Goal: Task Accomplishment & Management: Complete application form

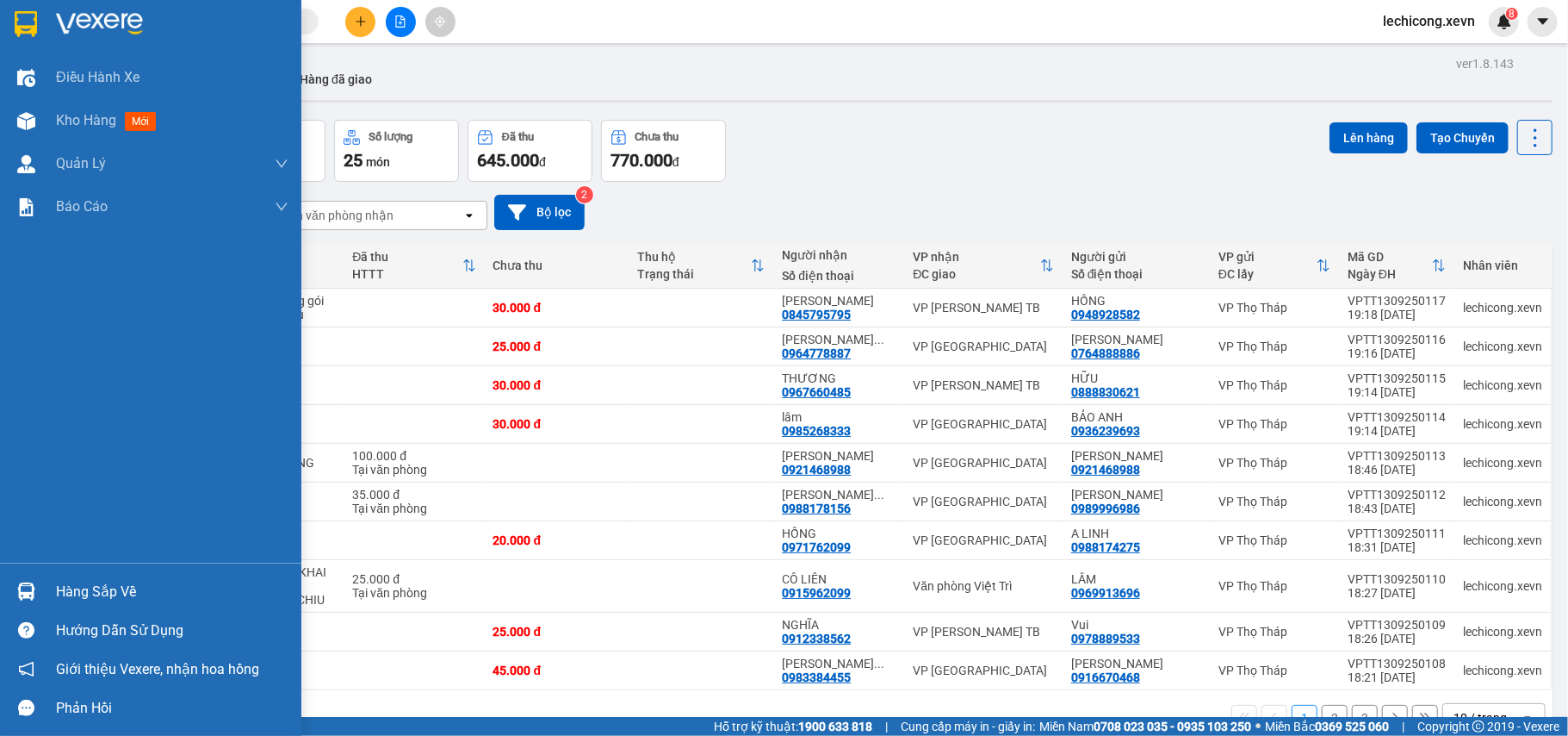
drag, startPoint x: 45, startPoint y: 562, endPoint x: 47, endPoint y: 580, distance: 18.1
click at [45, 562] on div "Hàng sắp về Hướng dẫn sử dụng Giới thiệu Vexere, nhận hoa hồng Phản hồi" at bounding box center [150, 644] width 301 height 165
click at [49, 593] on div "Hàng sắp về" at bounding box center [150, 591] width 301 height 39
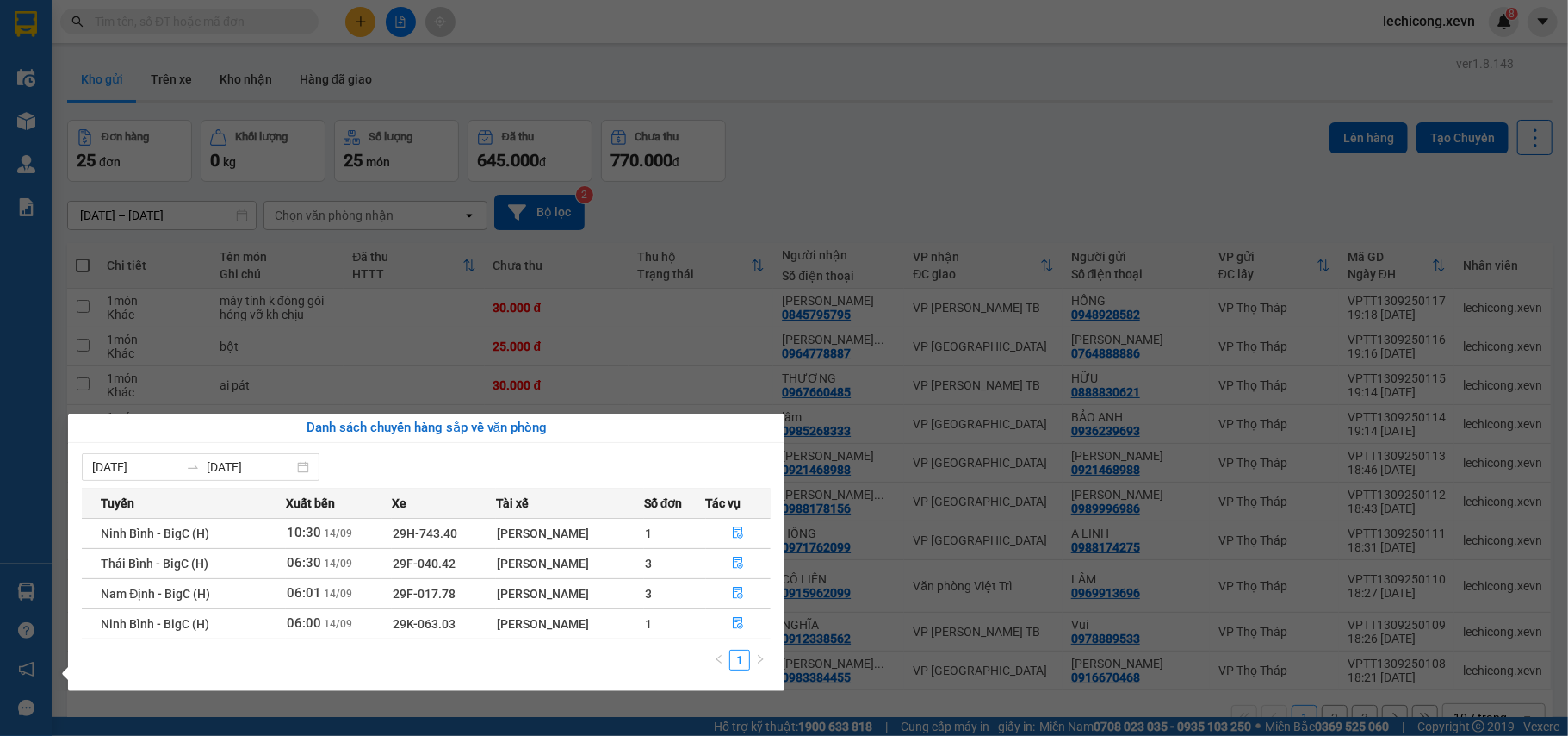
click at [87, 245] on section "Kết quả tìm kiếm ( 0 ) Bộ lọc No Data lechicong.xevn 8 Điều hành xe Kho hàng mớ…" at bounding box center [784, 368] width 1568 height 736
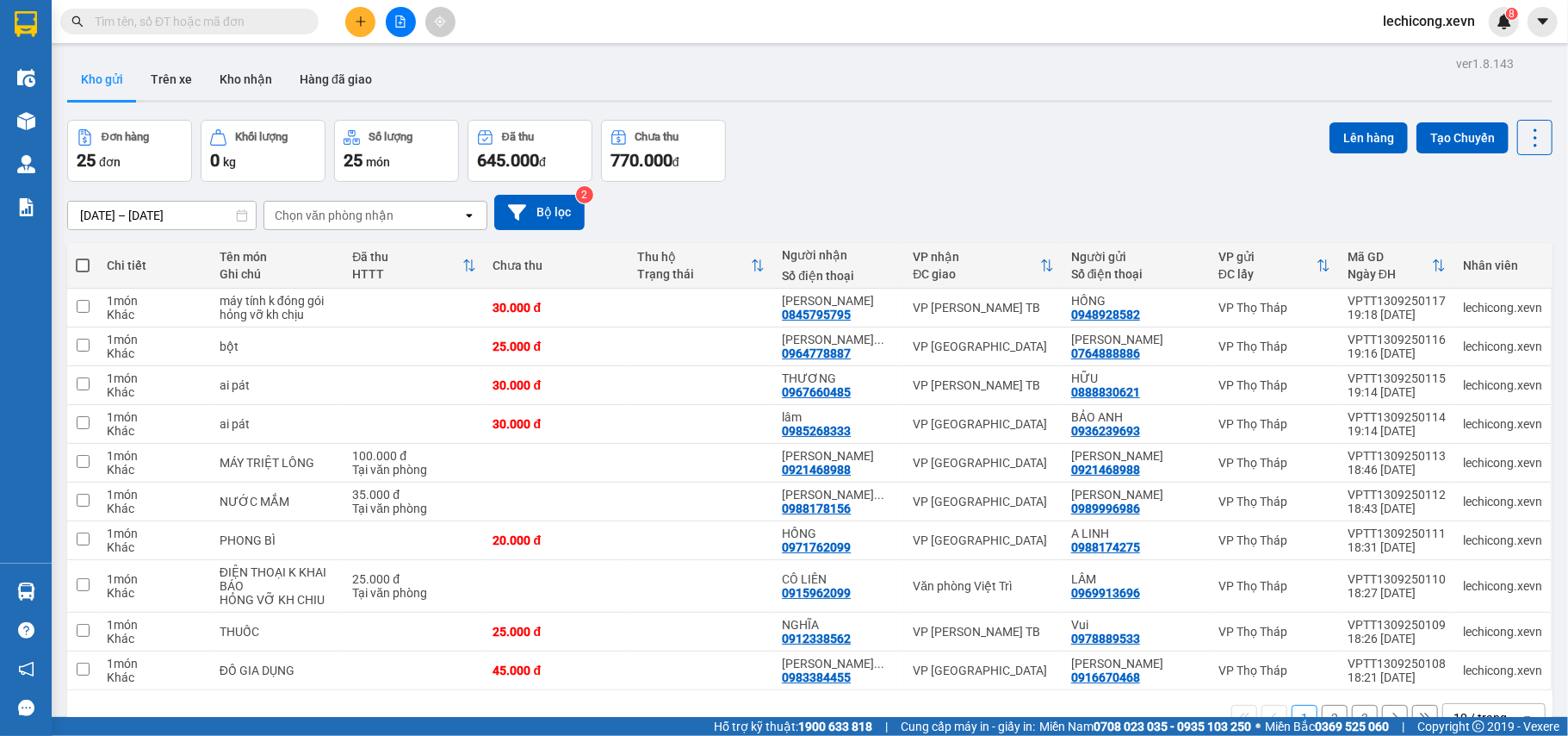
click at [332, 233] on div "[DATE] – [DATE] Press the down arrow key to interact with the calendar and sele…" at bounding box center [810, 212] width 1485 height 61
click at [336, 222] on div "Chọn văn phòng nhận" at bounding box center [334, 215] width 119 height 17
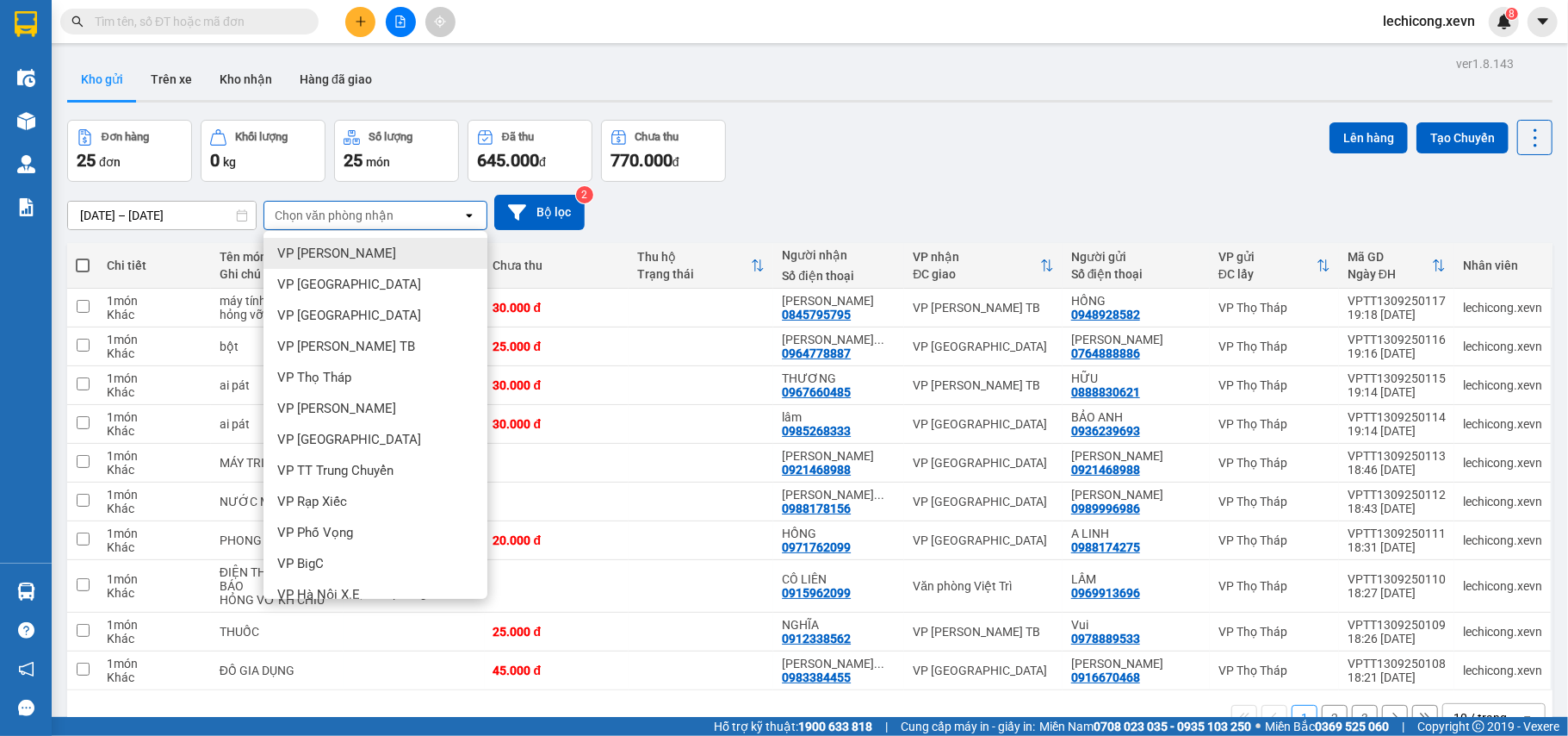
type input "m"
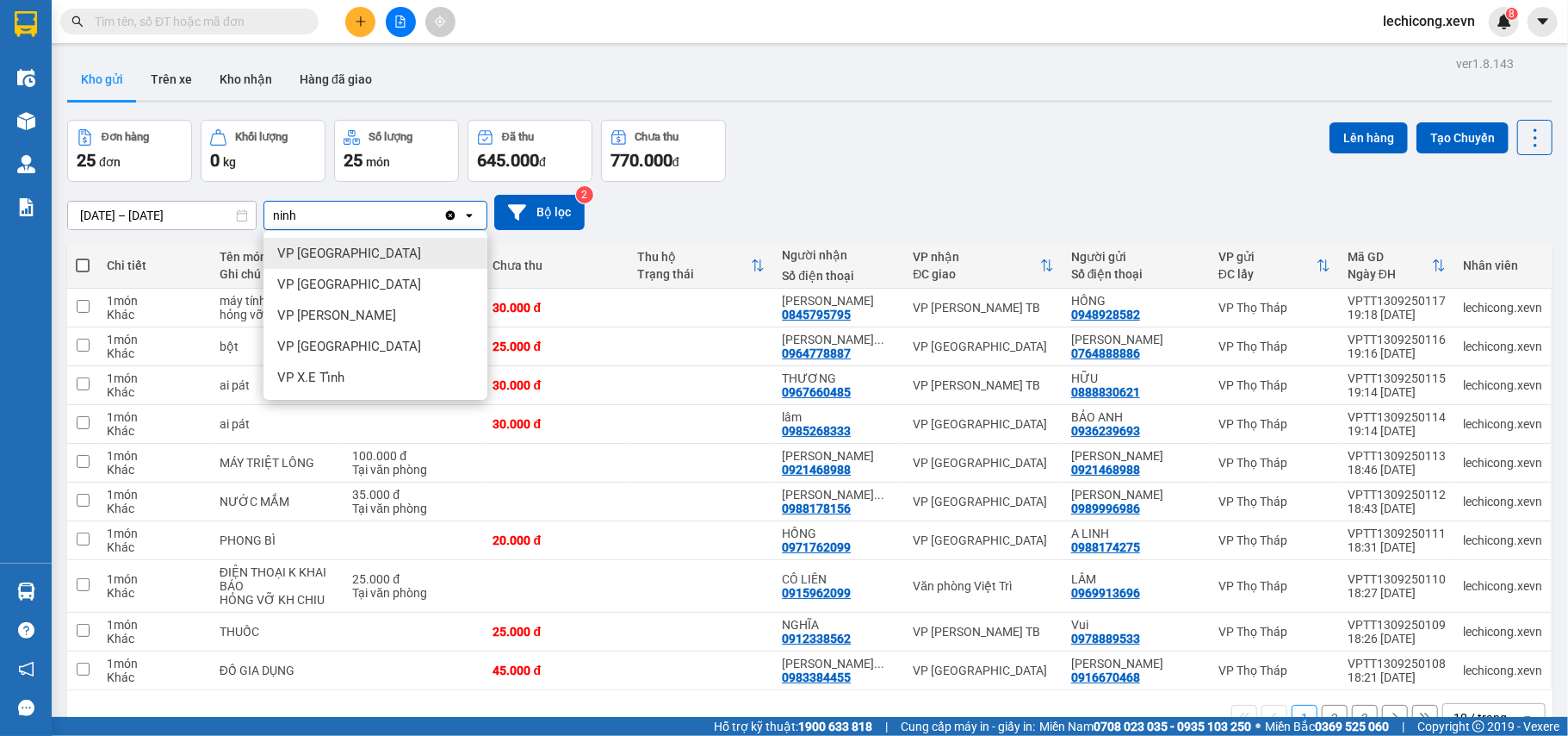
type input "ninh"
click at [346, 239] on div "VP [GEOGRAPHIC_DATA]" at bounding box center [376, 253] width 224 height 31
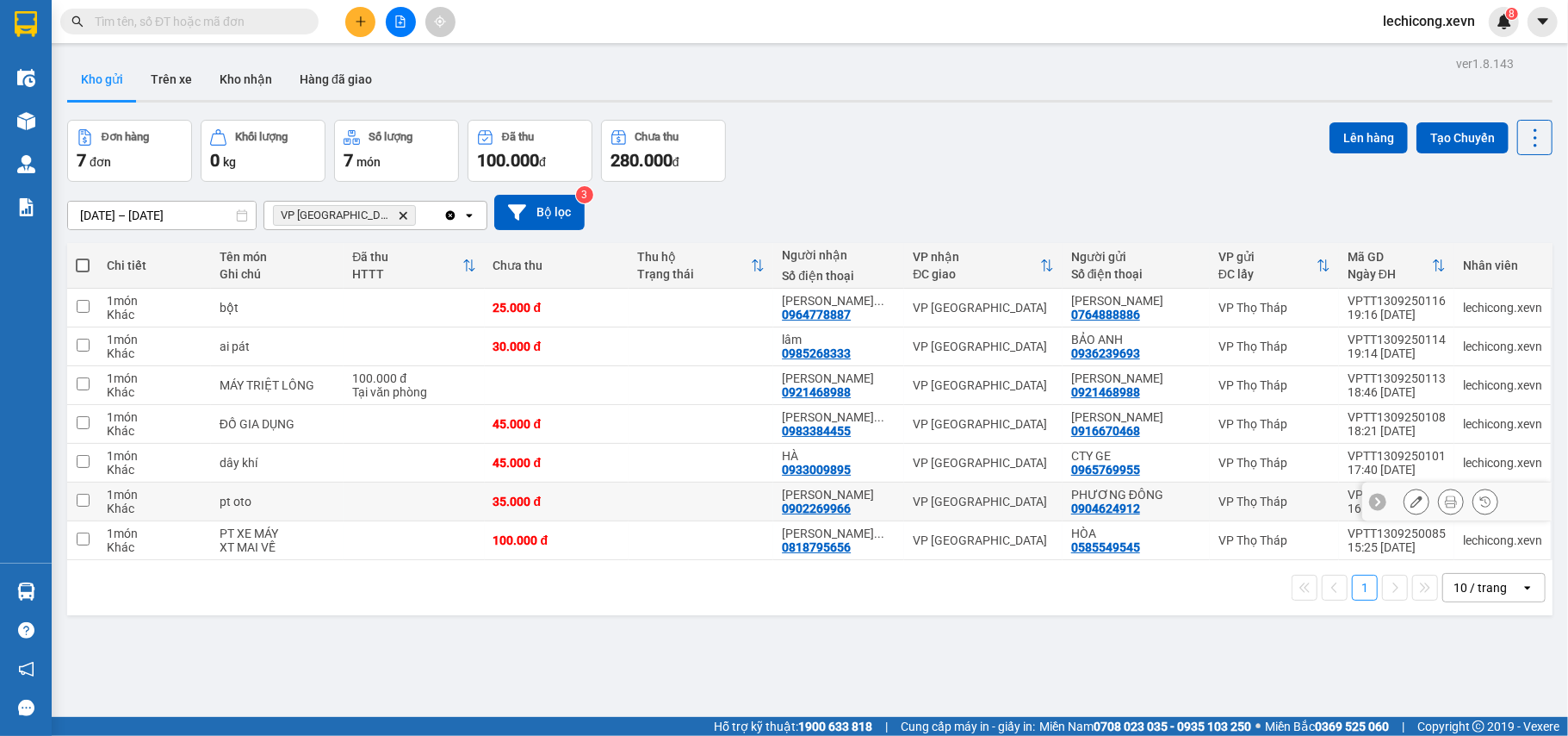
click at [386, 497] on td at bounding box center [414, 501] width 141 height 39
checkbox input "true"
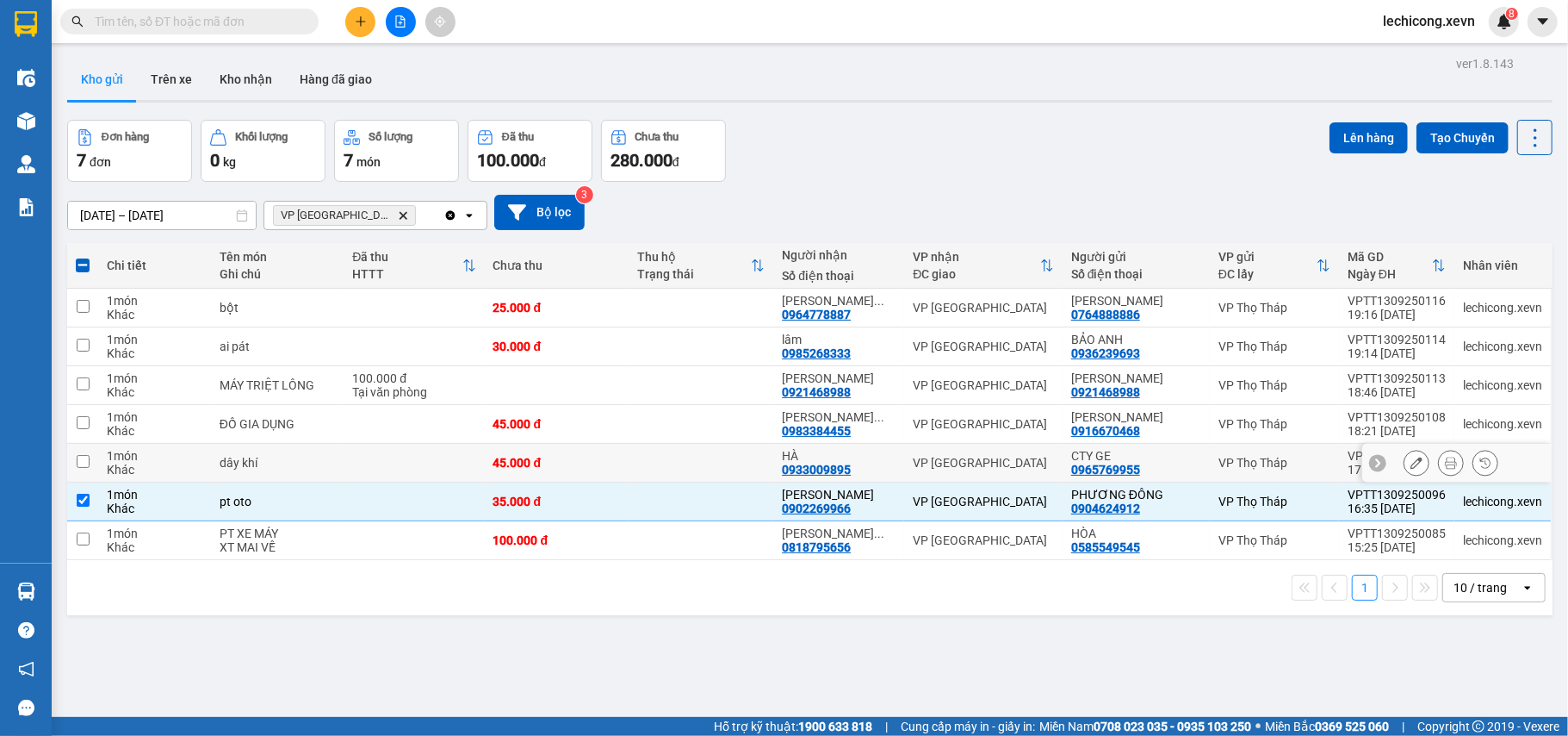
click at [397, 475] on td at bounding box center [414, 462] width 141 height 39
checkbox input "true"
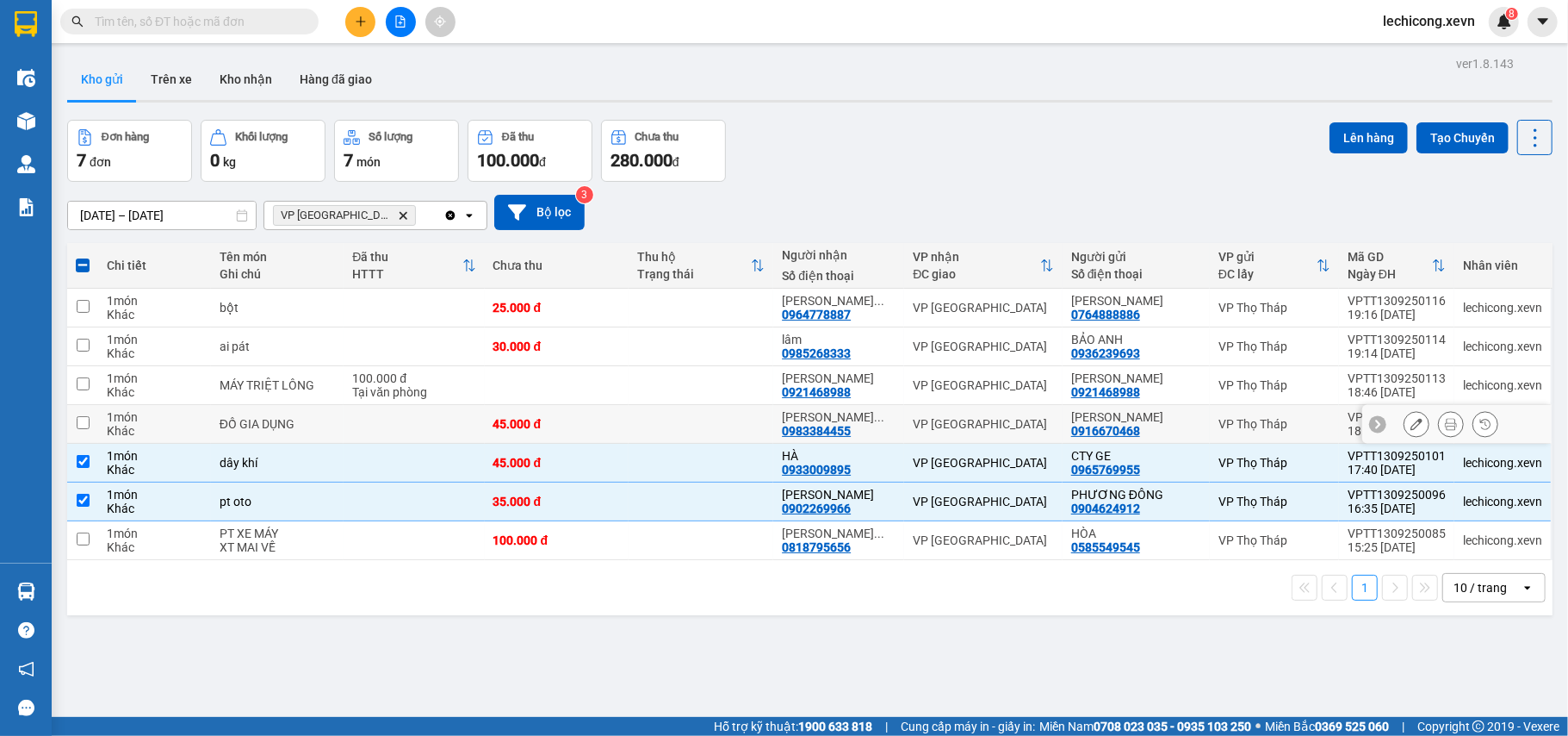
click at [400, 422] on td at bounding box center [414, 424] width 141 height 39
checkbox input "true"
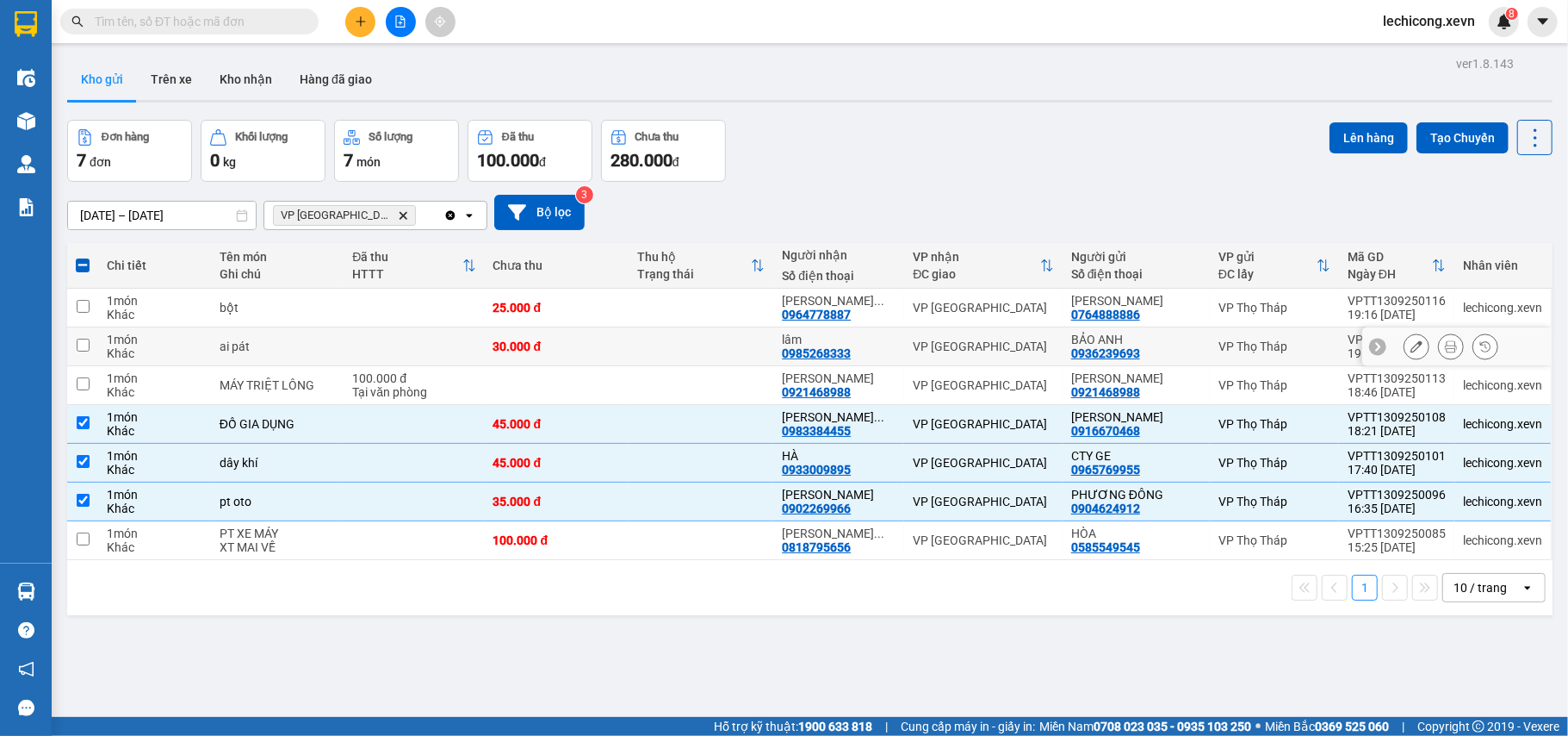
click at [401, 334] on td at bounding box center [414, 346] width 141 height 39
checkbox input "true"
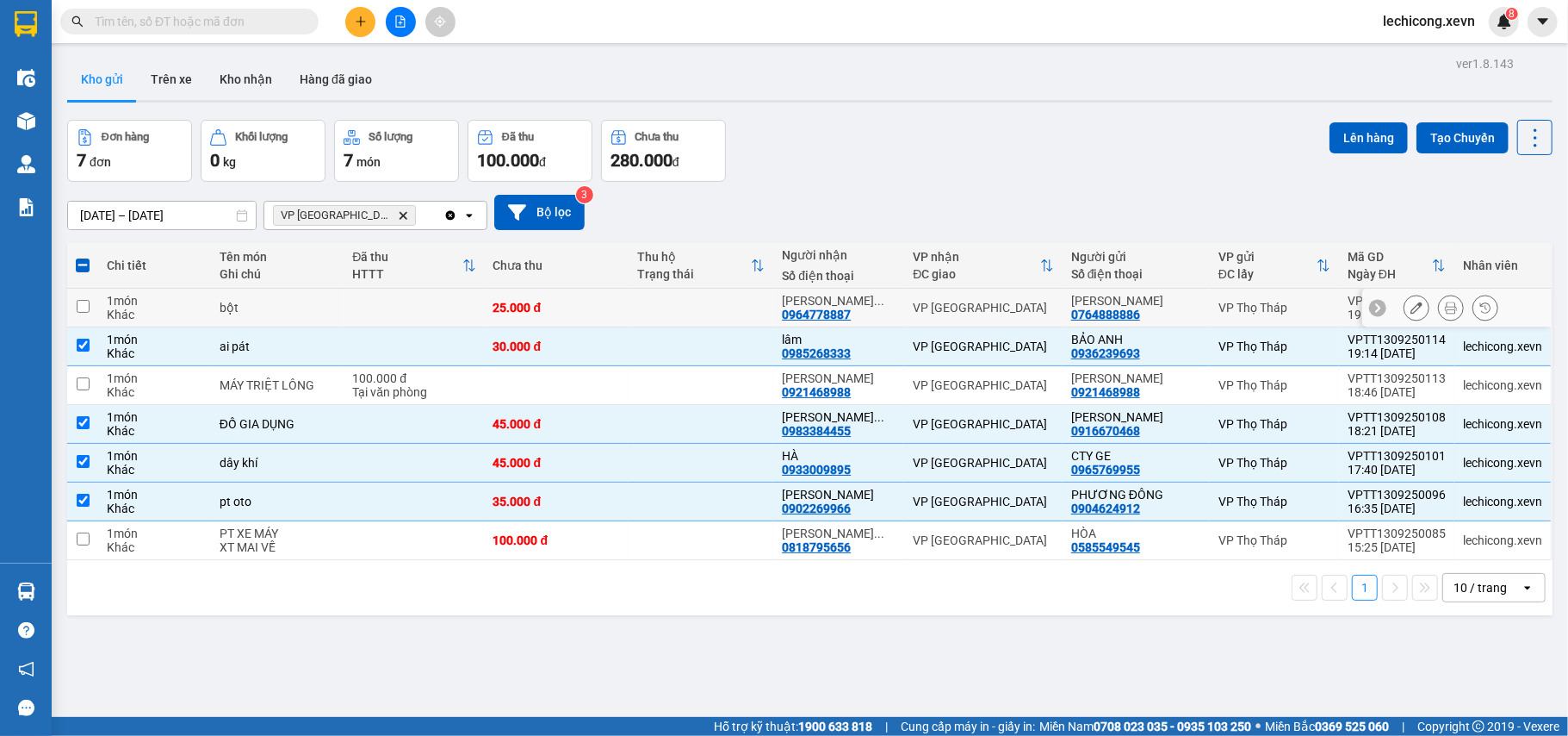
click at [416, 322] on td at bounding box center [414, 307] width 141 height 39
checkbox input "true"
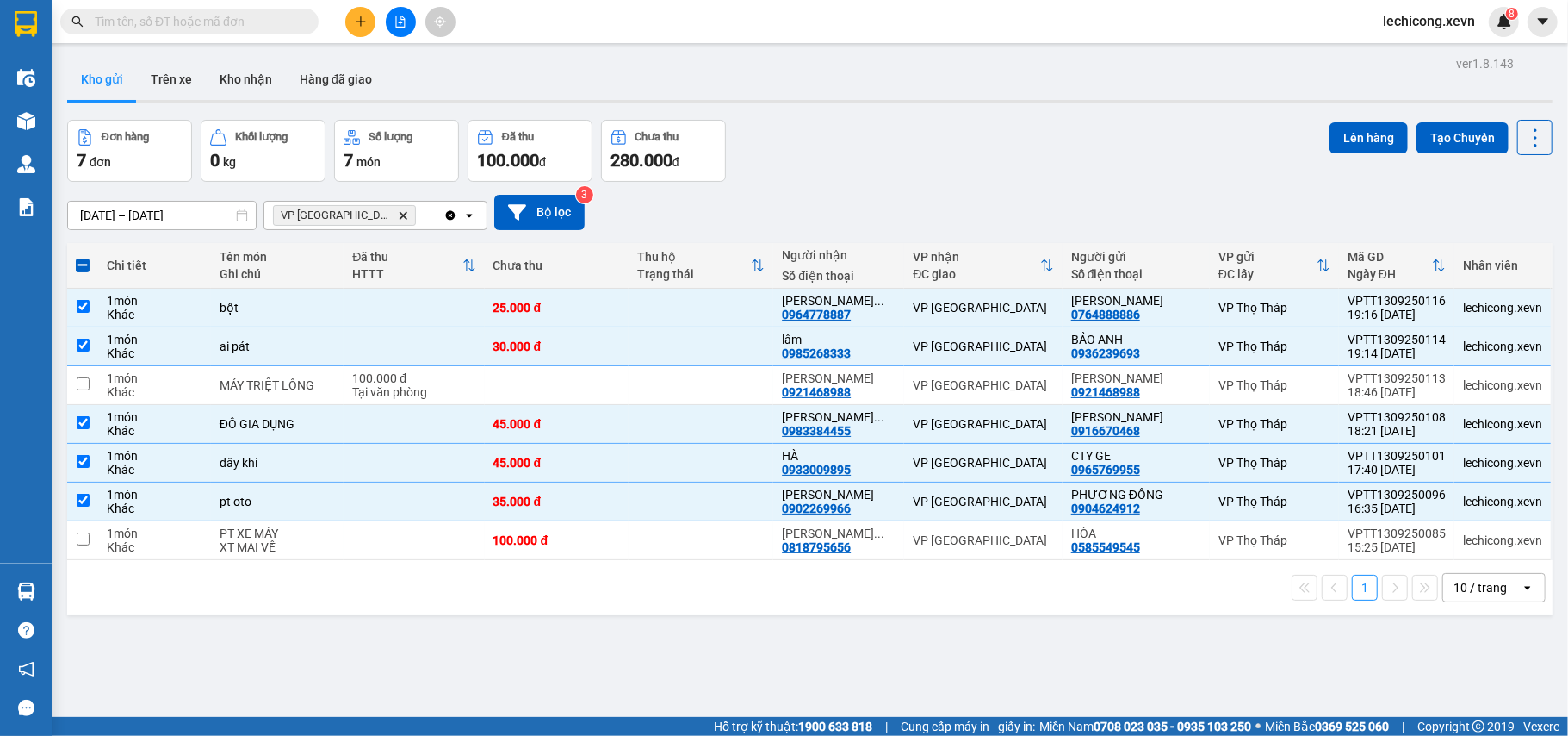
click at [1345, 117] on div "ver 1.8.143 Kho gửi Trên xe Kho nhận Hàng đã giao Đơn hàng 7 đơn Khối lượng 0 k…" at bounding box center [809, 419] width 1500 height 736
click at [1351, 117] on div "ver 1.8.143 Kho gửi Trên xe Kho nhận Hàng đã giao Đơn hàng 7 đơn Khối lượng 0 k…" at bounding box center [809, 419] width 1500 height 736
click at [1352, 118] on div "ver 1.8.143 Kho gửi Trên xe Kho nhận Hàng đã giao Đơn hàng 7 đơn Khối lượng 0 k…" at bounding box center [809, 419] width 1500 height 736
click at [1352, 129] on button "Lên hàng" at bounding box center [1369, 138] width 78 height 31
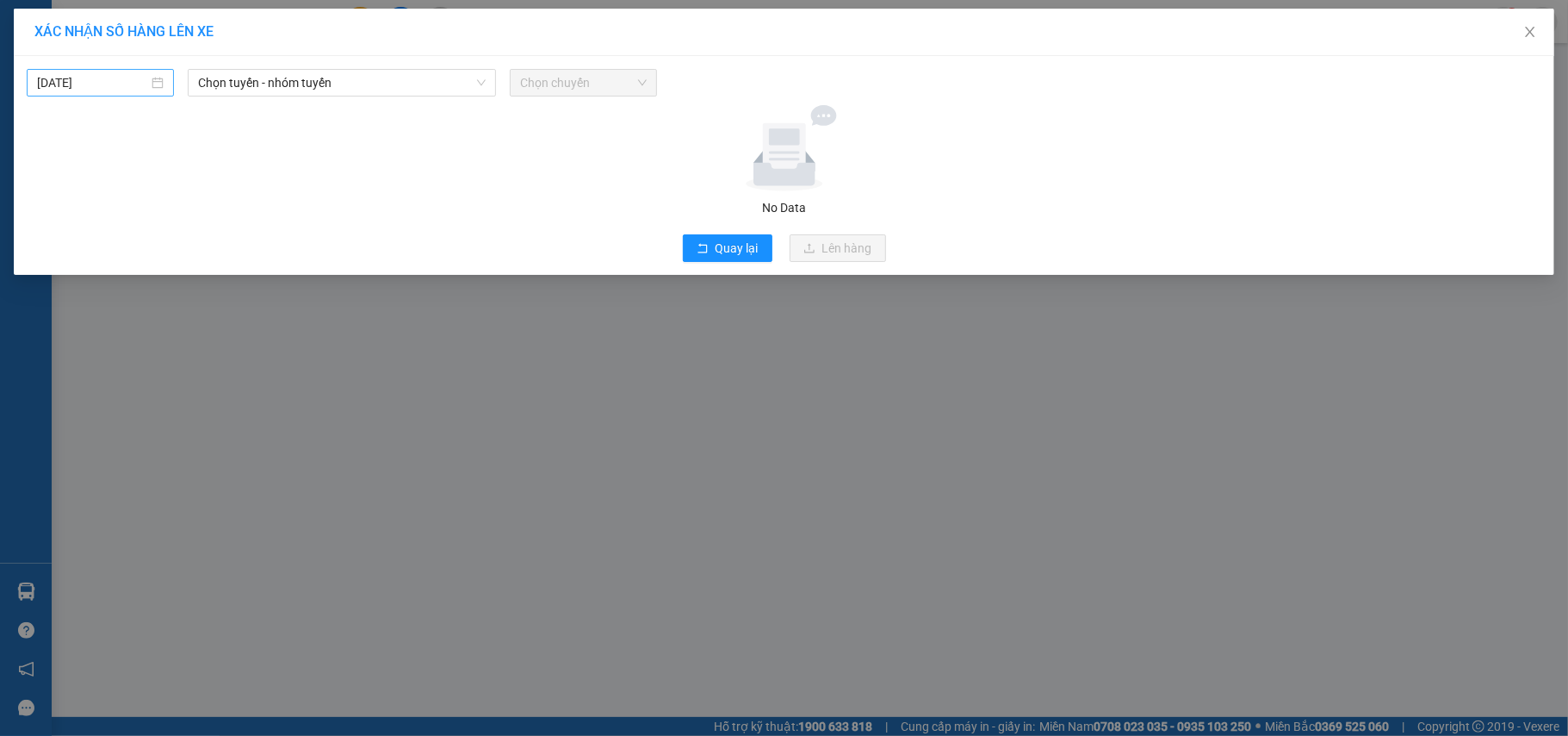
click at [149, 79] on div "[DATE]" at bounding box center [100, 83] width 126 height 19
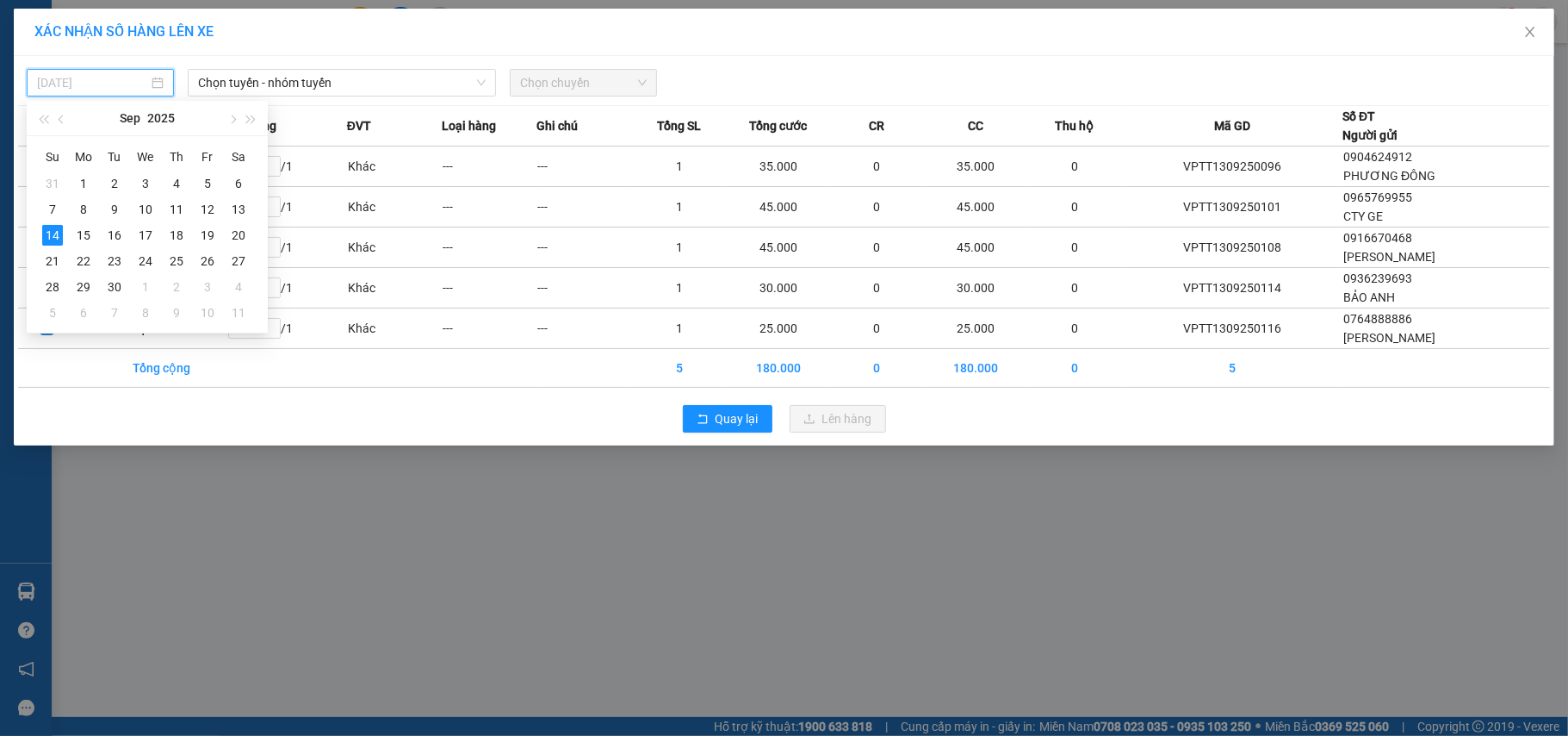
type input "[DATE]"
click at [59, 236] on div "14" at bounding box center [52, 235] width 21 height 21
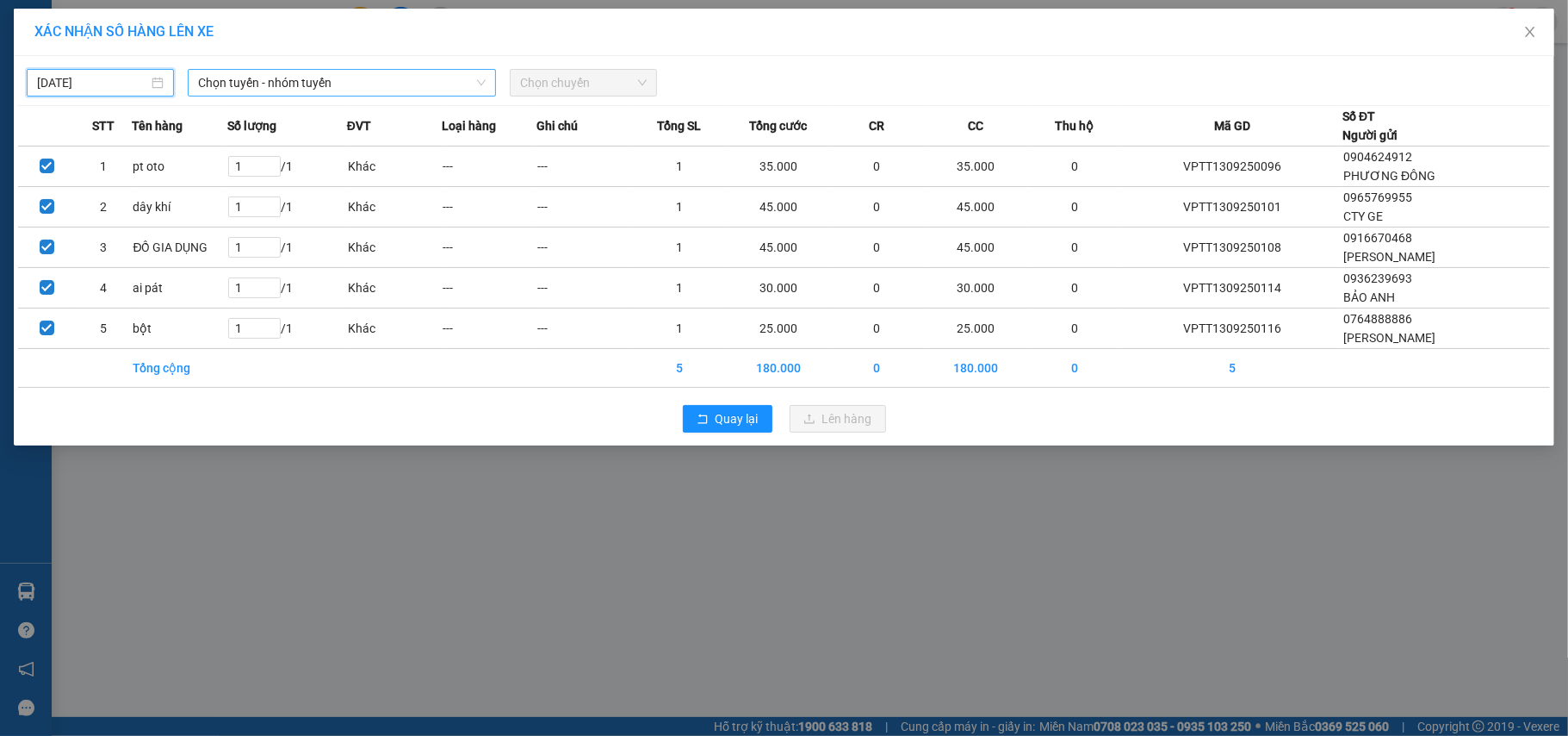
click at [383, 94] on span "Chọn tuyến - nhóm tuyến" at bounding box center [341, 82] width 288 height 26
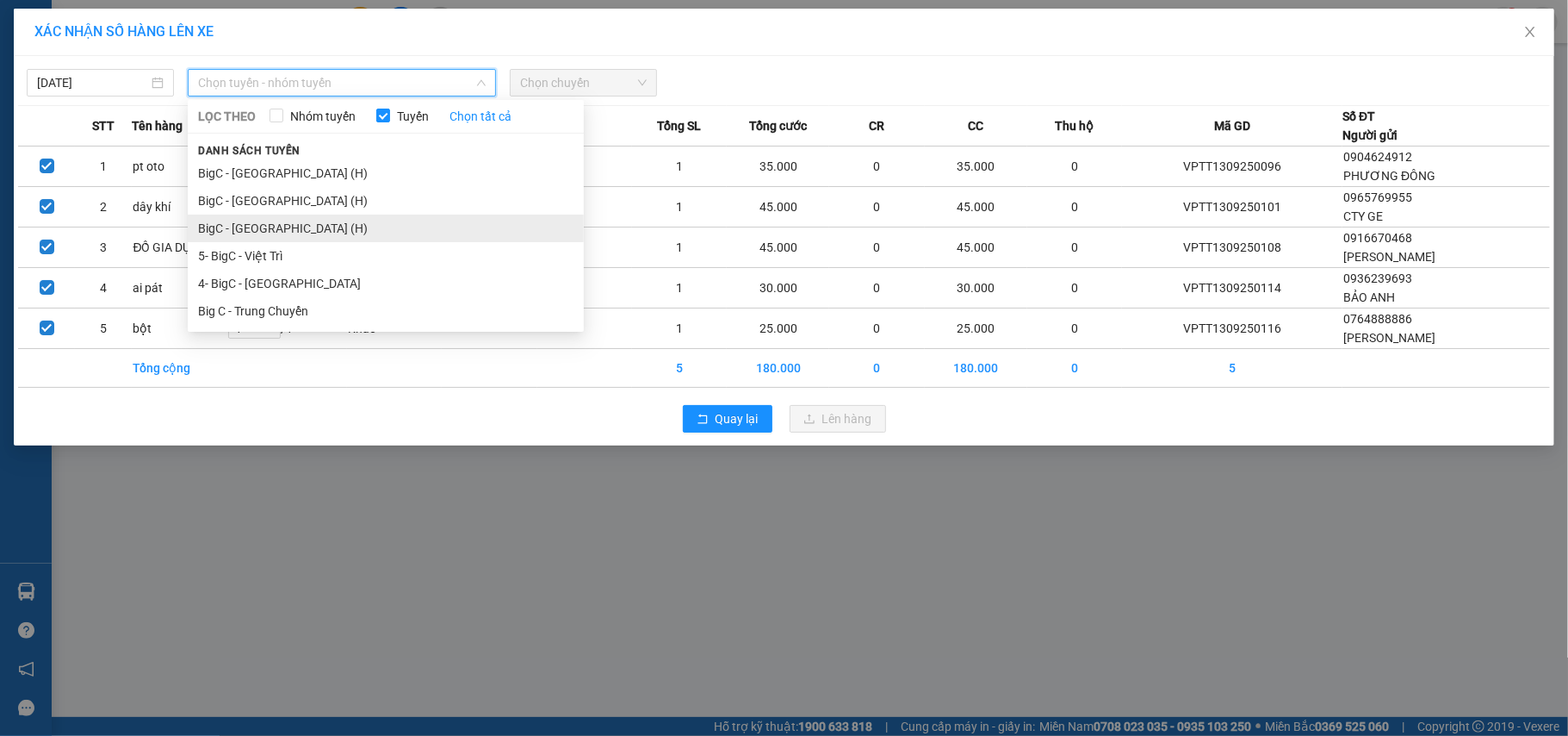
click at [341, 225] on li "BigC - [GEOGRAPHIC_DATA] (H)" at bounding box center [385, 228] width 397 height 28
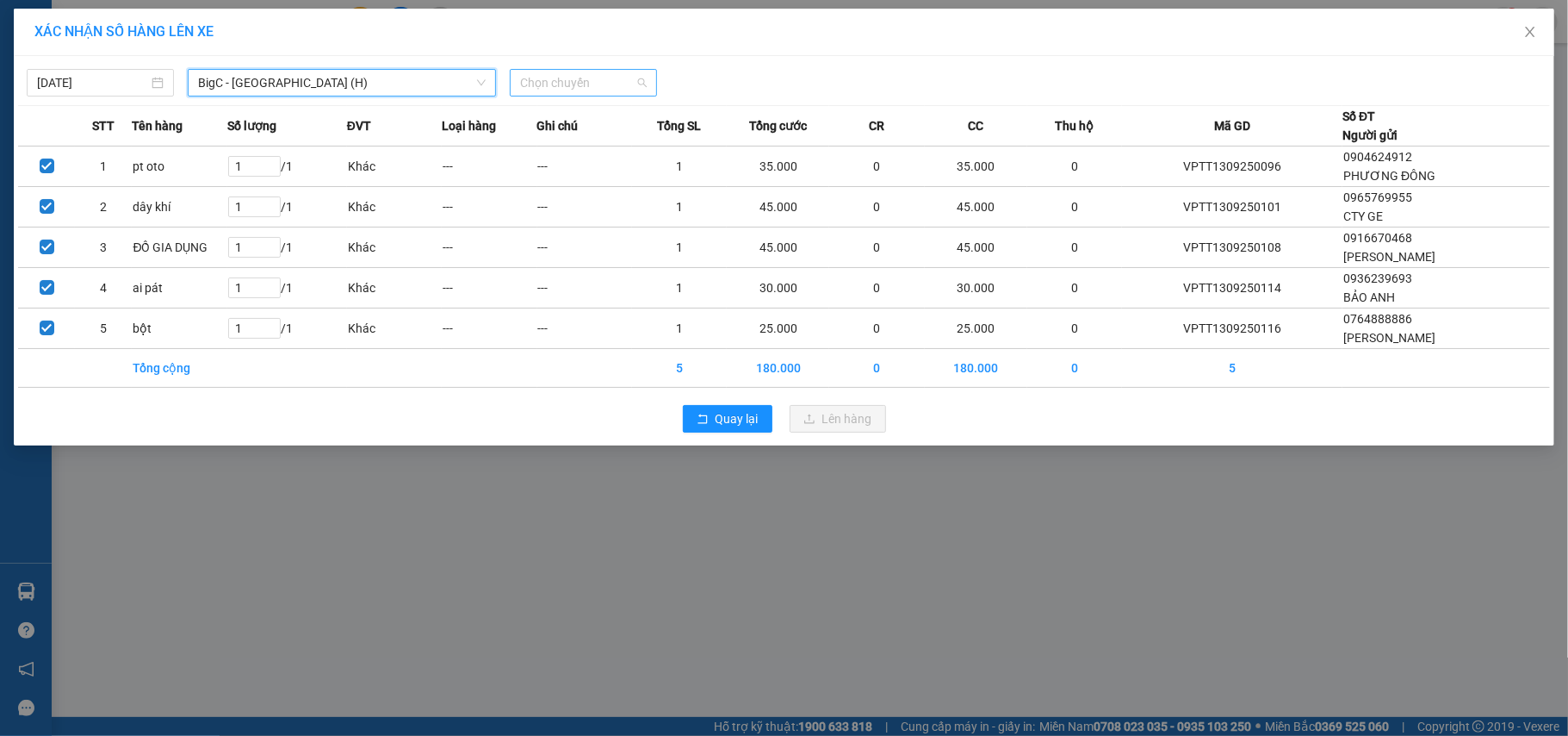
click at [556, 84] on span "Chọn chuyến" at bounding box center [583, 82] width 126 height 26
type input "0700"
click at [583, 145] on div "Thêm chuyến " 07:00 "" at bounding box center [601, 145] width 184 height 29
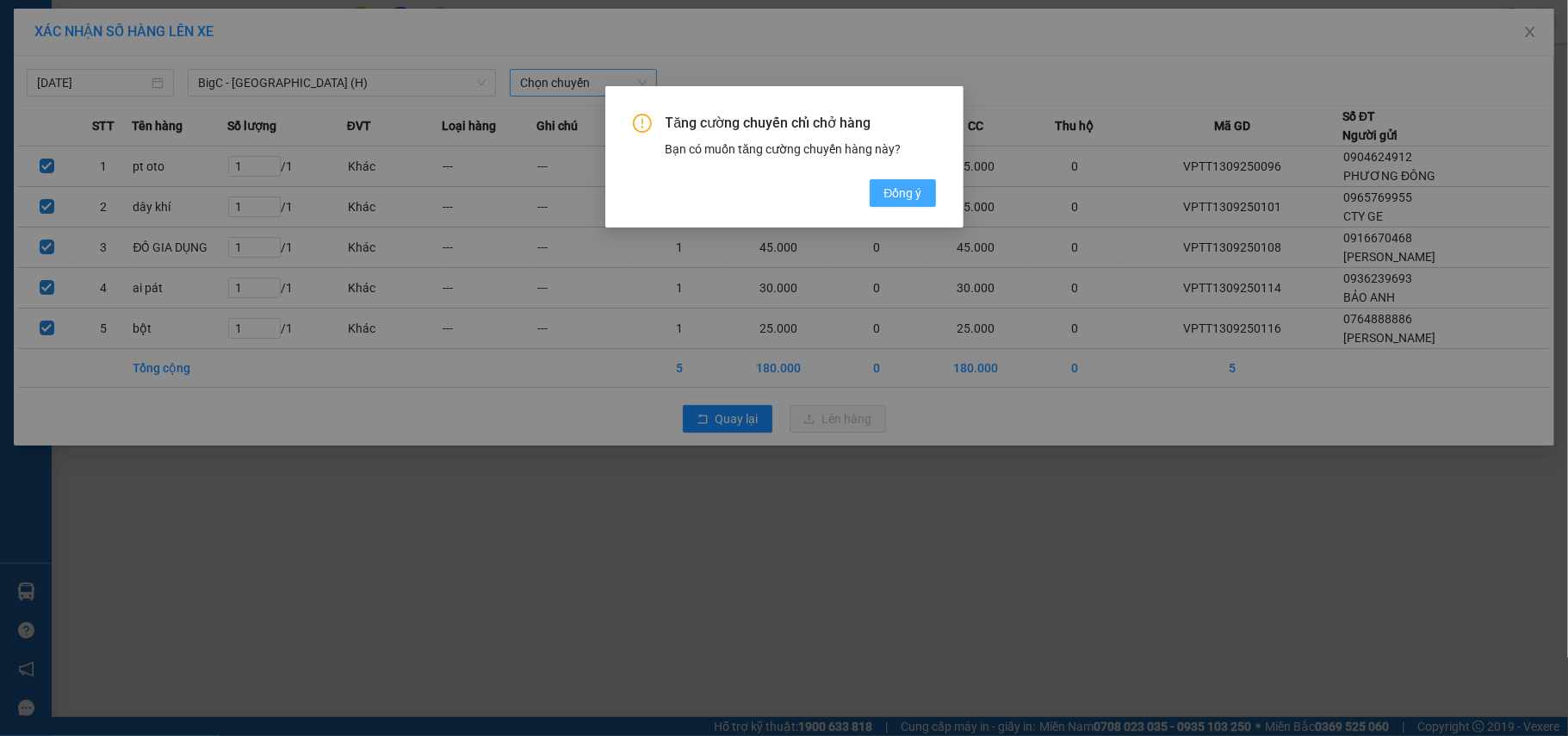
click at [921, 187] on button "Đồng ý" at bounding box center [902, 192] width 66 height 28
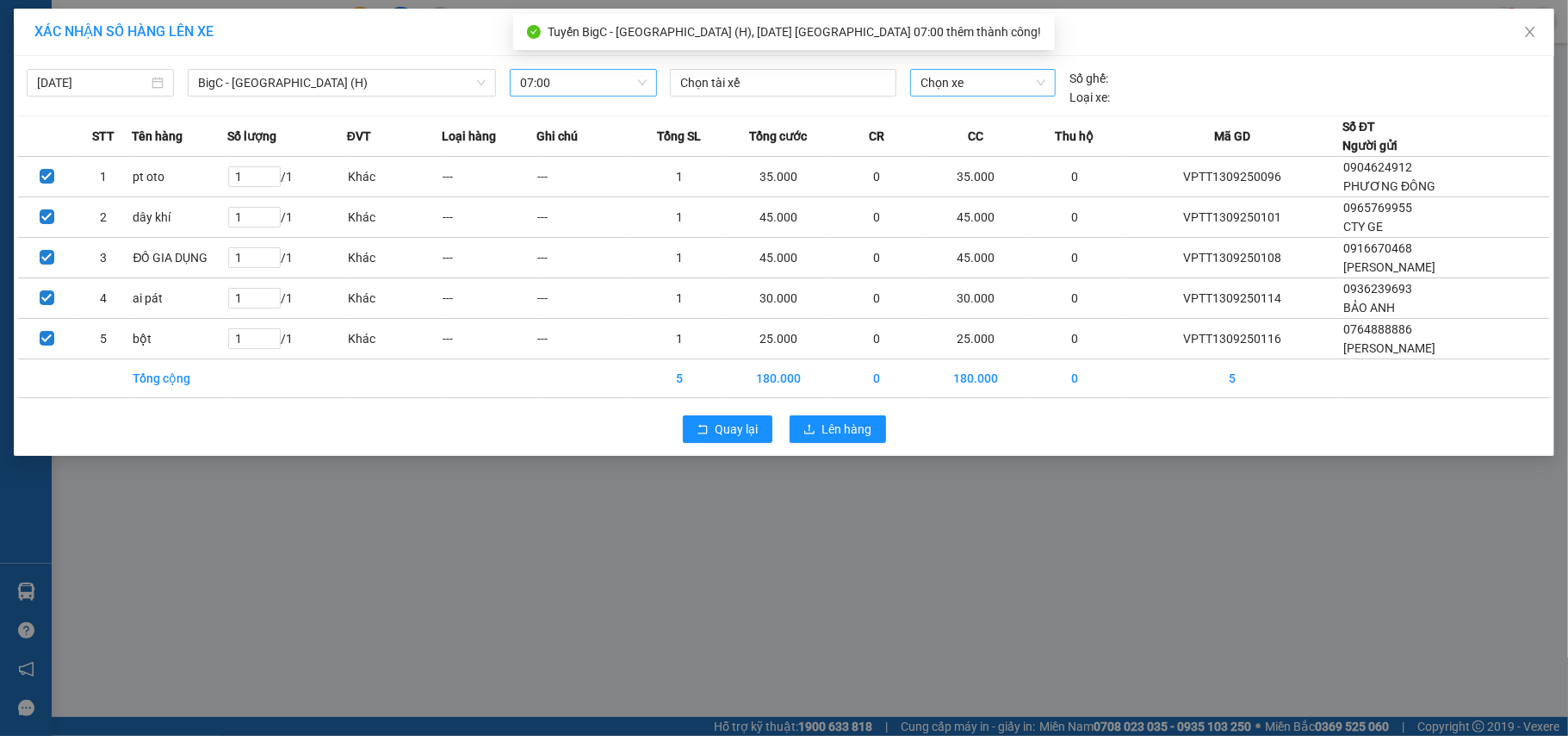
click at [930, 85] on span "Chọn xe" at bounding box center [983, 82] width 126 height 26
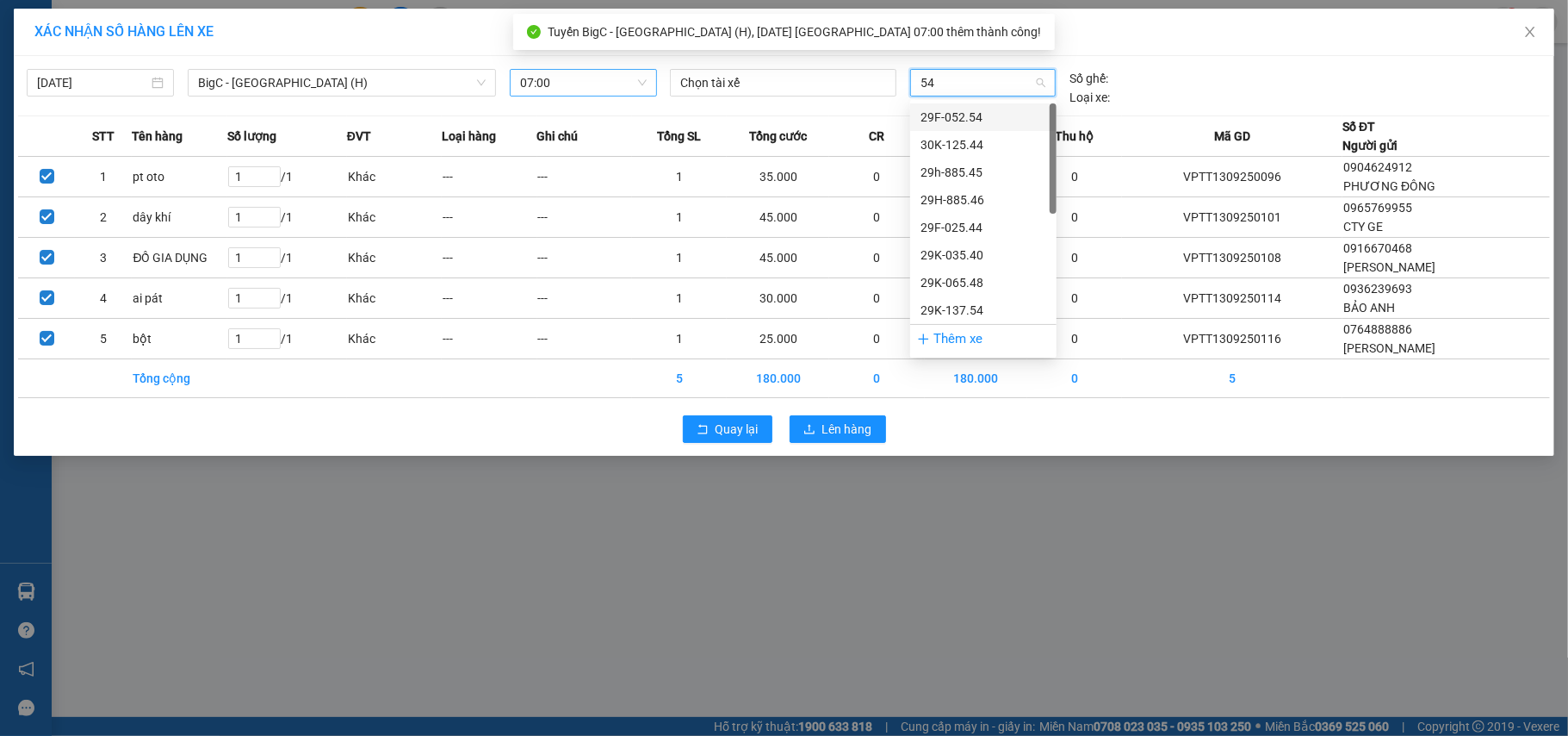
type input "548"
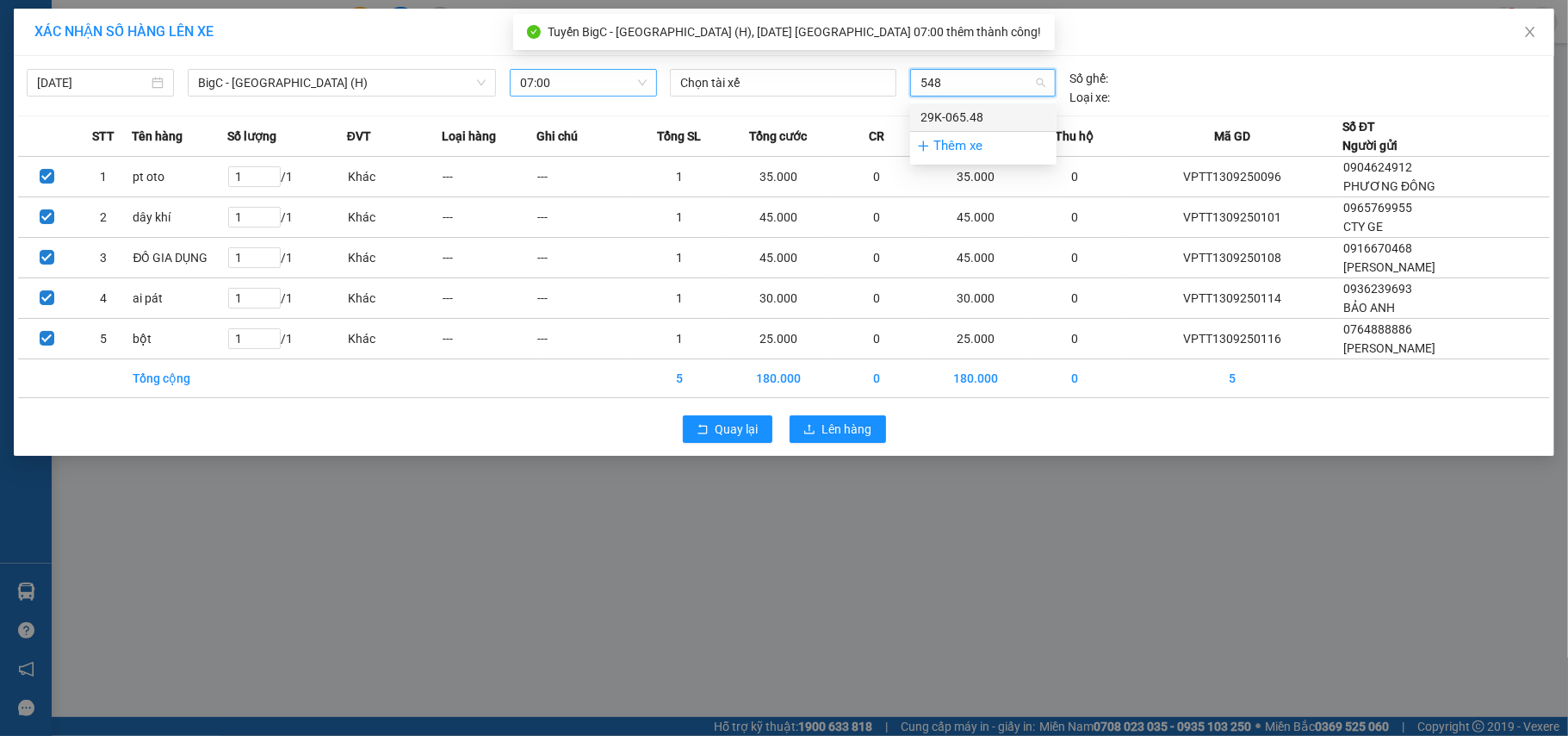
click at [949, 110] on div "29K-065.48" at bounding box center [983, 117] width 126 height 19
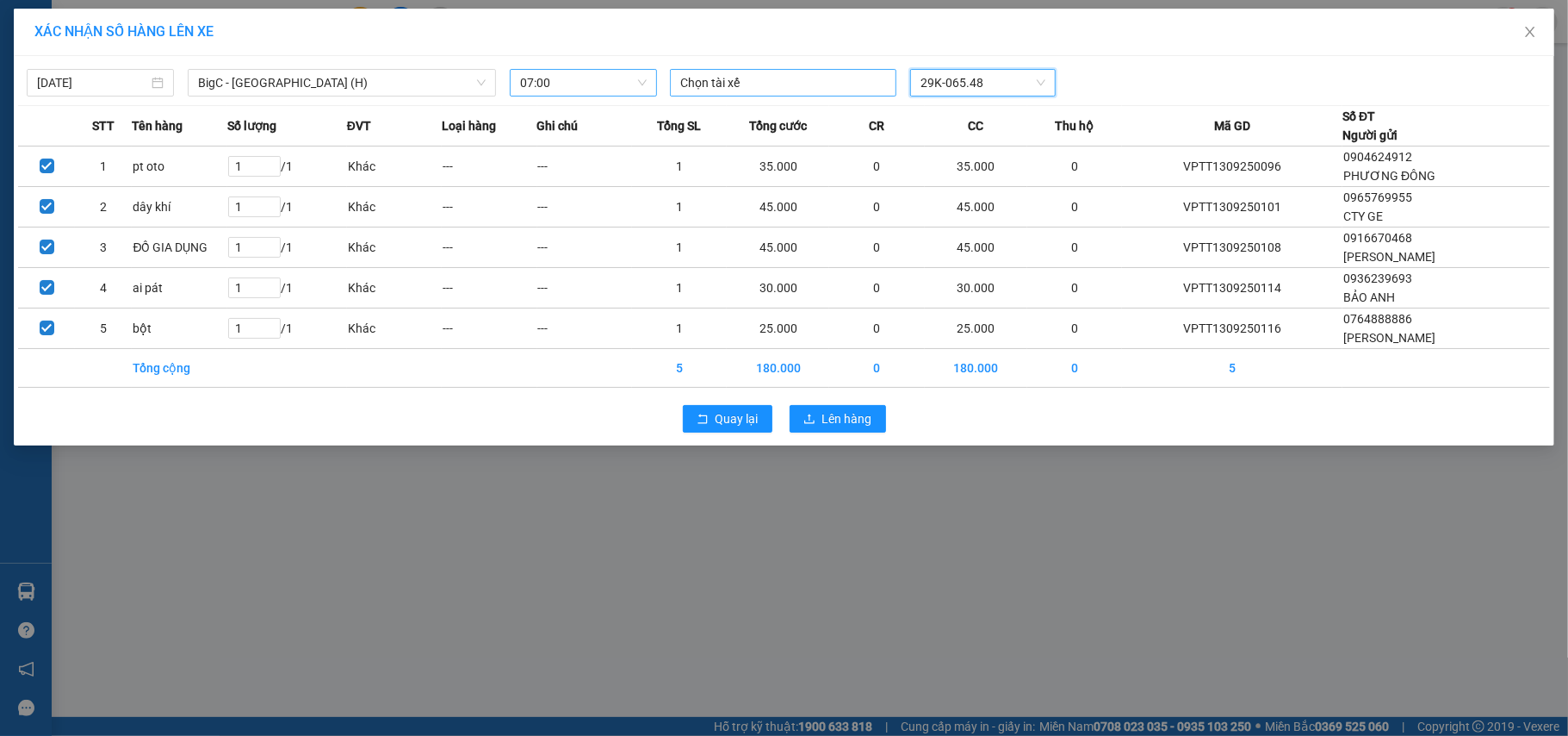
click at [807, 95] on div "Chọn tài xế" at bounding box center [784, 82] width 226 height 28
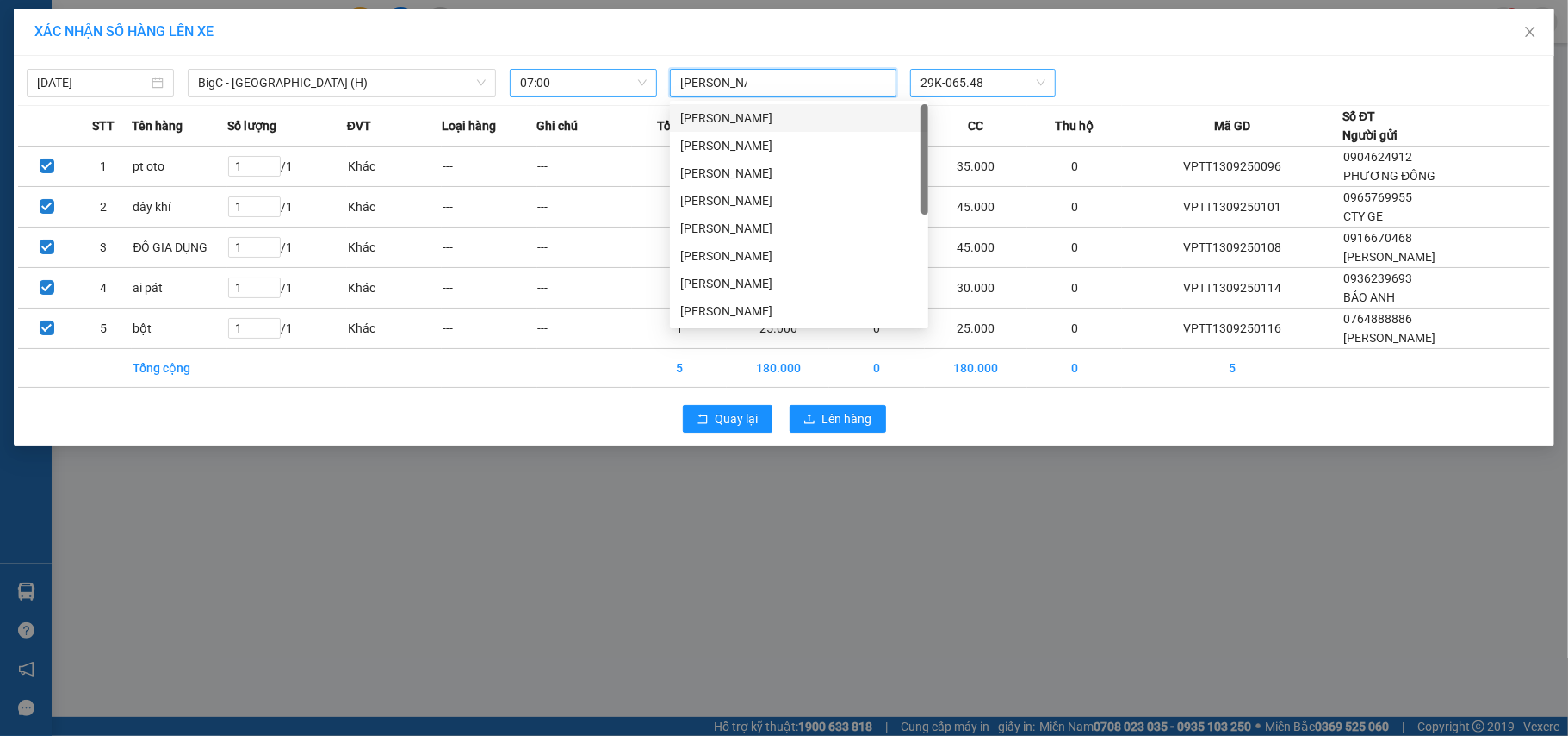
type input "[PERSON_NAME]"
click at [820, 231] on div "[PERSON_NAME]" at bounding box center [800, 228] width 238 height 19
click at [918, 397] on div "[DATE] BigC - [GEOGRAPHIC_DATA] (H) LỌC THEO Nhóm tuyến Tuyến Chọn tất cả Danh …" at bounding box center [784, 251] width 1540 height 390
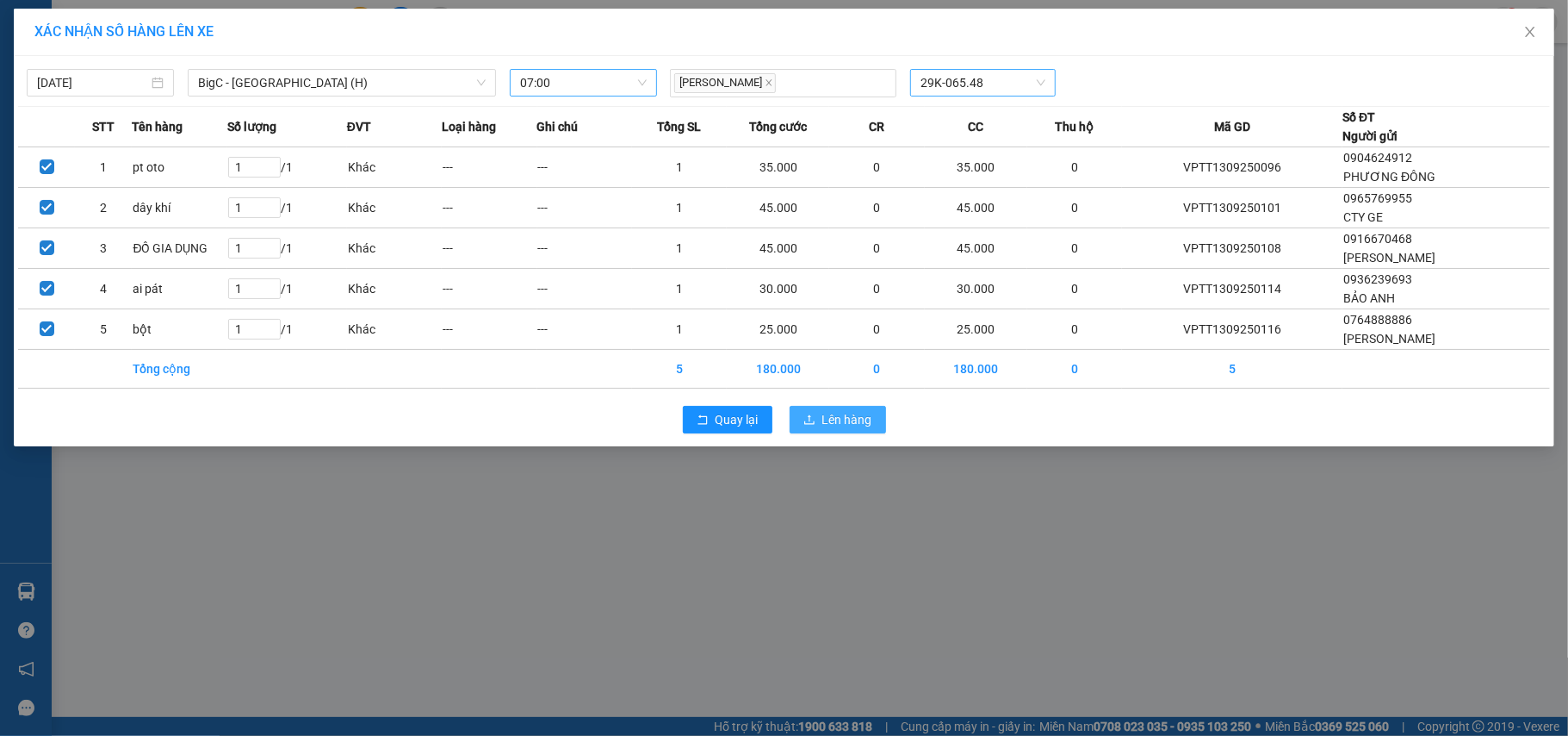
click at [861, 425] on span "Lên hàng" at bounding box center [847, 419] width 50 height 19
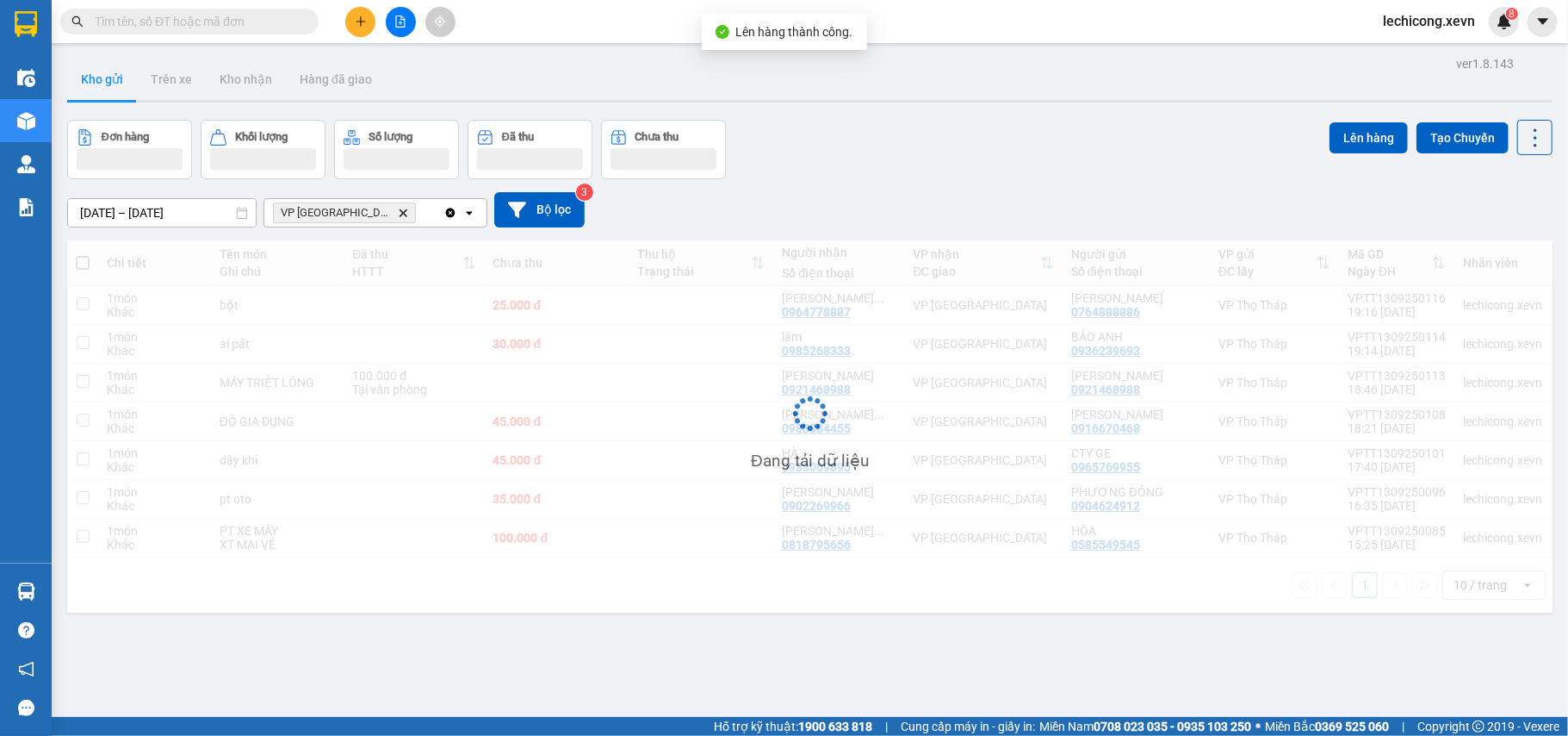
click at [369, 17] on button at bounding box center [360, 22] width 30 height 30
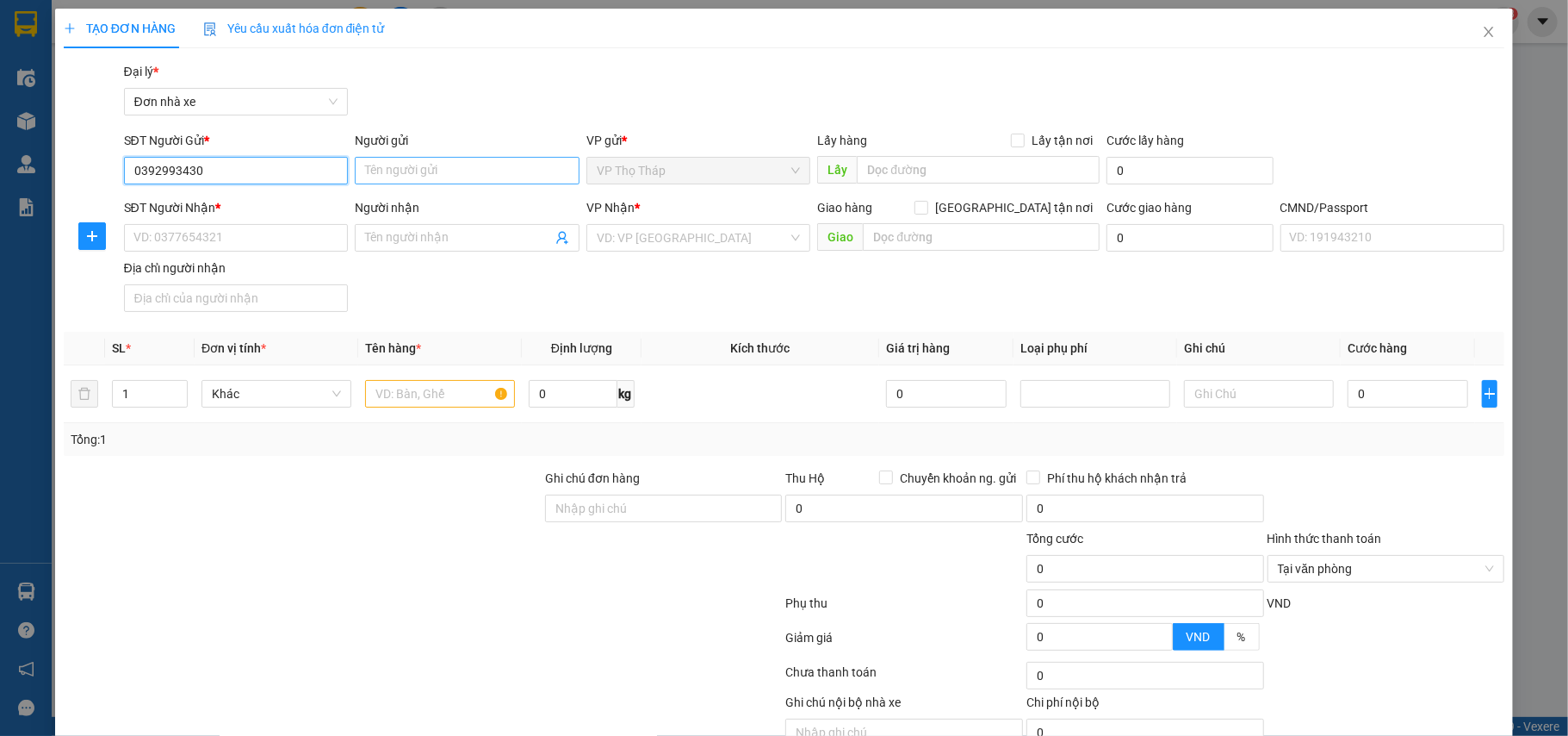
type input "0392993430"
click at [399, 157] on input "Người gửi" at bounding box center [467, 170] width 224 height 28
type input "x"
type input "XUAN"
click at [249, 239] on input "SĐT Người Nhận *" at bounding box center [236, 238] width 224 height 28
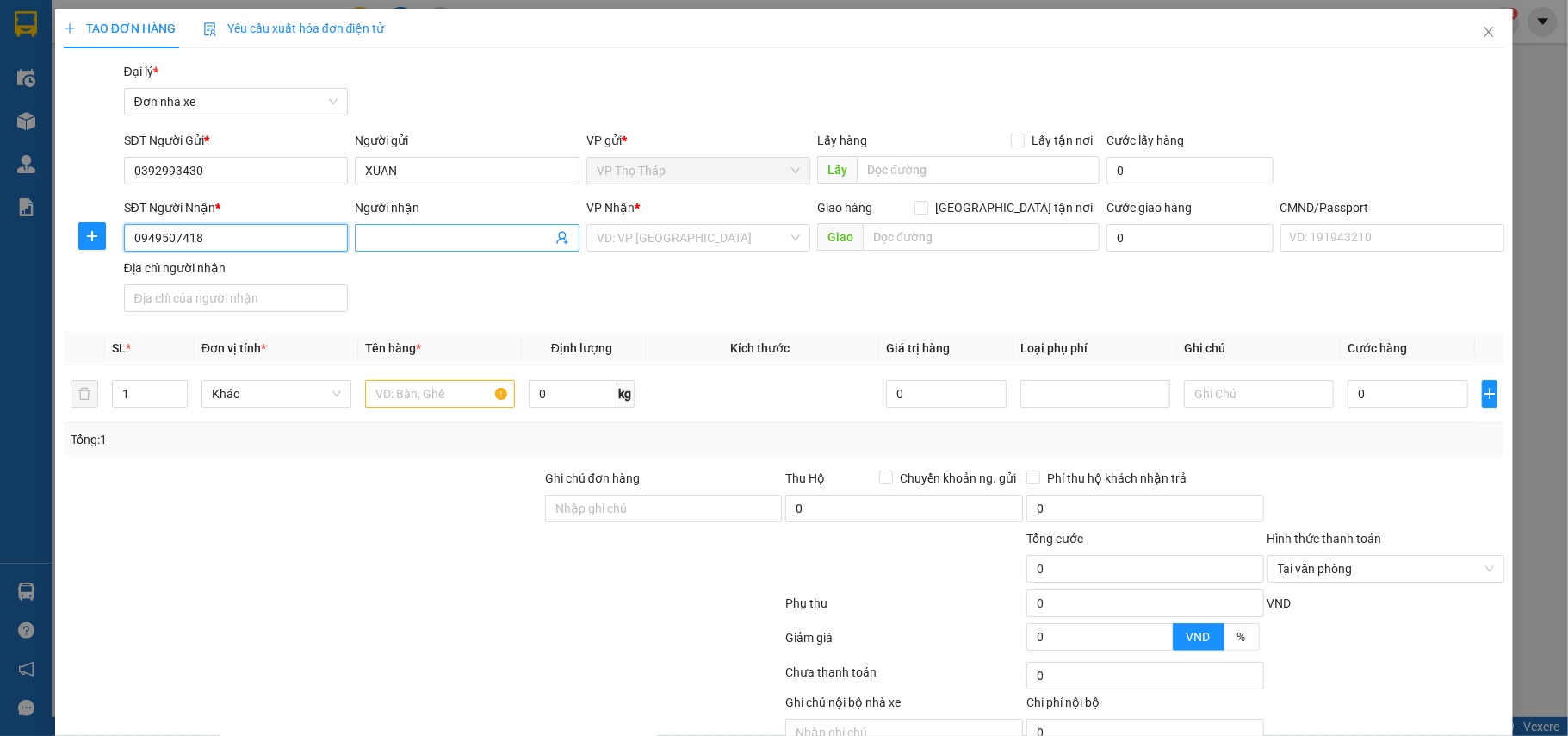
type input "0949507418"
click at [455, 236] on input "Người nhận" at bounding box center [458, 238] width 187 height 19
type input "PHƯƠNG DUNG"
click at [513, 179] on input "XUAN" at bounding box center [467, 170] width 224 height 28
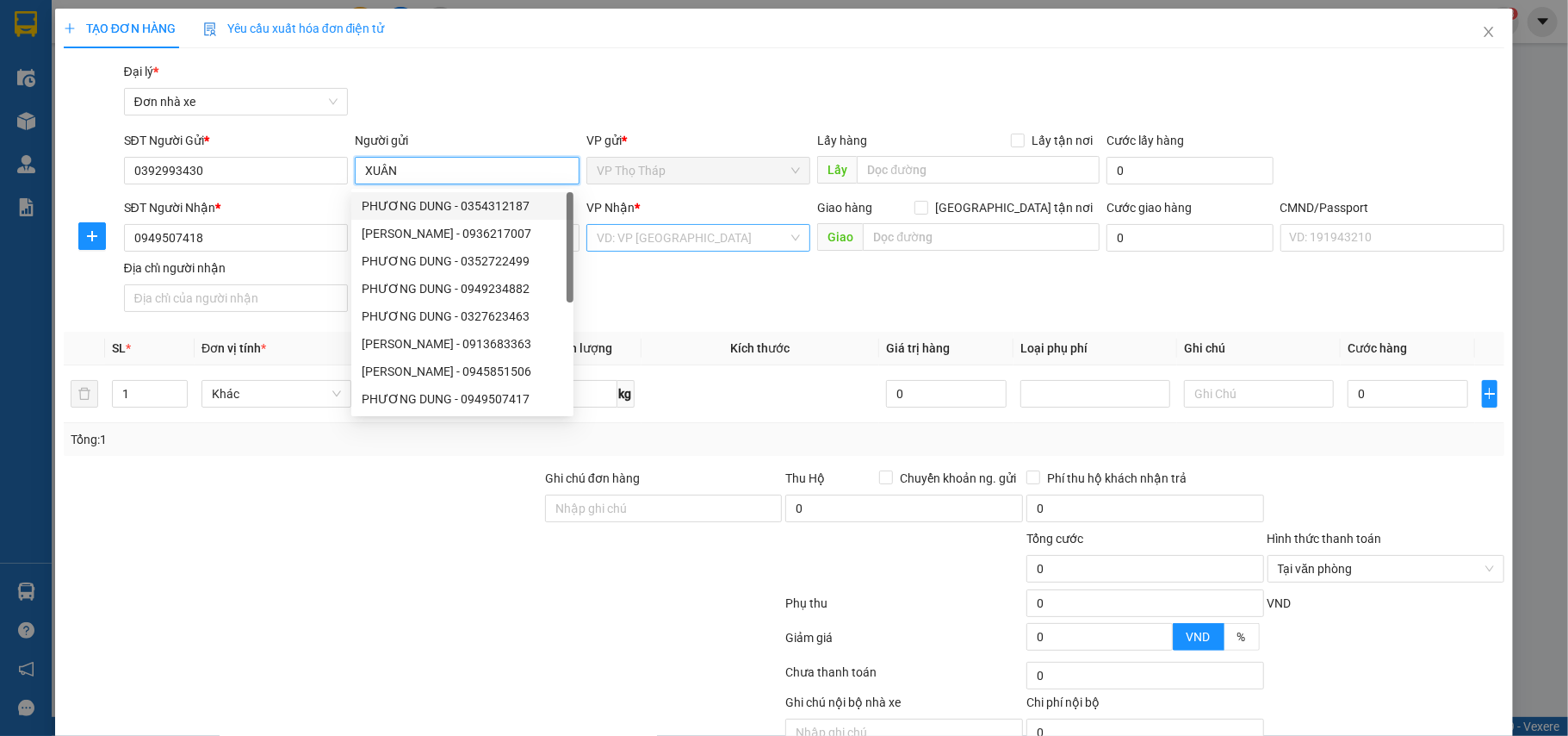
type input "XUÂN"
click at [668, 235] on input "search" at bounding box center [693, 237] width 192 height 26
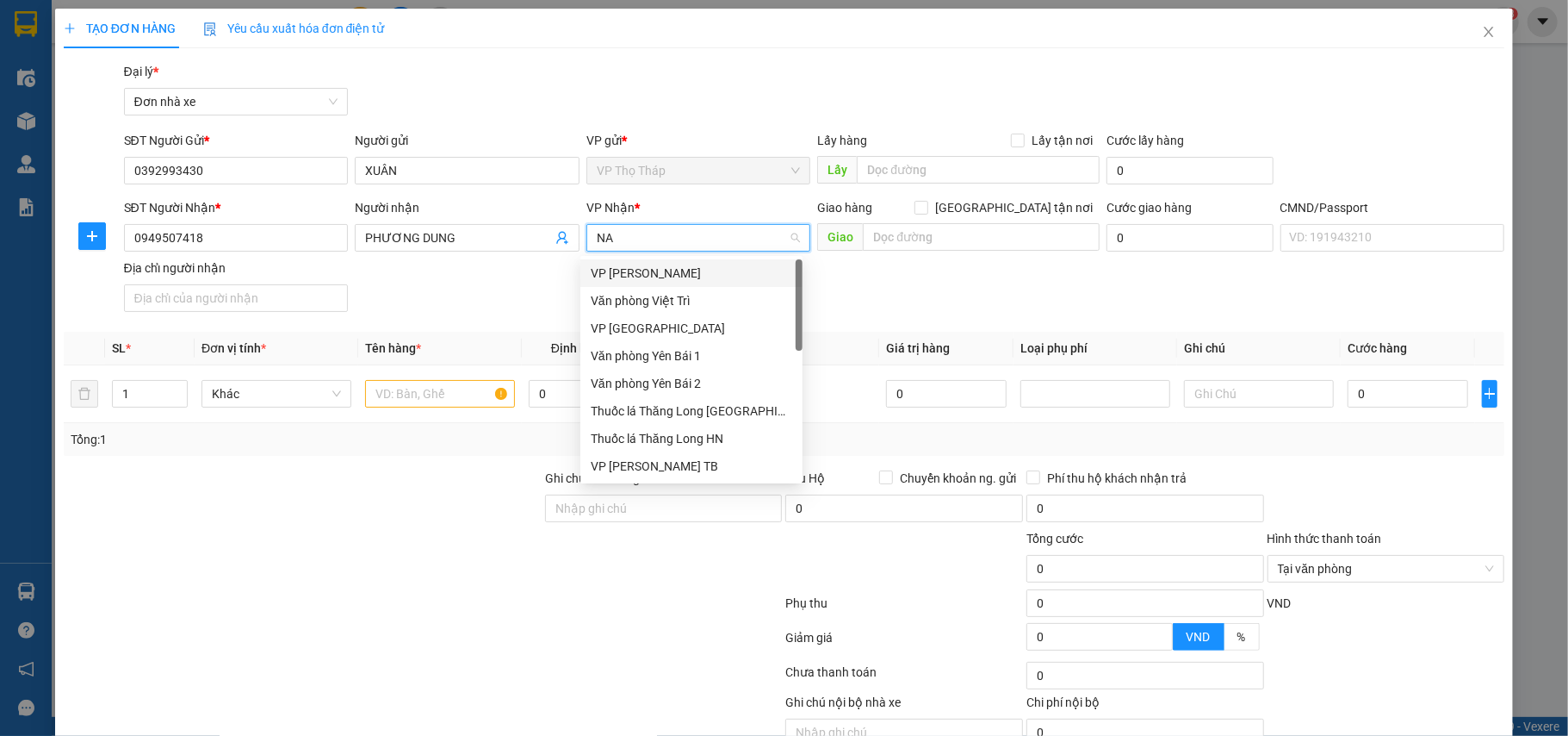
type input "NAM"
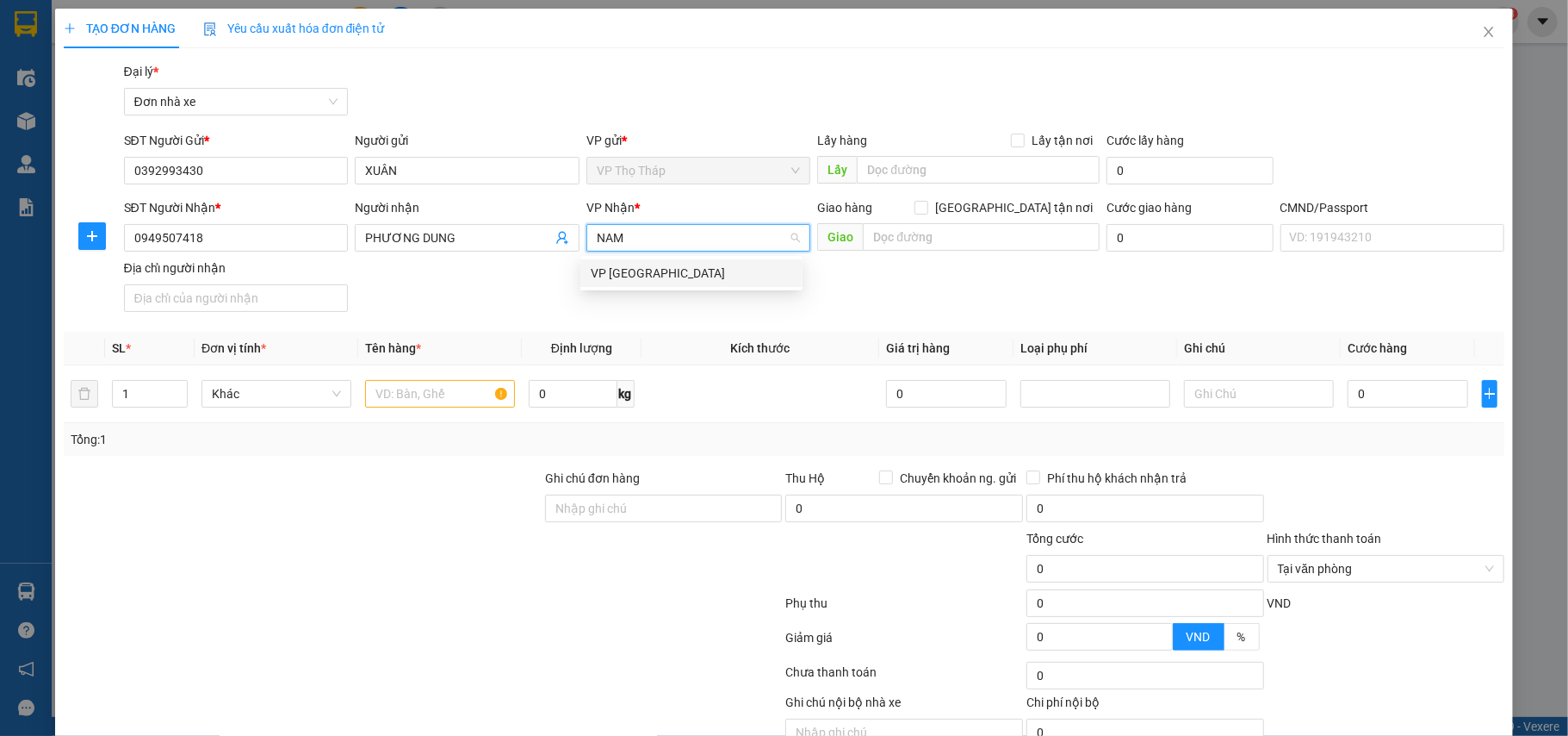
click at [679, 278] on div "VP [GEOGRAPHIC_DATA]" at bounding box center [691, 273] width 202 height 19
click at [471, 388] on input "text" at bounding box center [440, 393] width 150 height 28
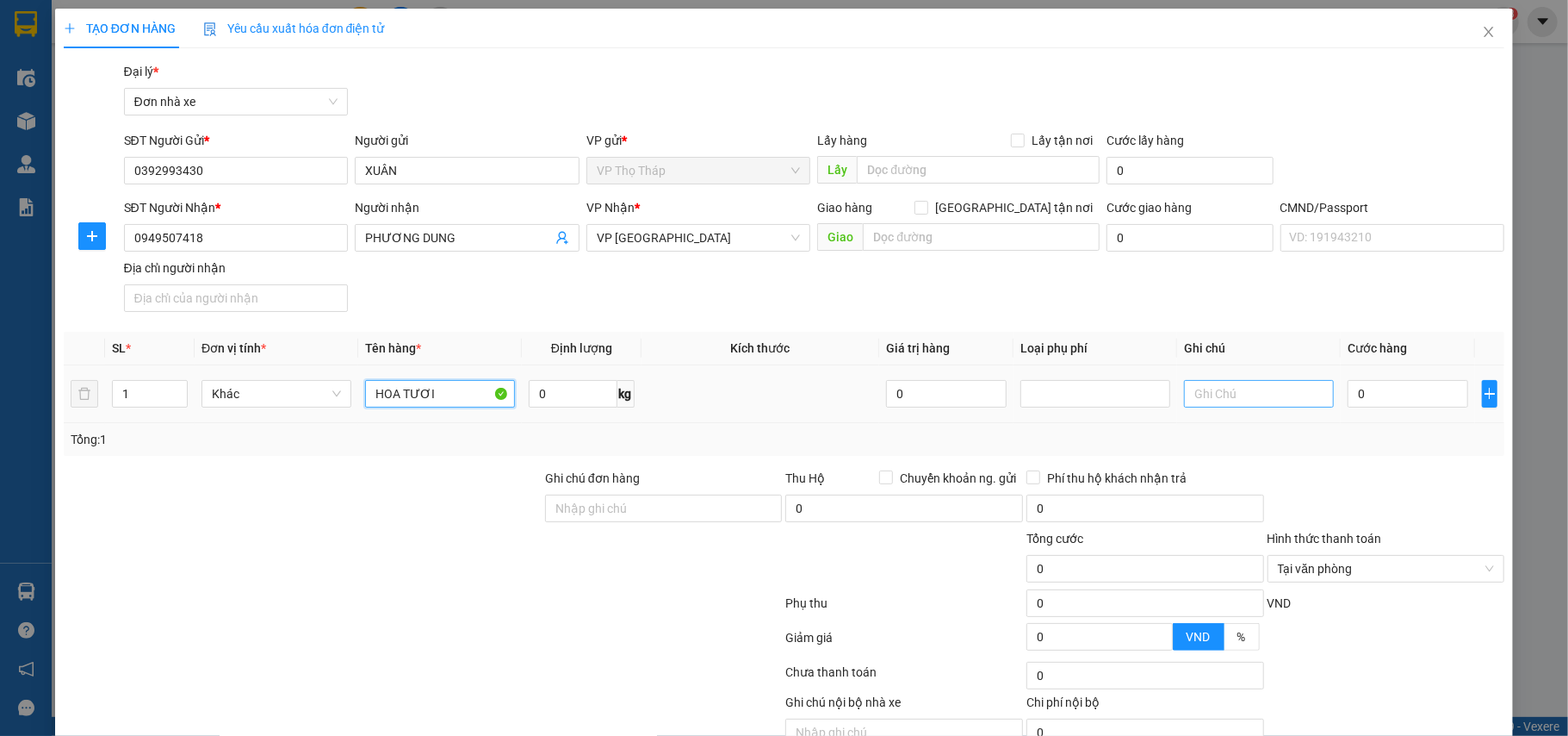
type input "HOA TƯƠI"
click at [1293, 397] on input "text" at bounding box center [1259, 393] width 150 height 28
type input "DẬP NÁT KH CHỊU"
click at [1443, 384] on input "0" at bounding box center [1408, 393] width 121 height 28
type input "4"
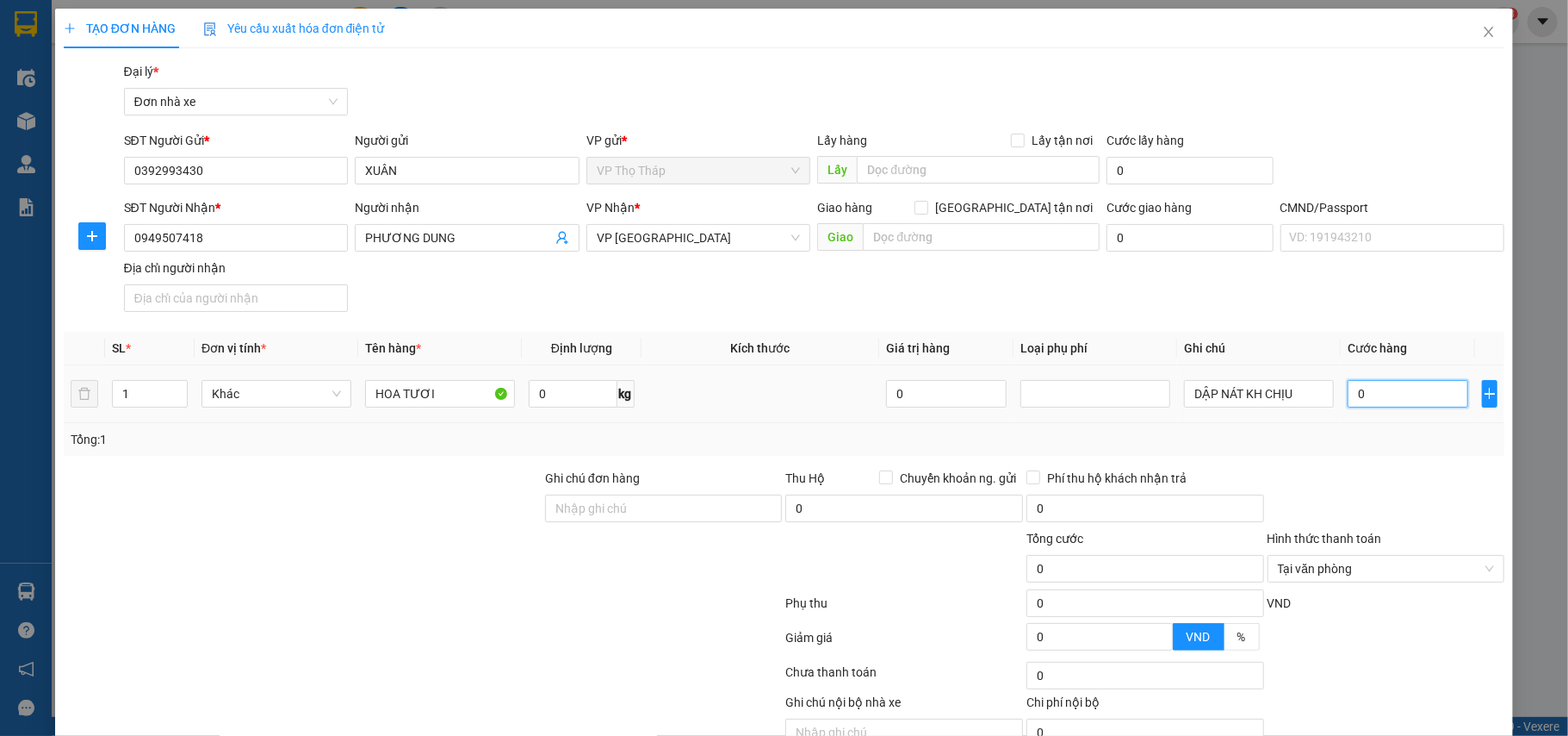
type input "4"
type input "45"
type input "45.000"
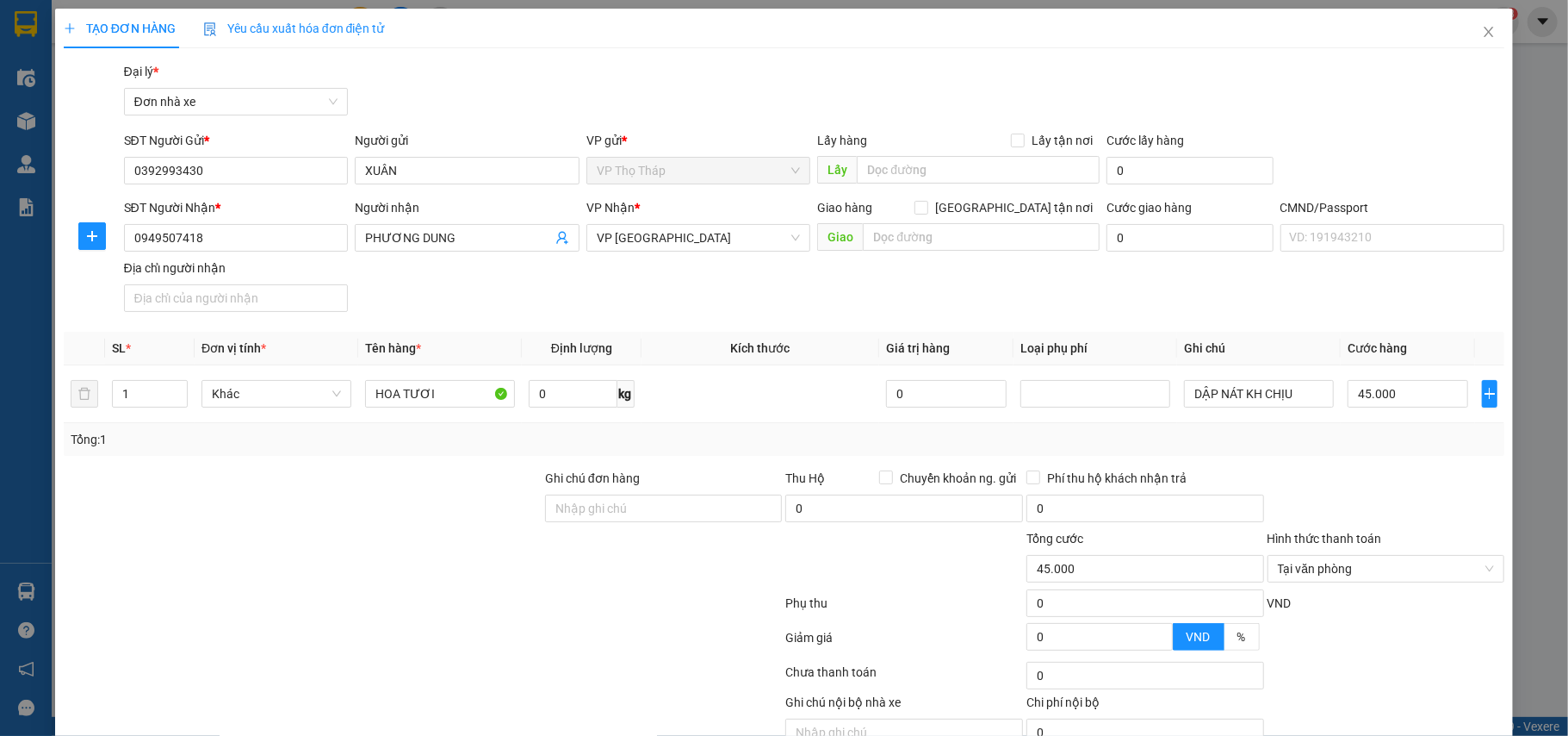
click at [1416, 455] on div "Transit Pickup Surcharge Ids Transit Deliver Surcharge Ids Transit Deliver Surc…" at bounding box center [784, 424] width 1442 height 725
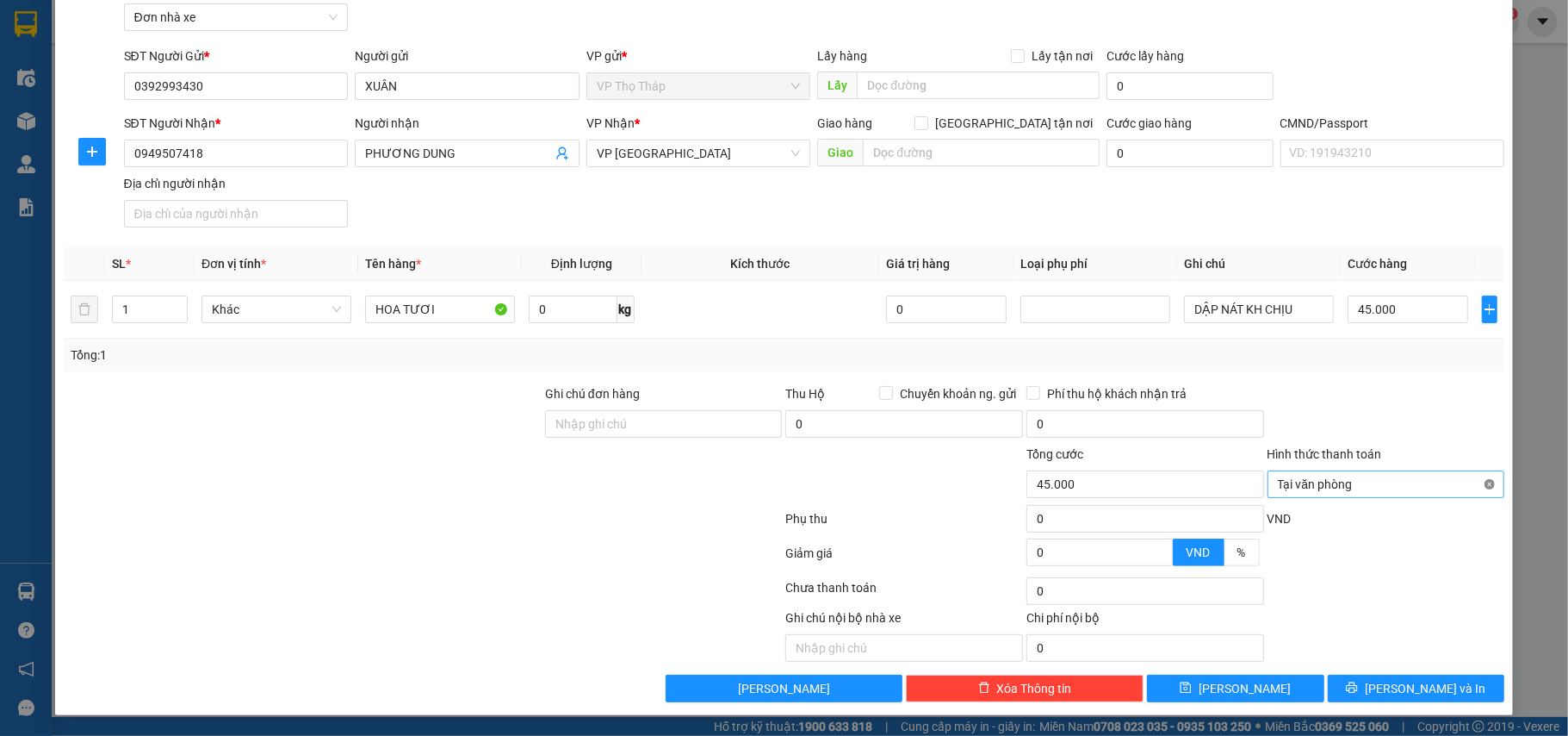
type input "45.000"
click at [1431, 676] on button "[PERSON_NAME] và In" at bounding box center [1417, 688] width 178 height 28
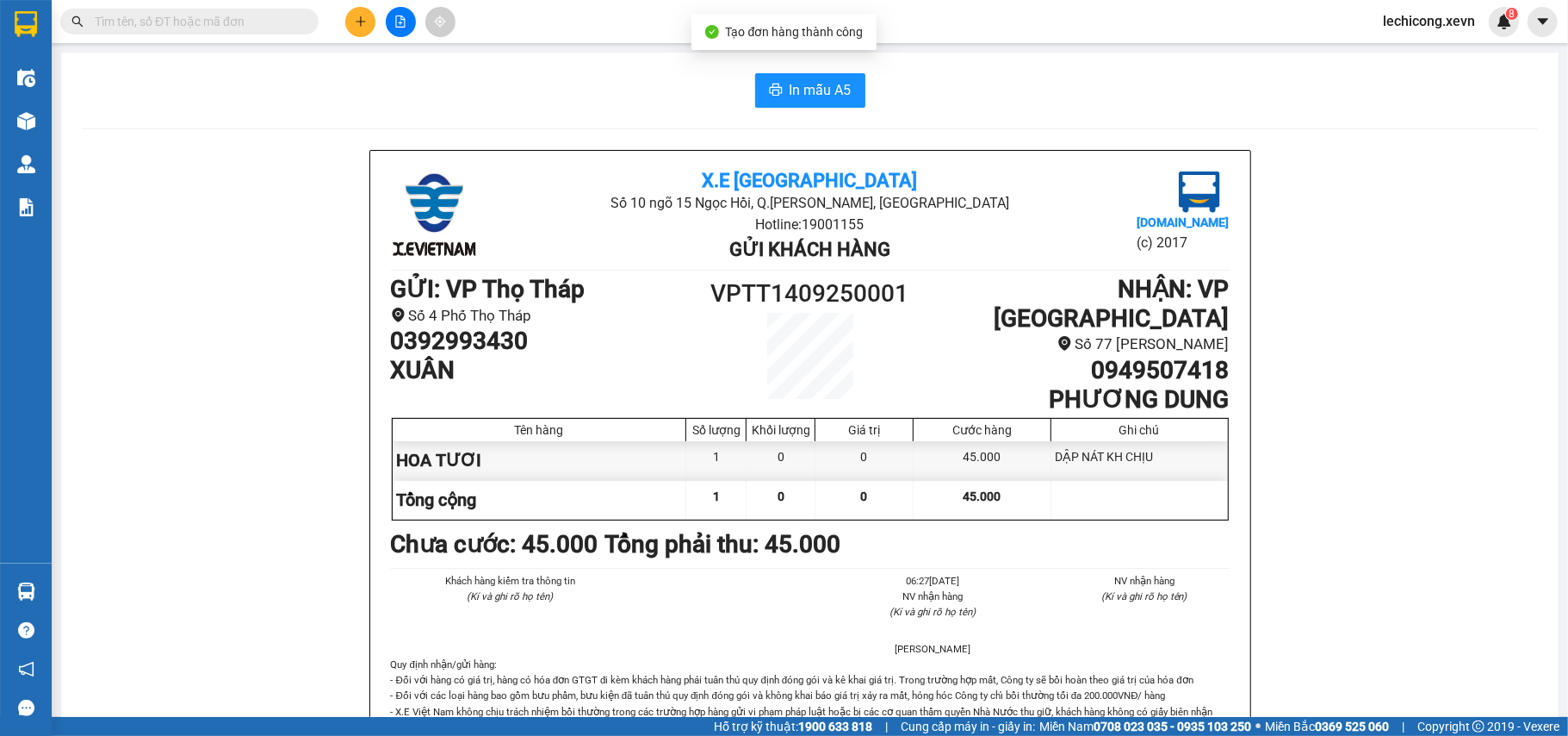
click at [769, 89] on icon "printer" at bounding box center [776, 89] width 13 height 13
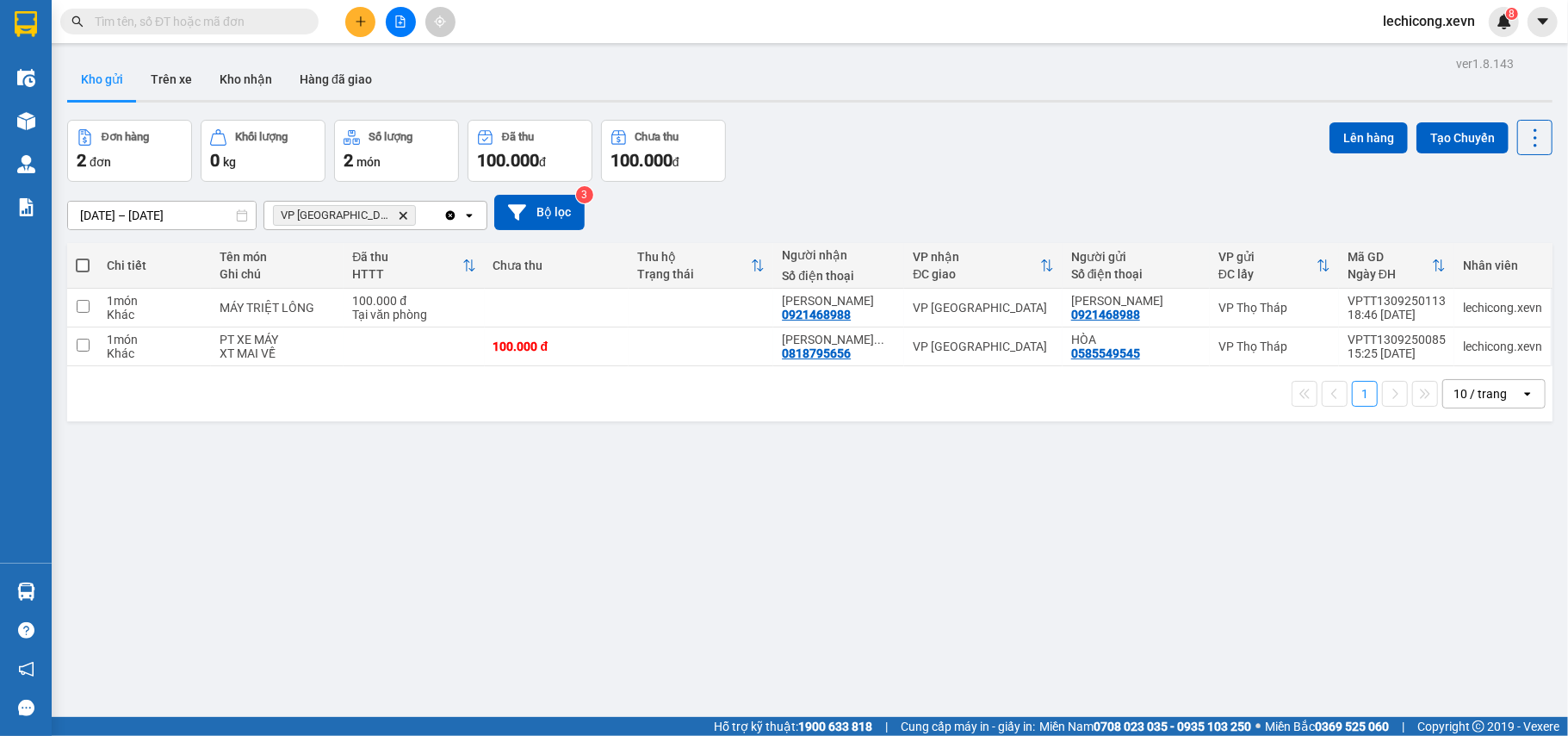
click at [397, 218] on icon "Delete" at bounding box center [402, 215] width 10 height 10
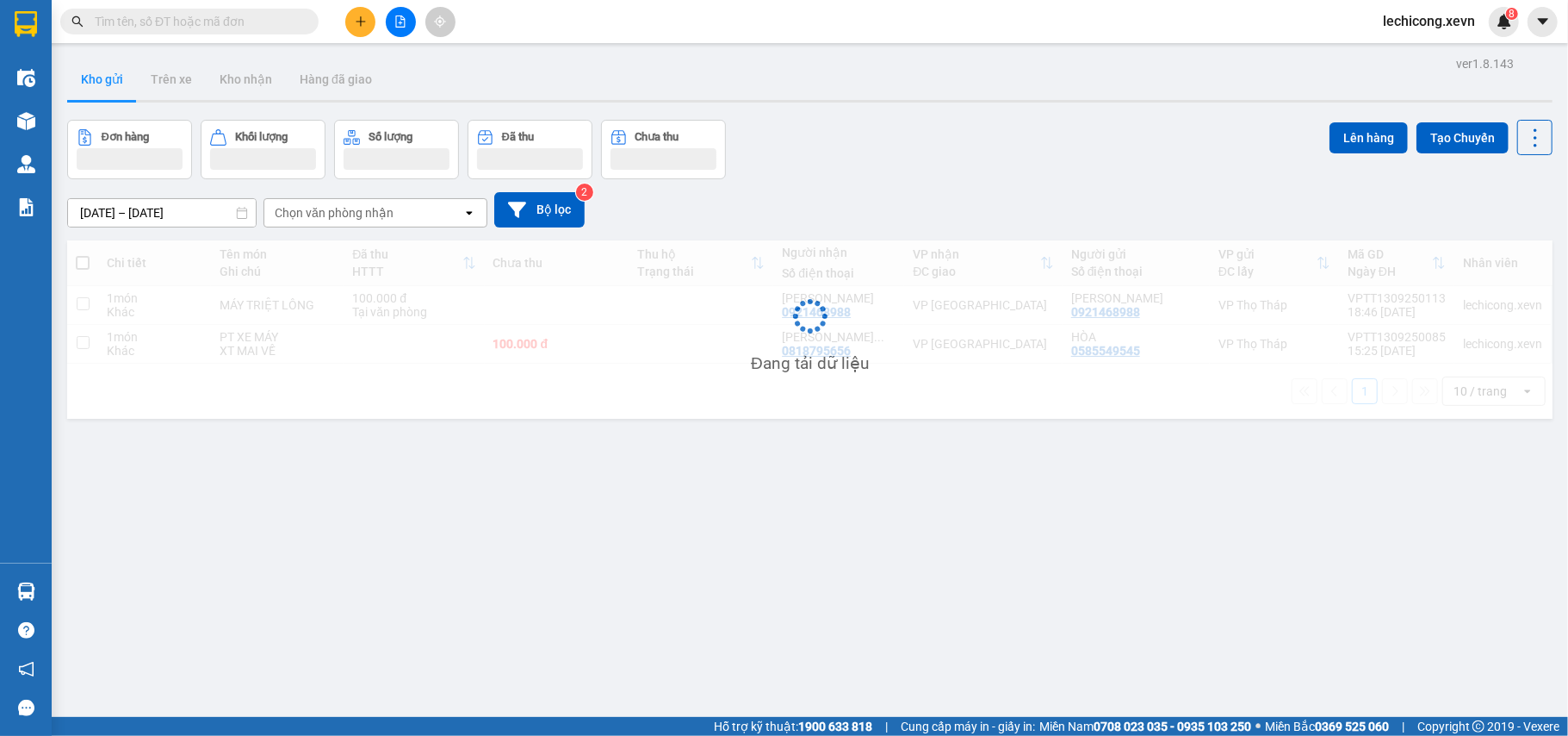
click at [352, 218] on div "Chọn văn phòng nhận" at bounding box center [334, 213] width 119 height 17
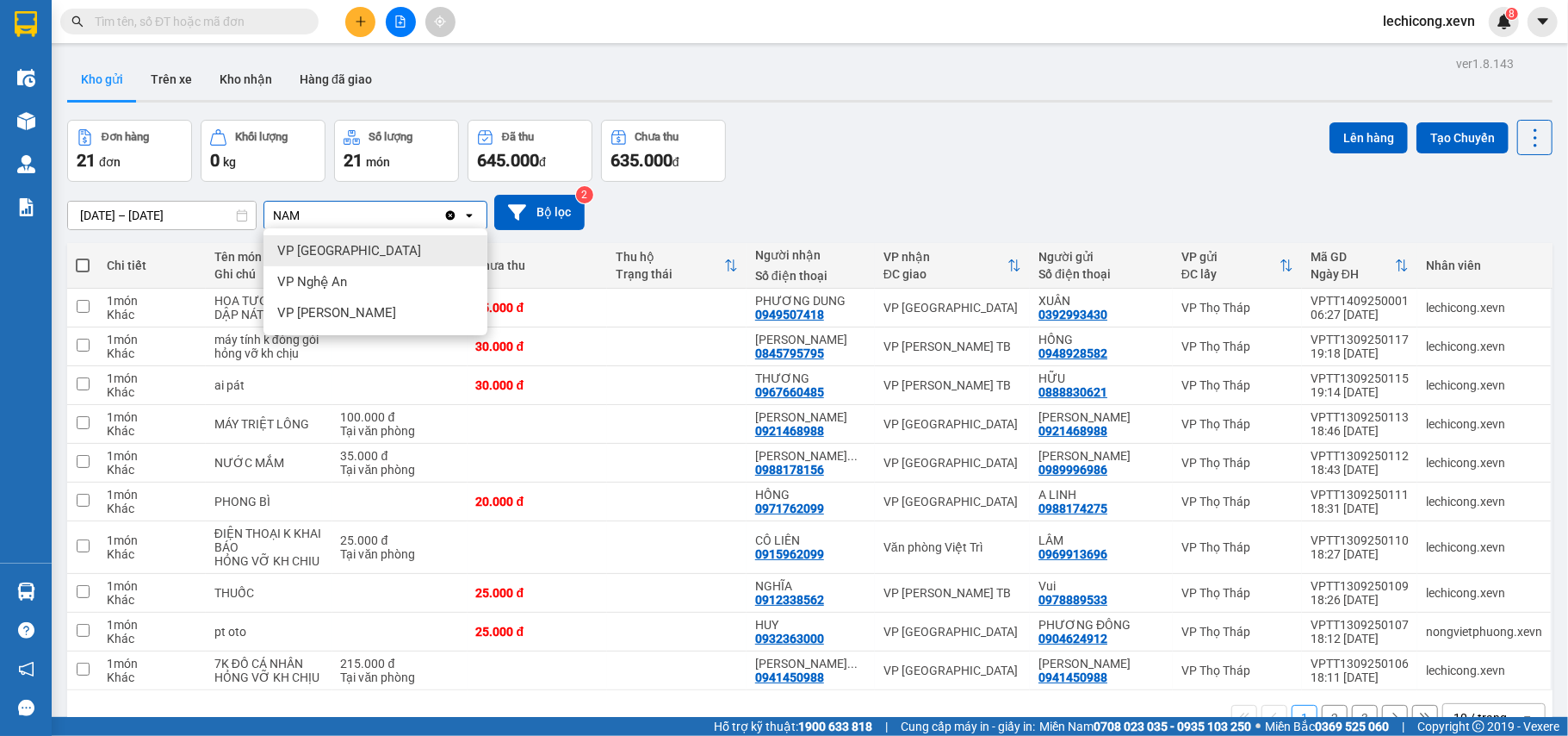
type input "NAM"
click at [352, 242] on span "VP [GEOGRAPHIC_DATA]" at bounding box center [349, 251] width 144 height 17
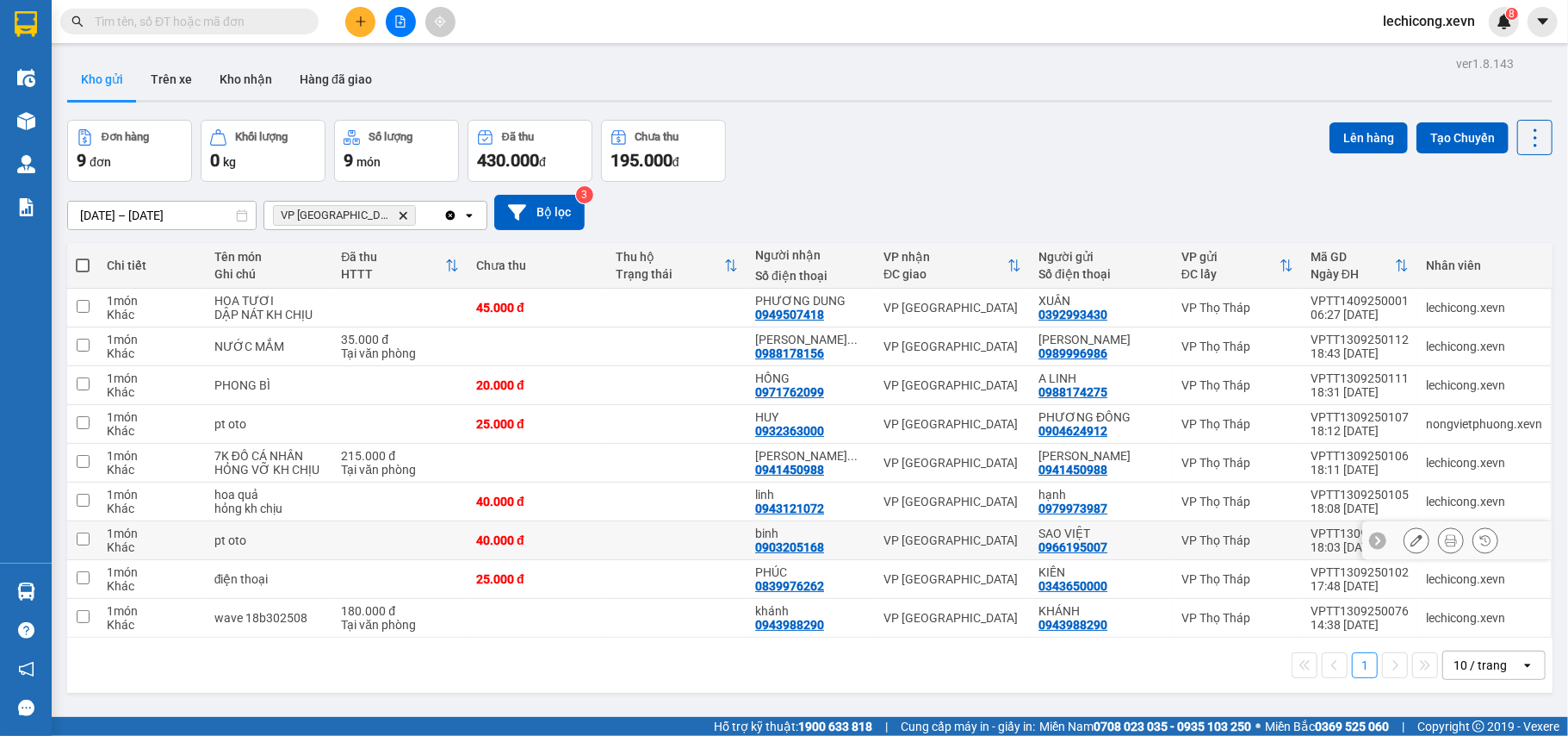
scroll to position [79, 0]
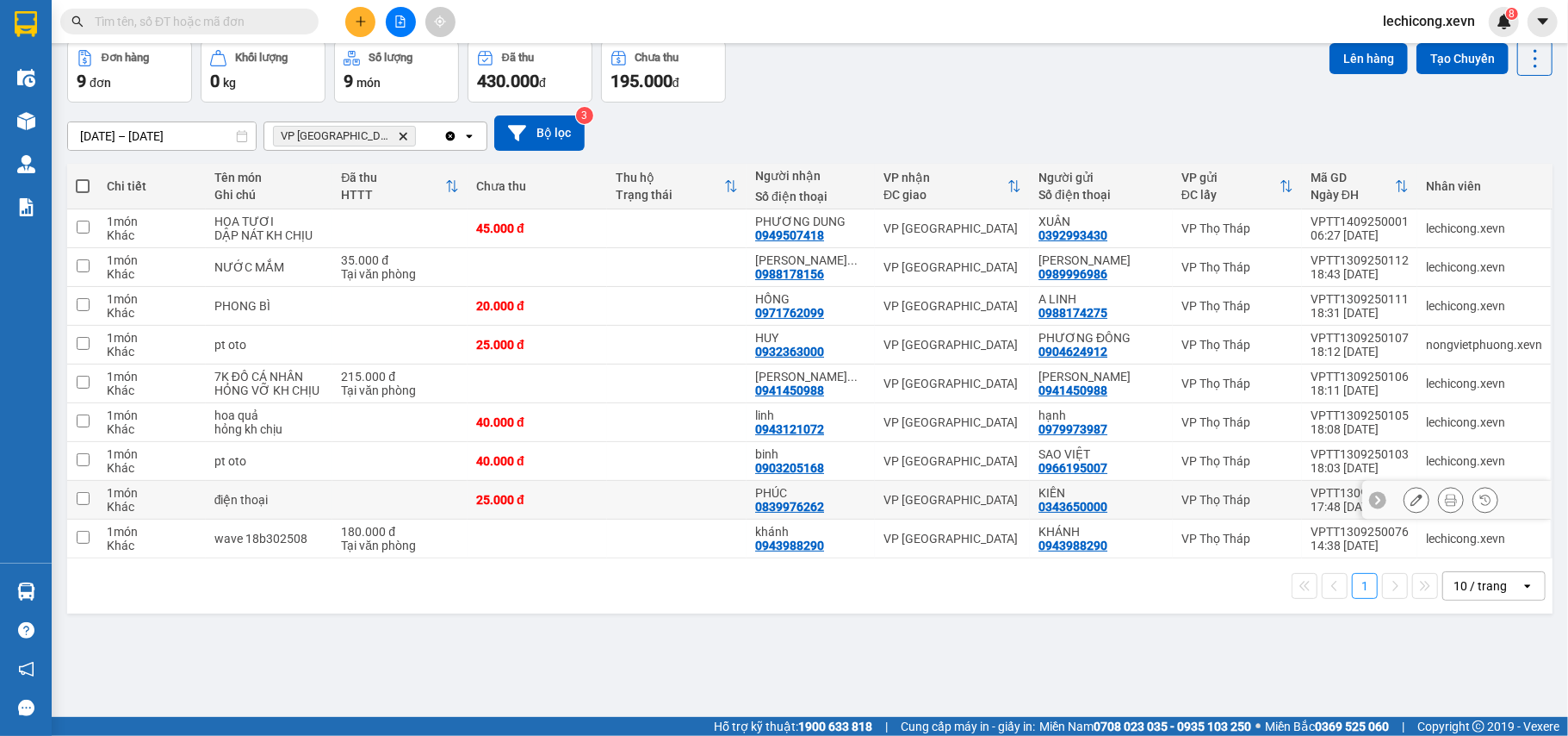
click at [391, 508] on td at bounding box center [400, 499] width 135 height 39
checkbox input "true"
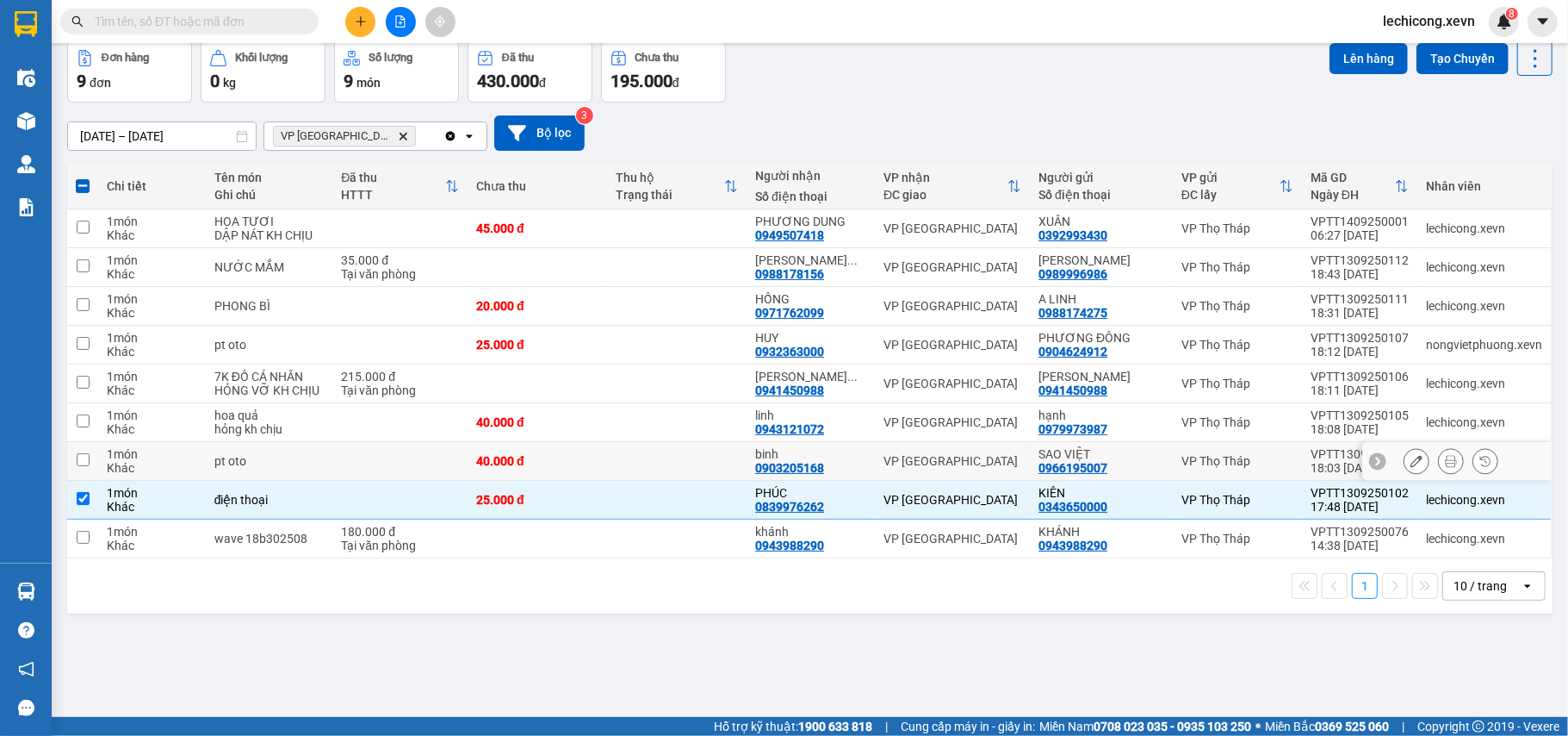
click at [397, 480] on td at bounding box center [400, 461] width 135 height 39
checkbox input "true"
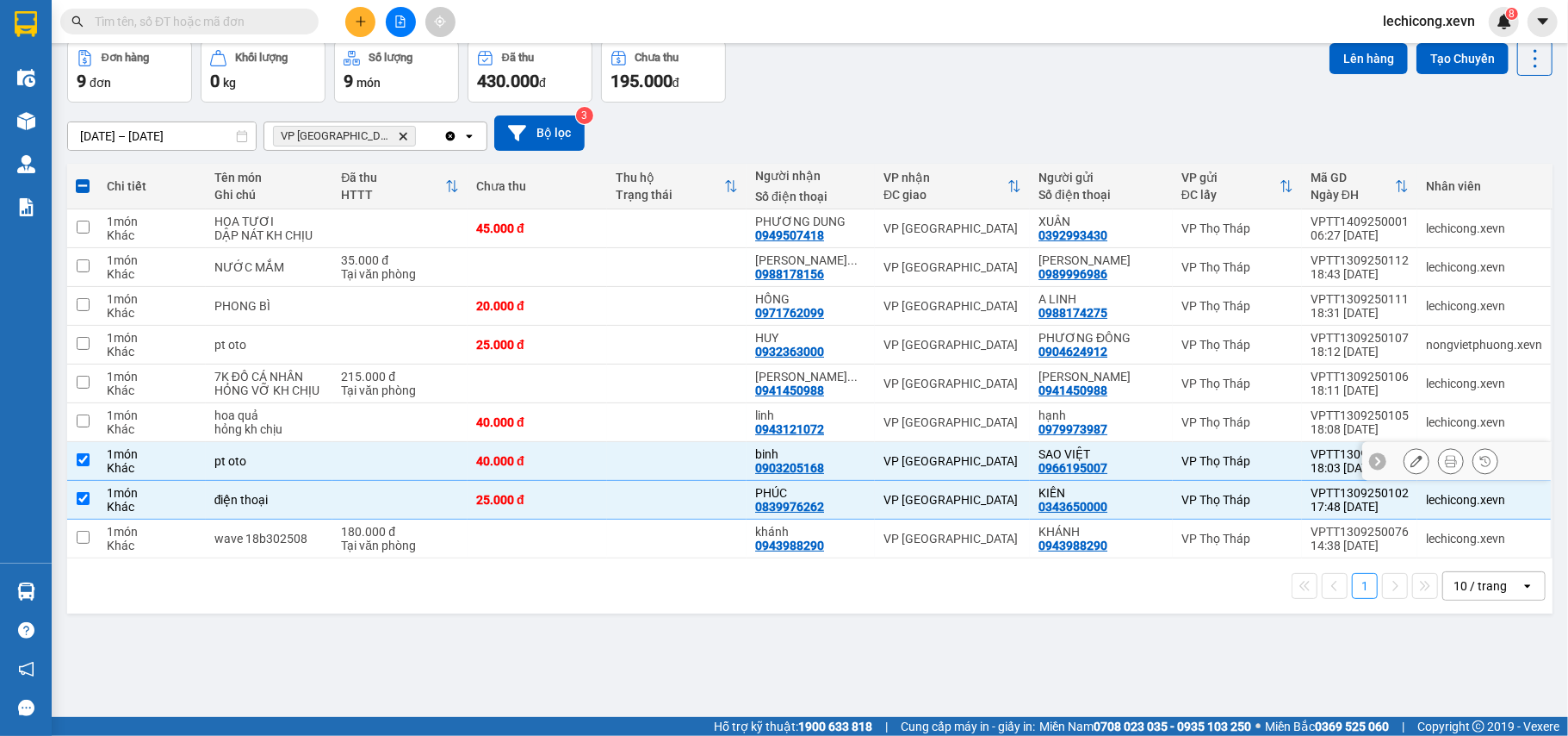
click at [407, 435] on td at bounding box center [400, 422] width 135 height 39
checkbox input "true"
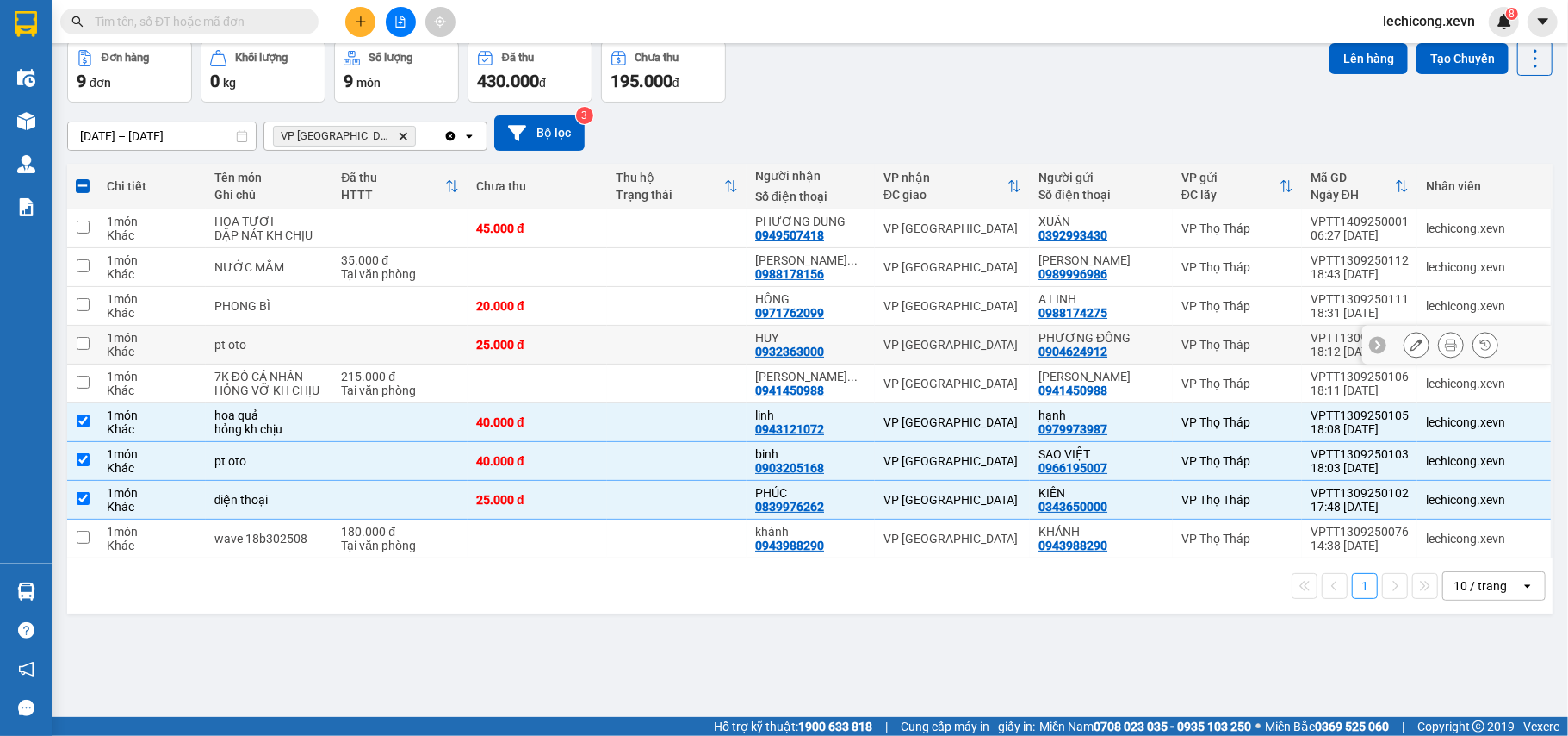
click at [333, 346] on td "pt oto" at bounding box center [269, 344] width 127 height 39
checkbox input "true"
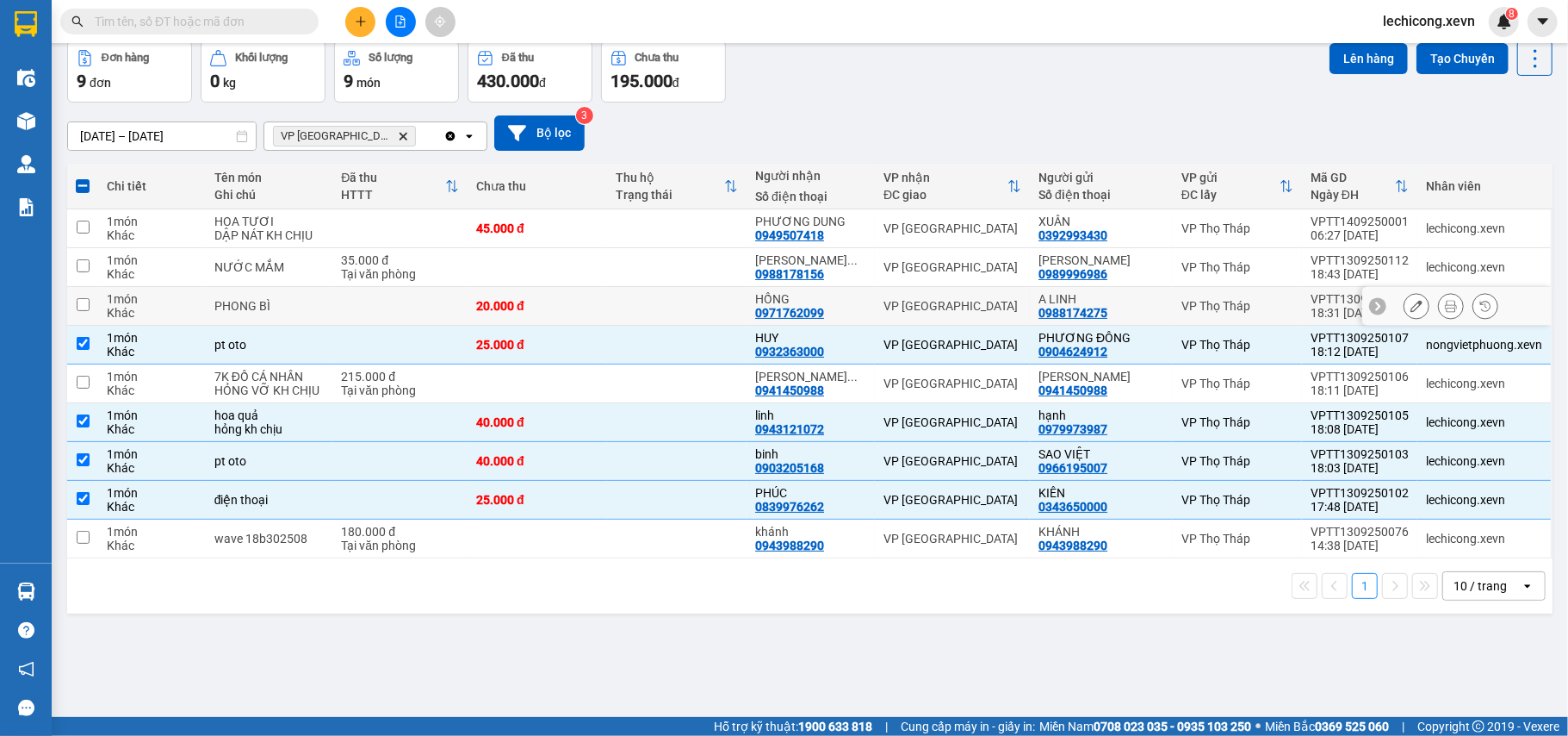
click at [336, 315] on td at bounding box center [400, 306] width 135 height 39
checkbox input "true"
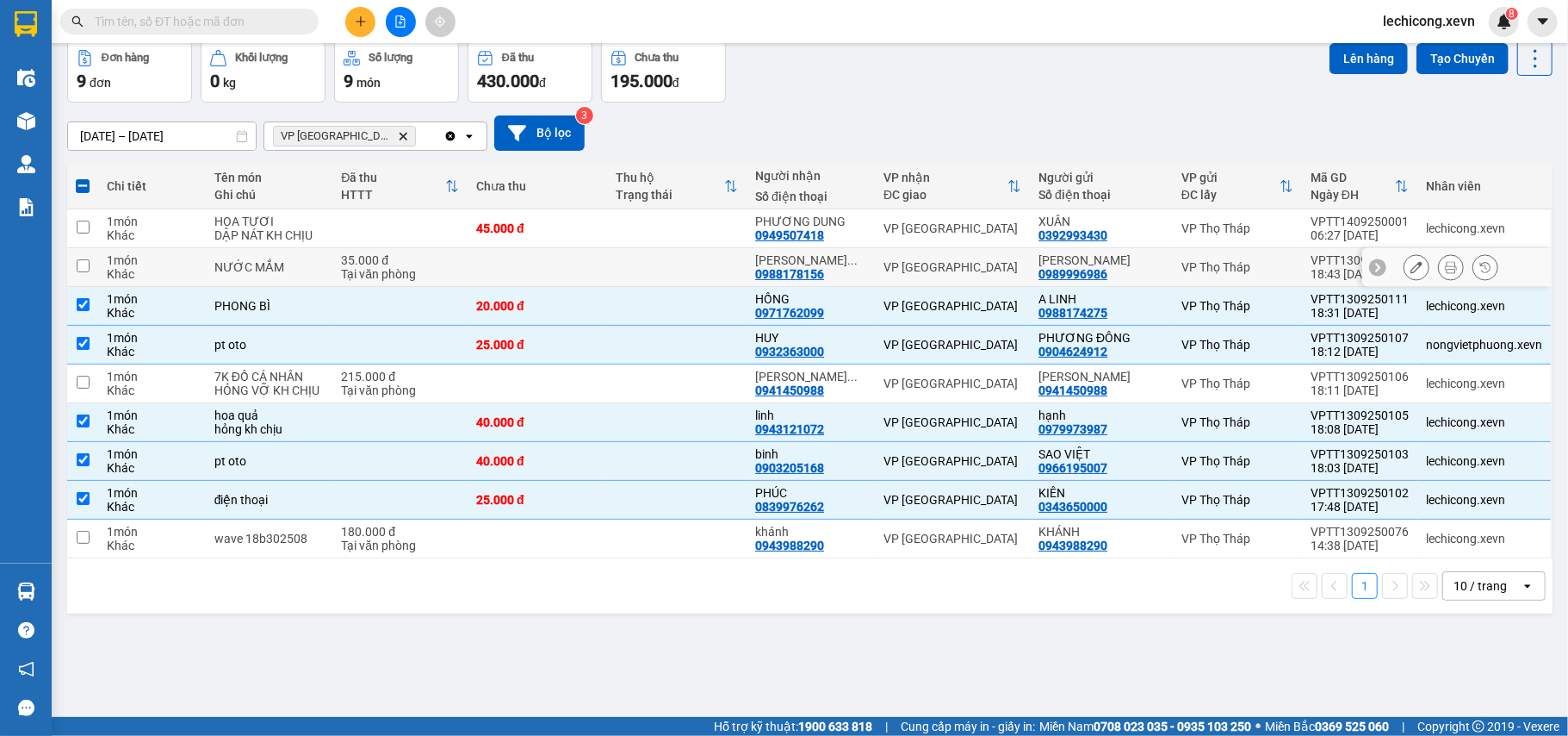
click at [332, 253] on td "NƯỚC MẮM" at bounding box center [269, 267] width 127 height 39
checkbox input "true"
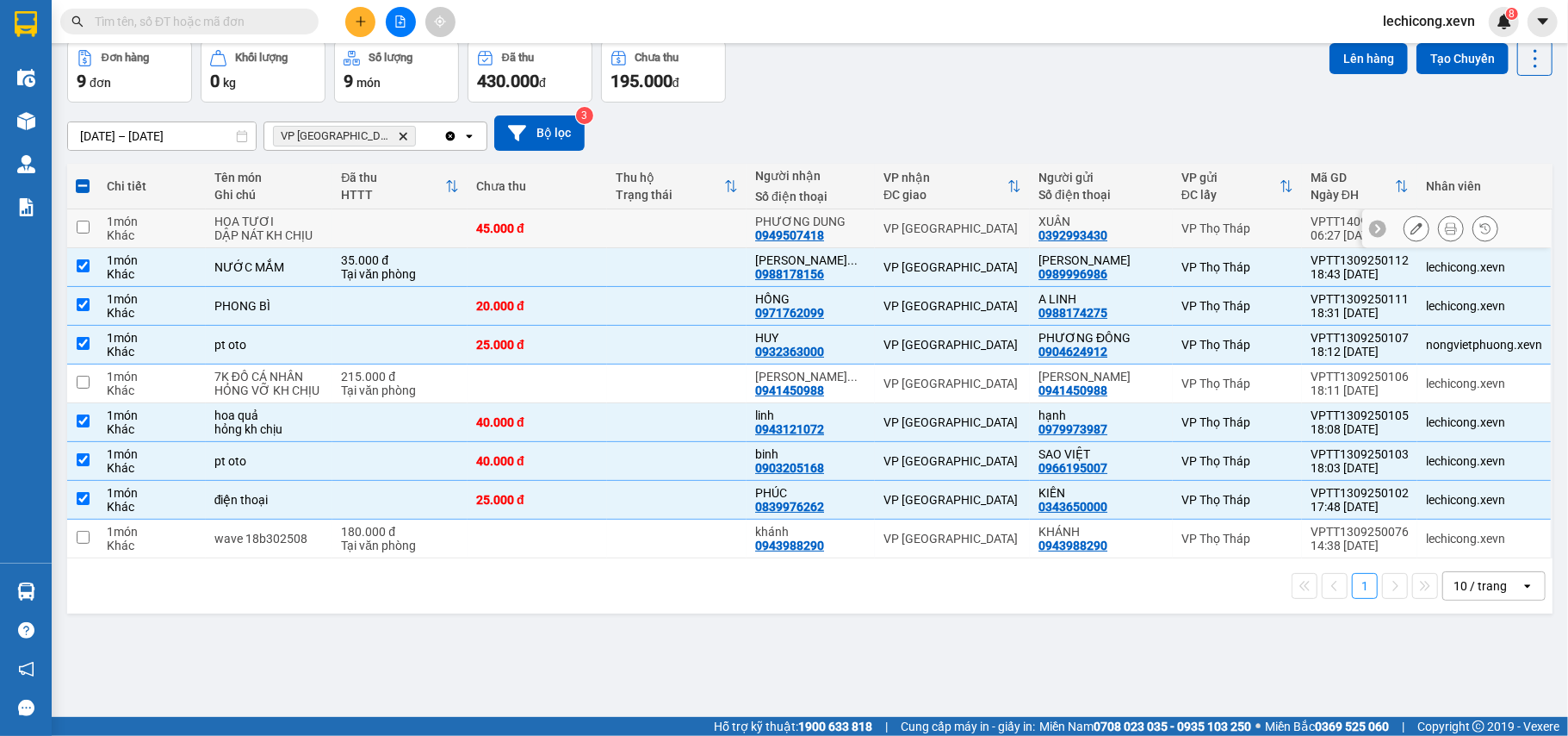
click at [367, 224] on td at bounding box center [400, 228] width 135 height 39
checkbox input "true"
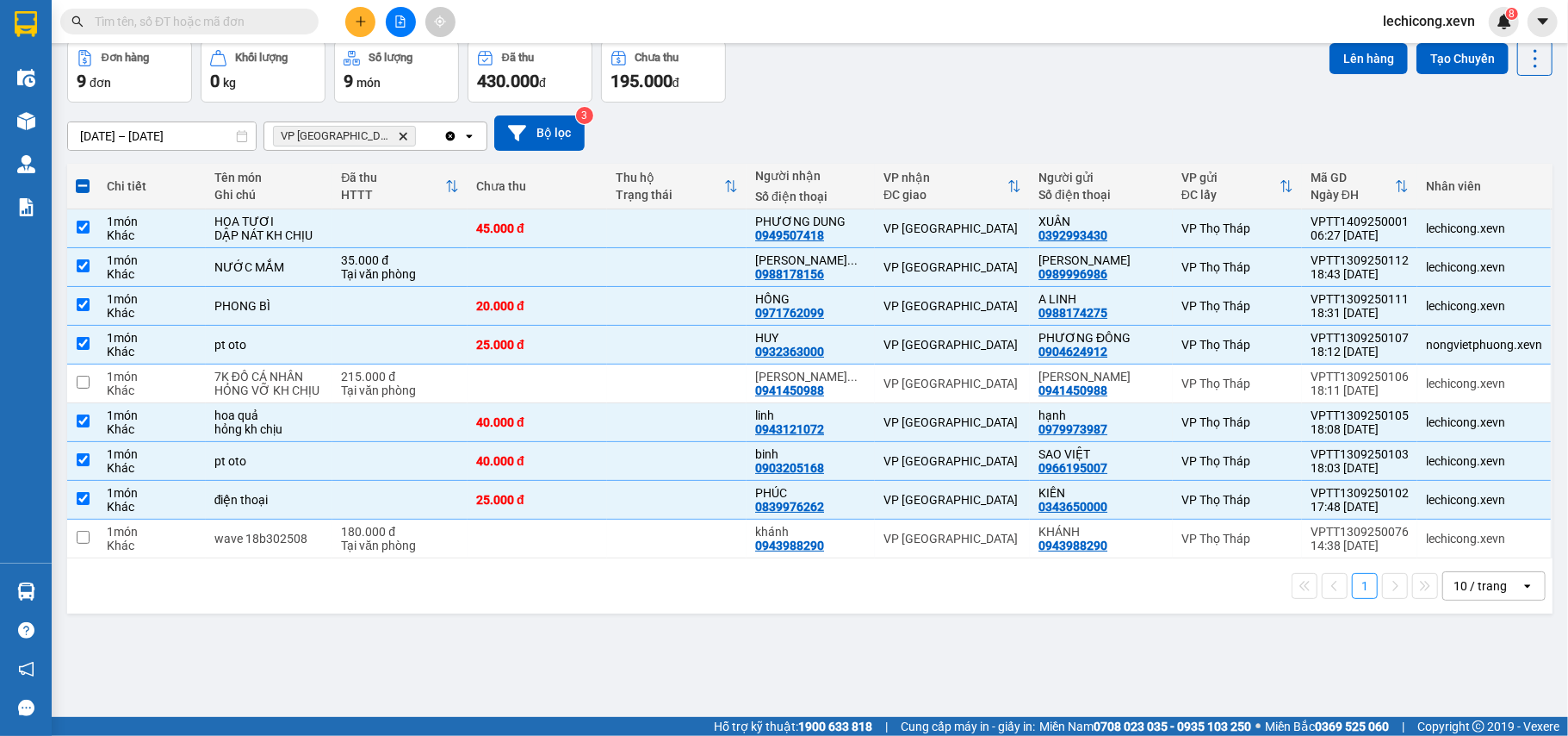
scroll to position [0, 0]
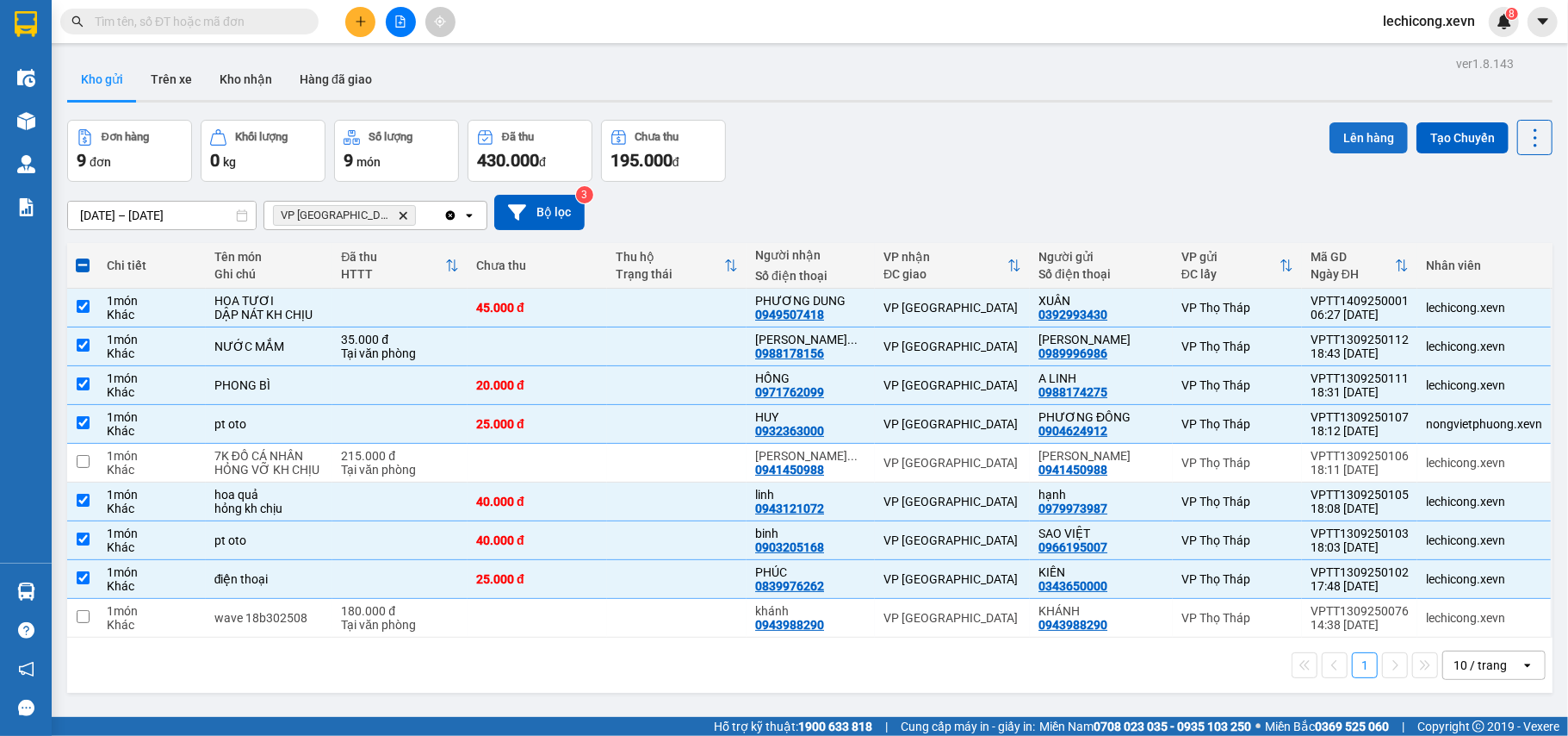
click at [1340, 128] on button "Lên hàng" at bounding box center [1369, 138] width 78 height 31
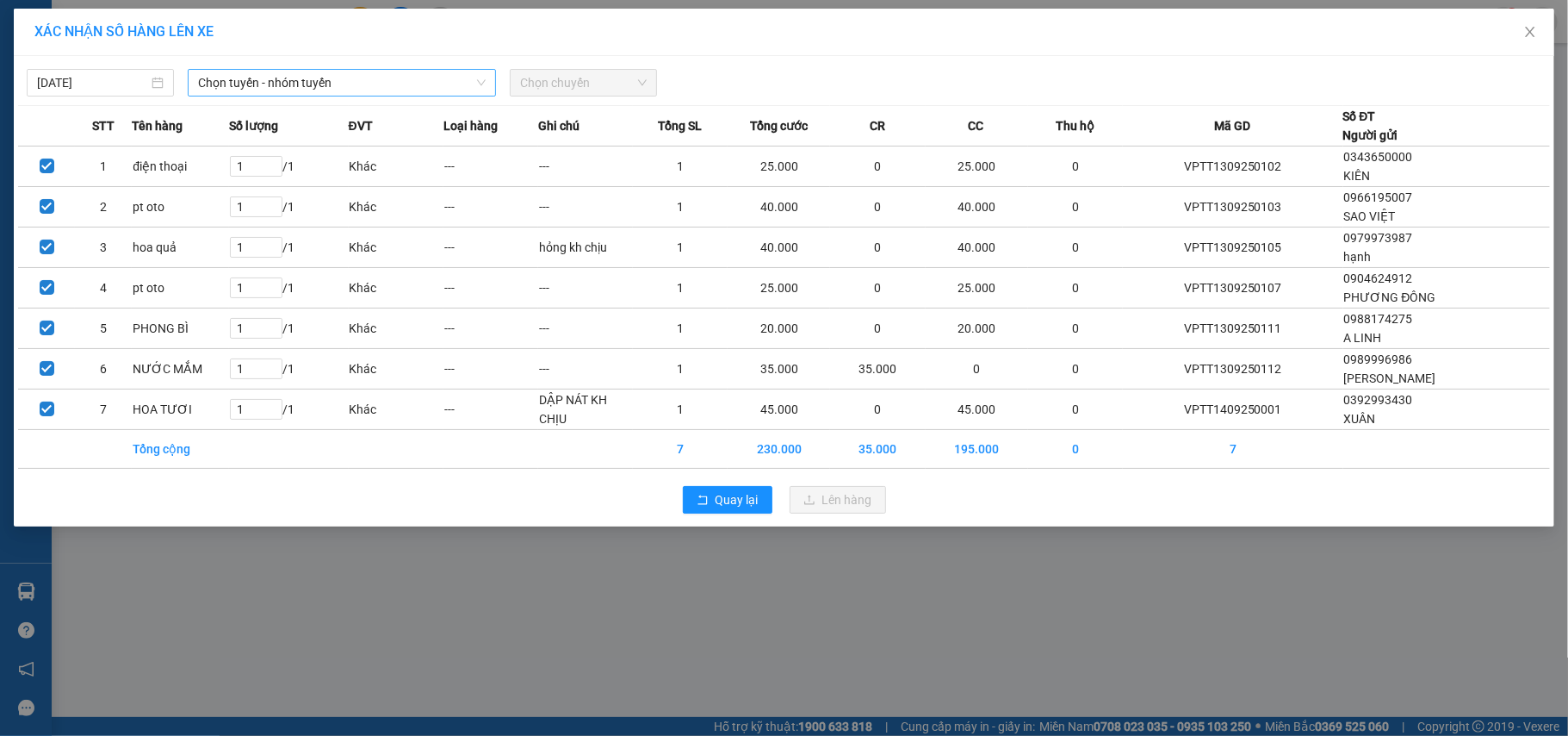
click at [479, 87] on icon "down" at bounding box center [481, 83] width 10 height 10
click at [442, 94] on span "Chọn tuyến - nhóm tuyến" at bounding box center [341, 82] width 288 height 26
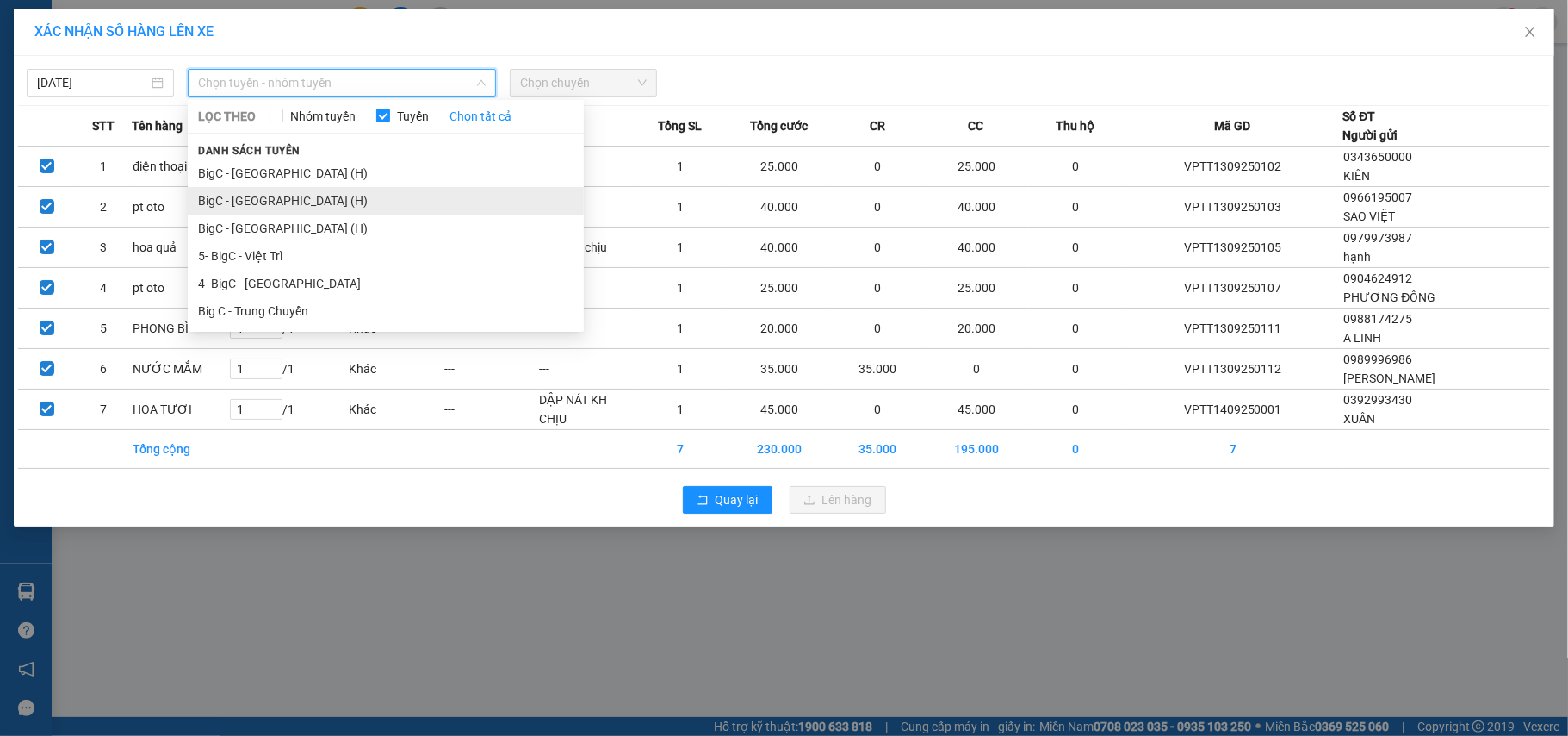
click at [397, 203] on li "BigC - [GEOGRAPHIC_DATA] (H)" at bounding box center [385, 201] width 397 height 28
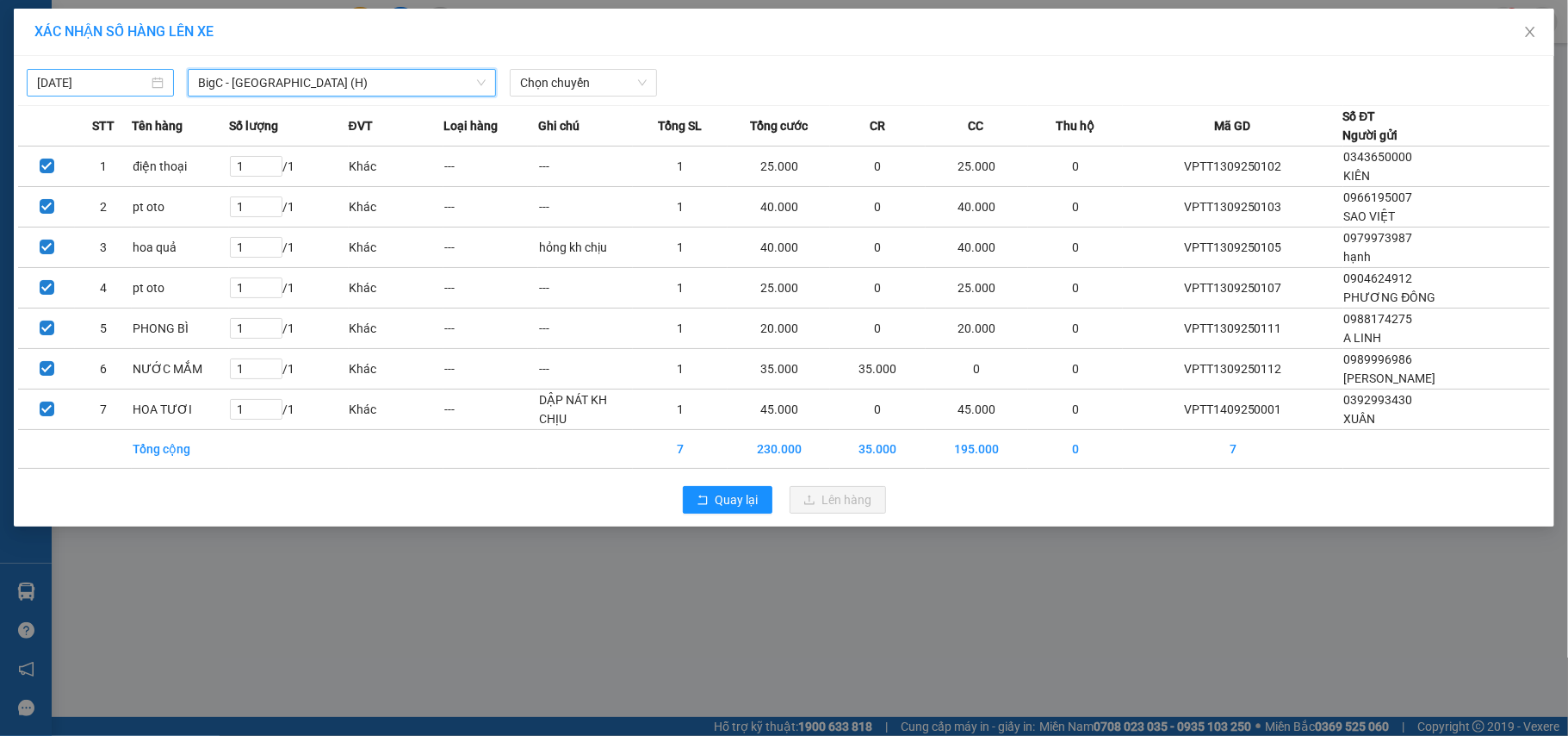
click at [74, 76] on input "[DATE]" at bounding box center [92, 83] width 111 height 19
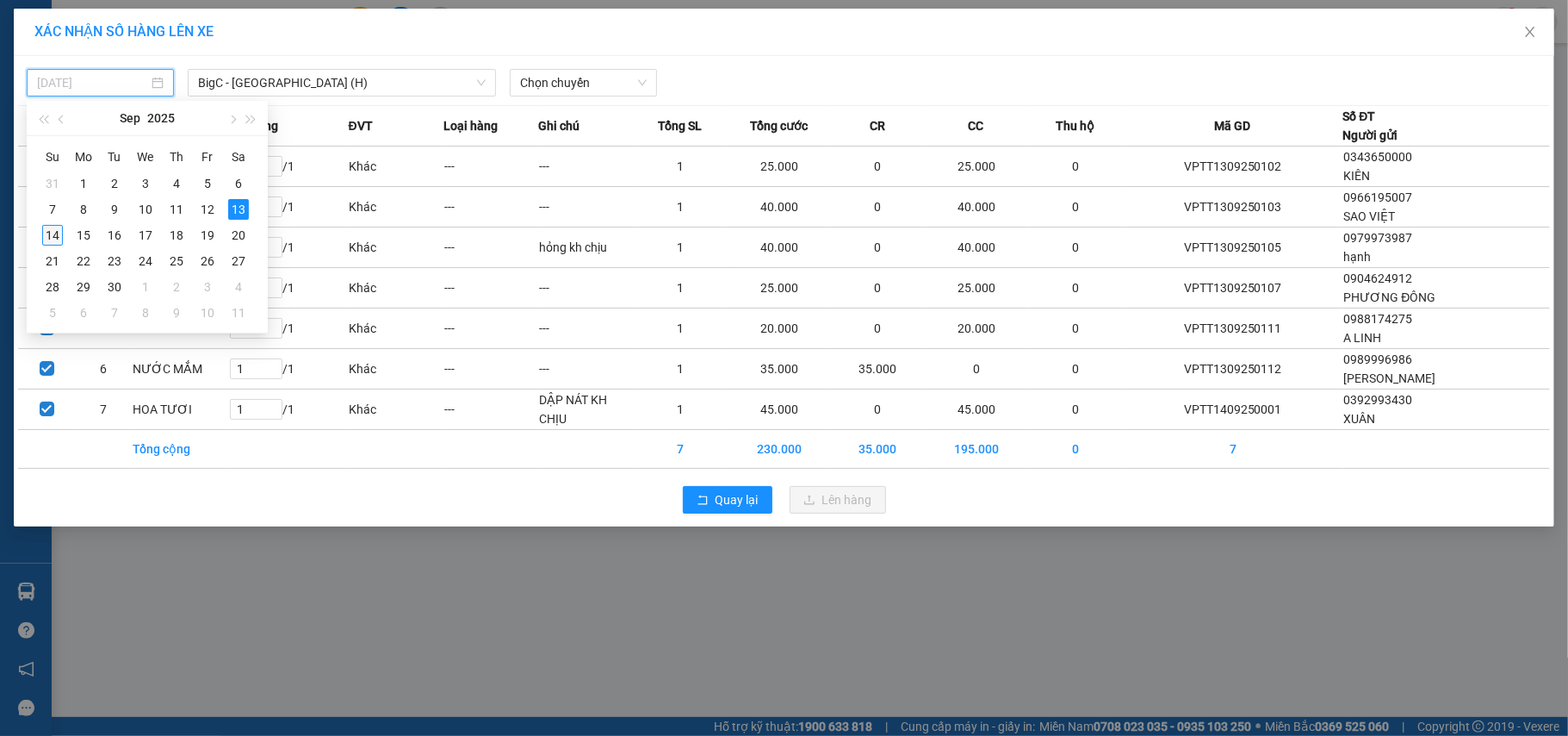
click at [59, 229] on div "14" at bounding box center [52, 235] width 21 height 21
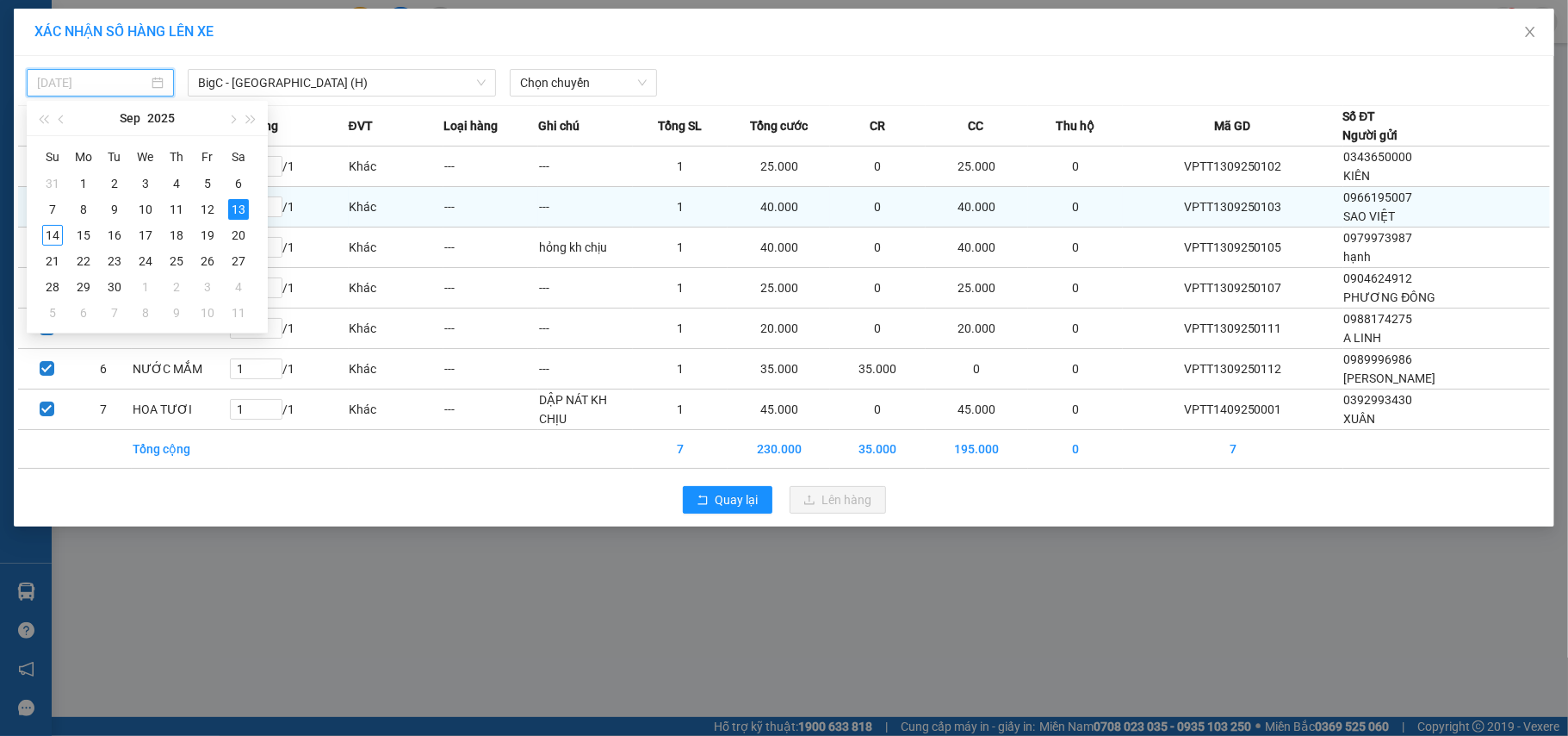
type input "[DATE]"
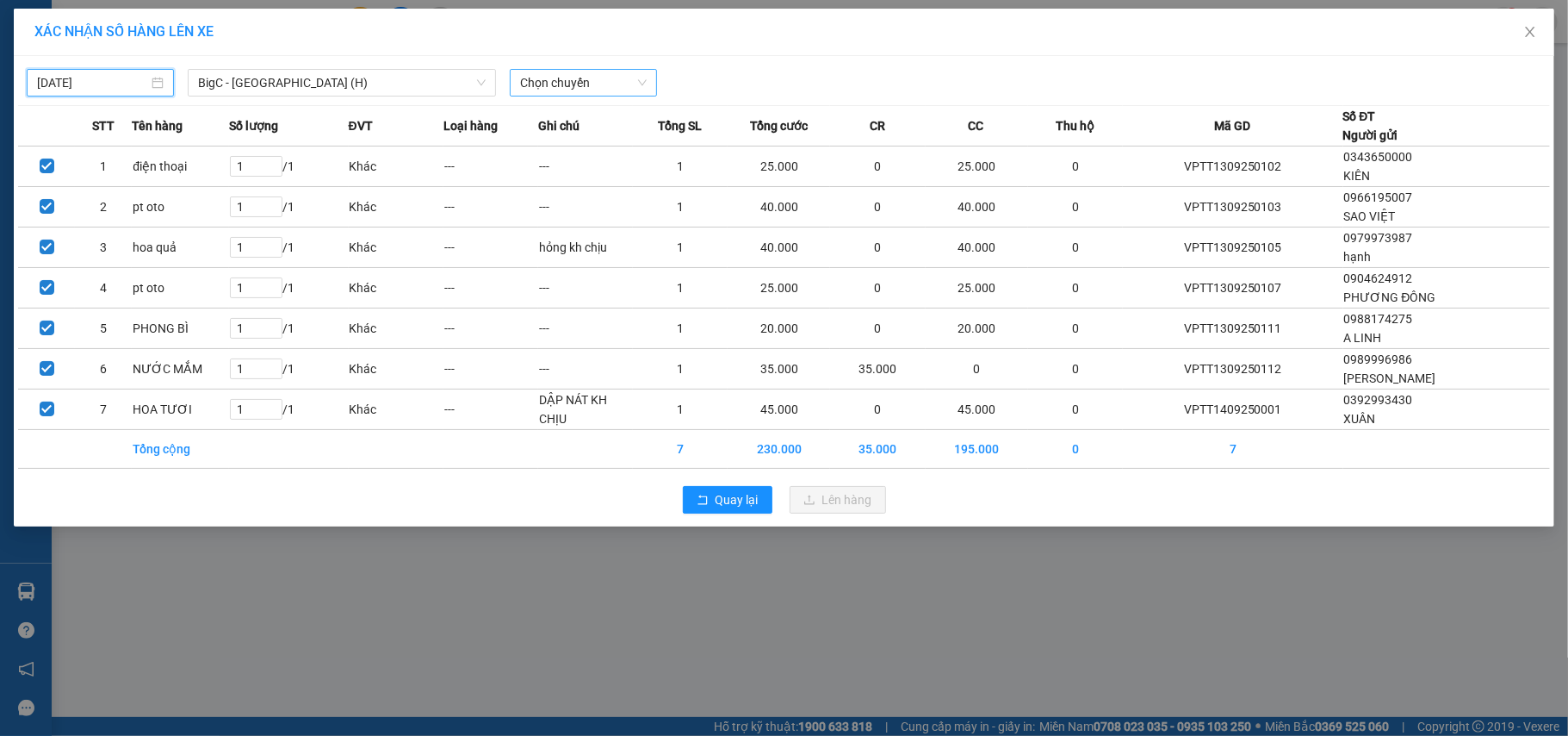
click at [537, 81] on span "Chọn chuyến" at bounding box center [583, 82] width 126 height 26
type input "1"
type input "0700"
click at [638, 152] on div "Thêm chuyến " 07:00 "" at bounding box center [601, 145] width 184 height 29
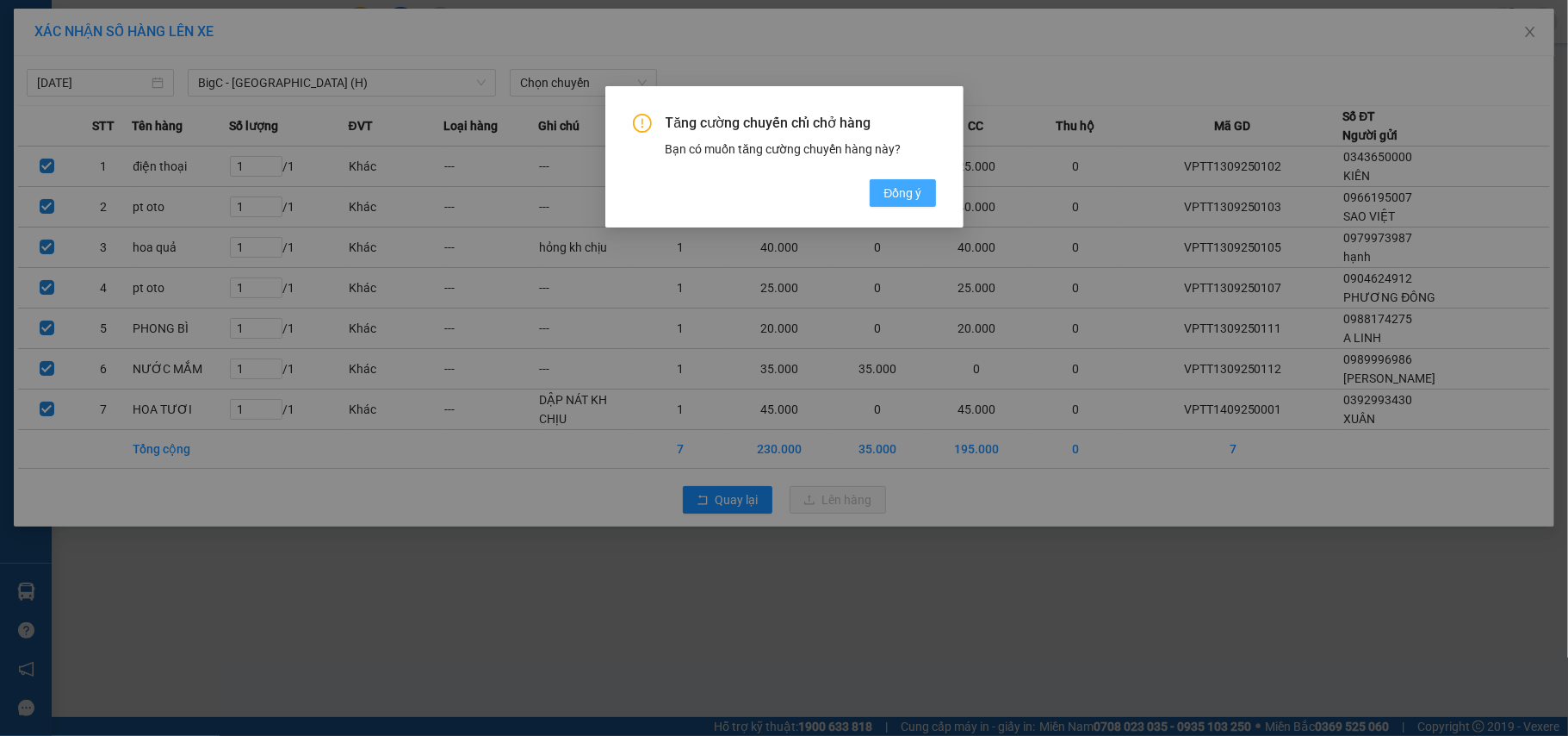
click at [889, 193] on span "Đồng ý" at bounding box center [902, 193] width 38 height 19
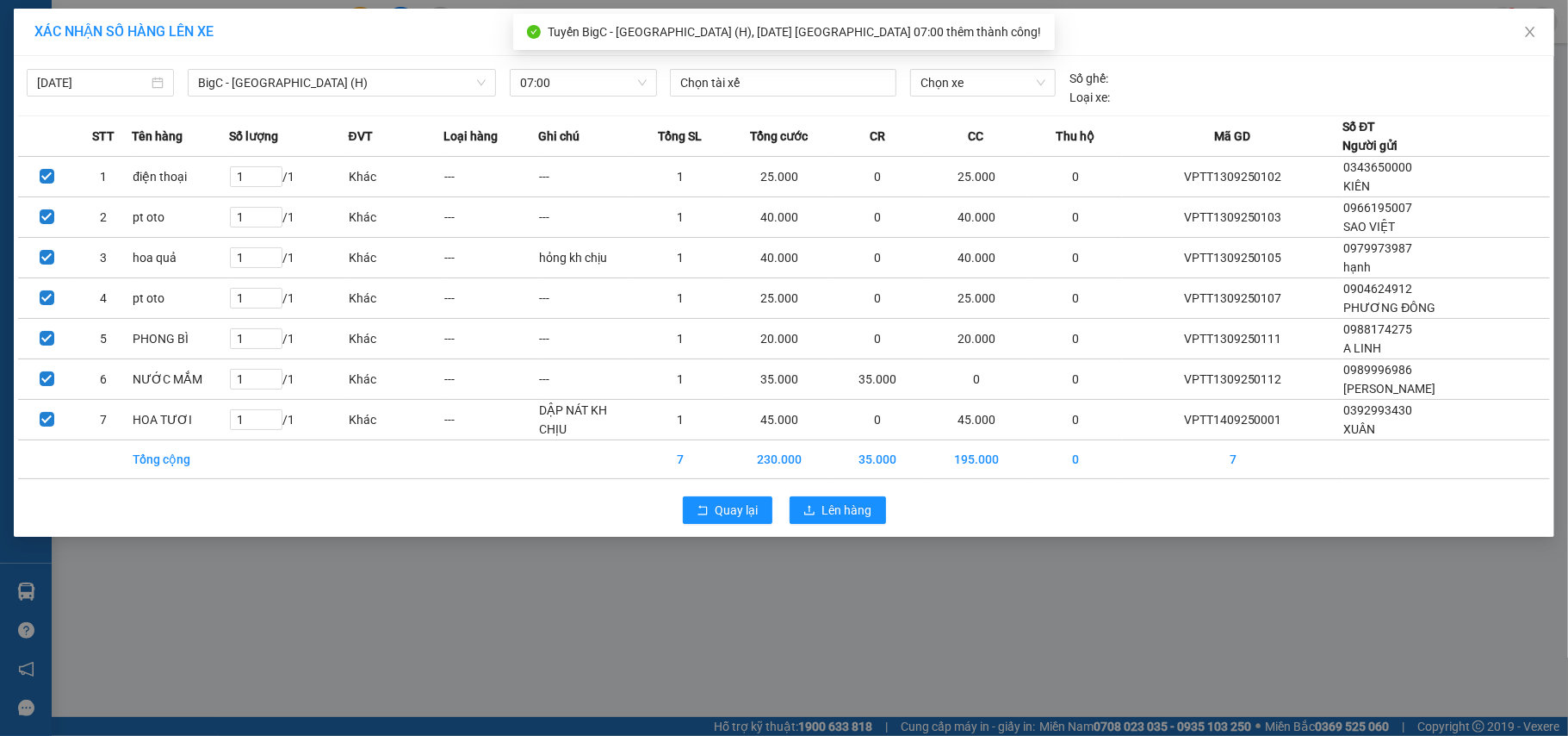
click at [956, 87] on span "Chọn xe" at bounding box center [983, 82] width 126 height 26
type input "512"
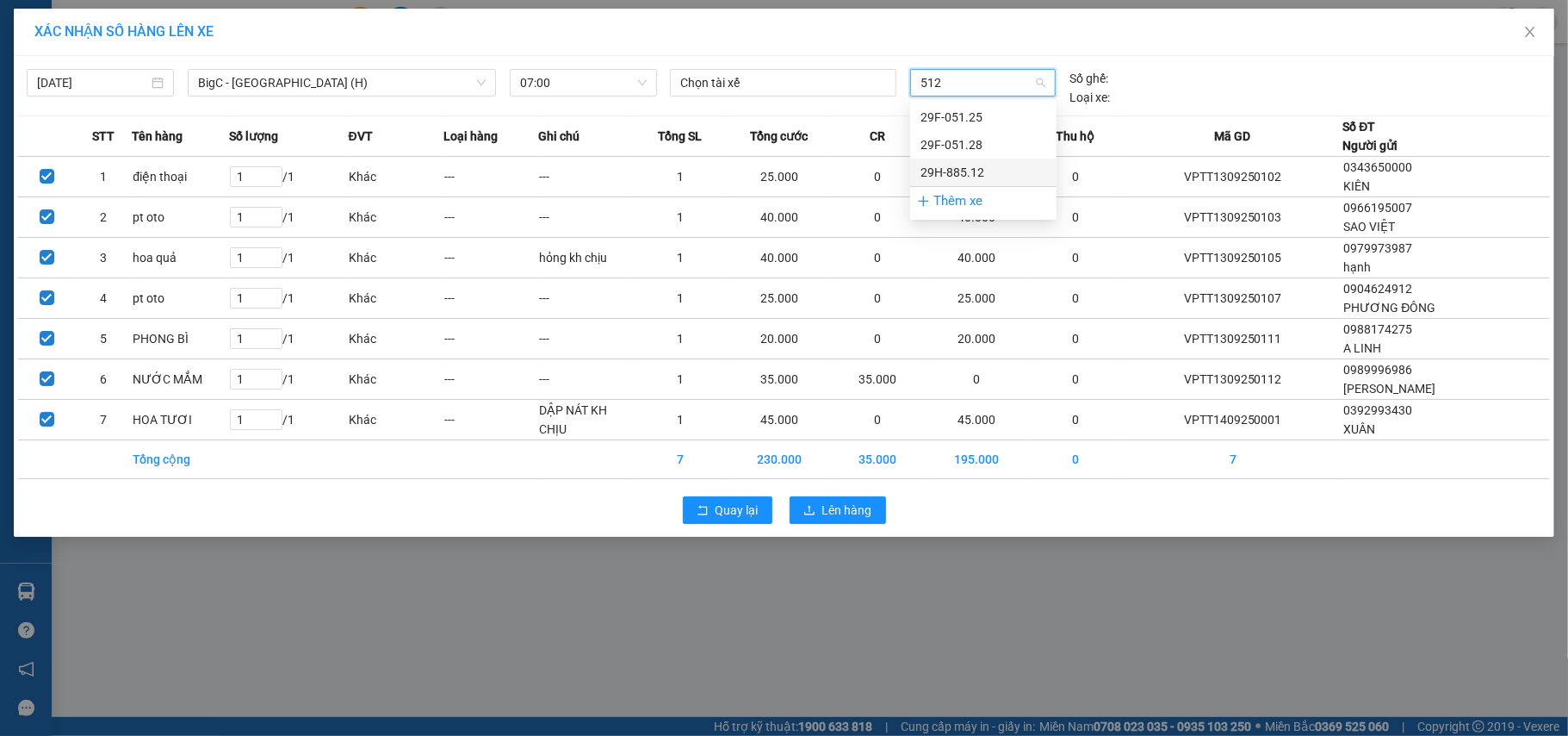
click at [992, 174] on div "29H-885.12" at bounding box center [983, 172] width 126 height 19
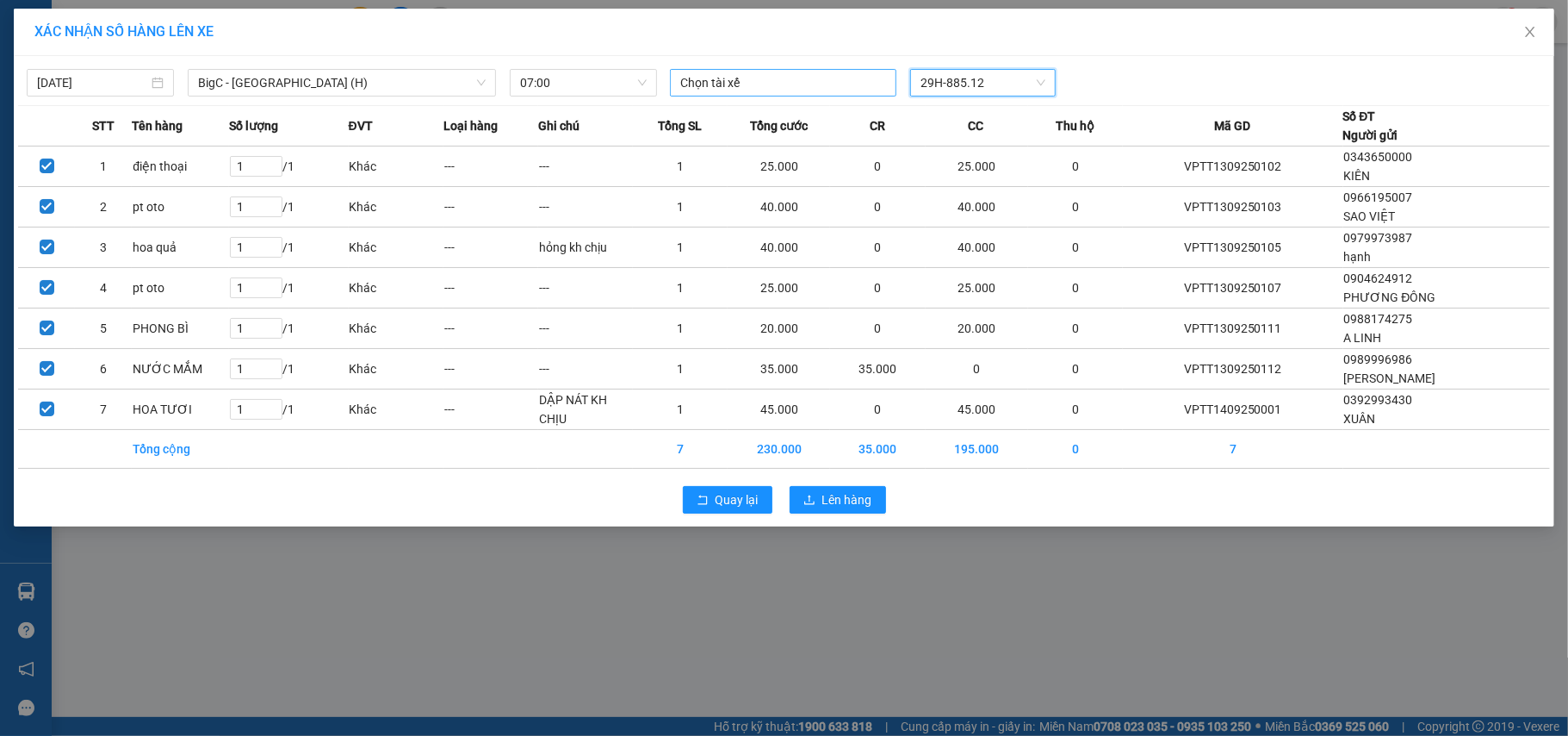
click at [703, 87] on div at bounding box center [783, 83] width 218 height 21
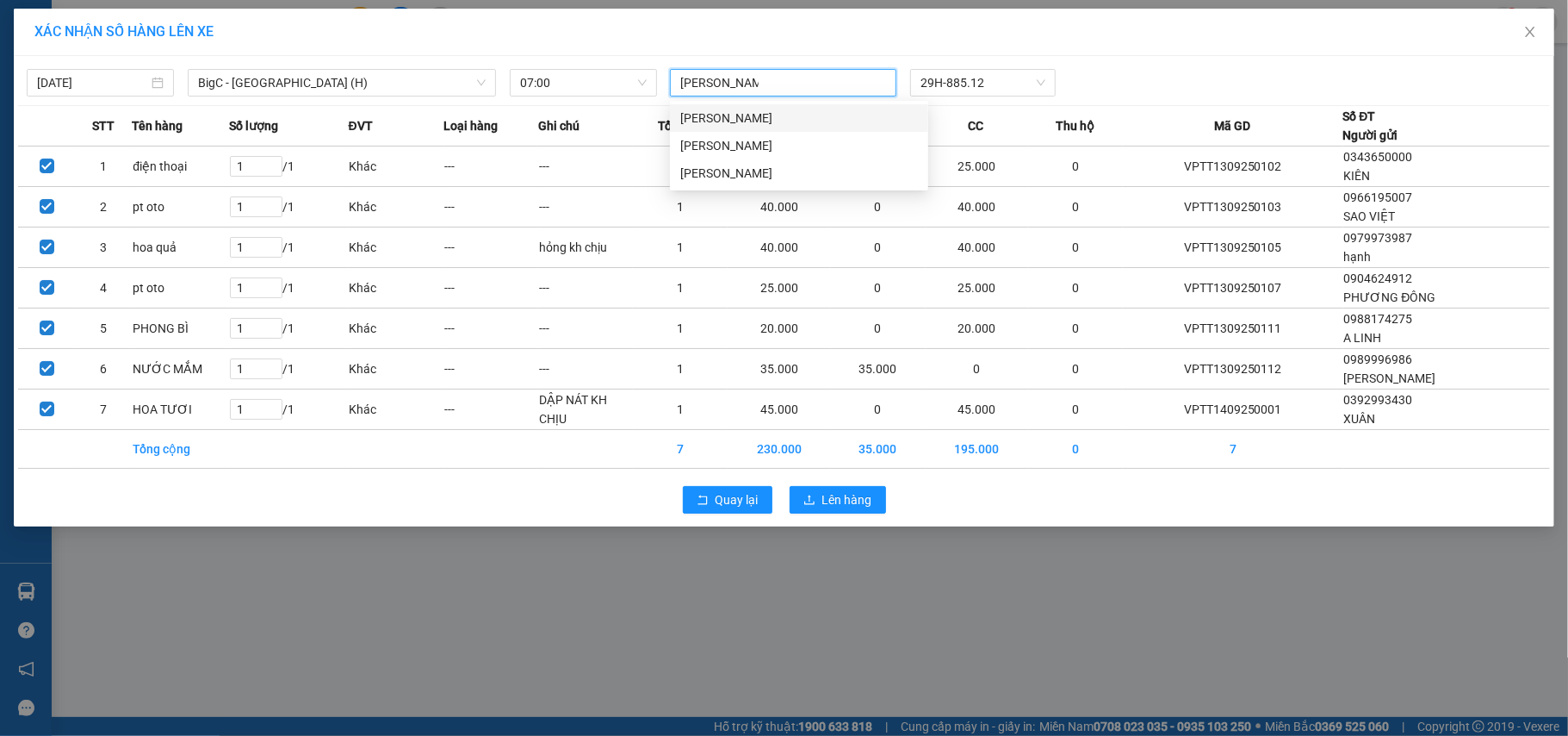
type input "[PERSON_NAME]"
click at [785, 114] on div "[PERSON_NAME]" at bounding box center [800, 118] width 238 height 19
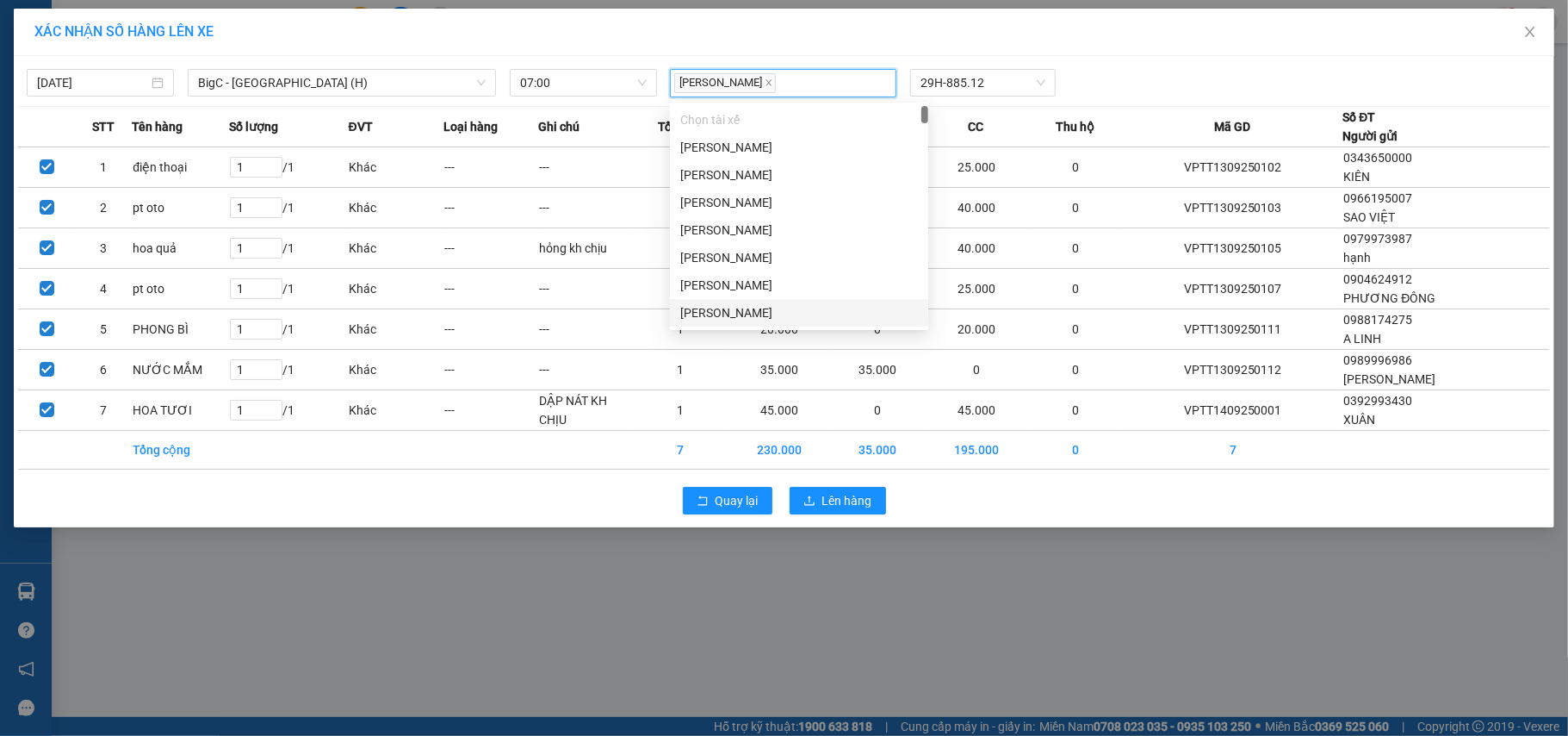
click at [932, 497] on div "Quay lại Lên hàng" at bounding box center [784, 500] width 1532 height 45
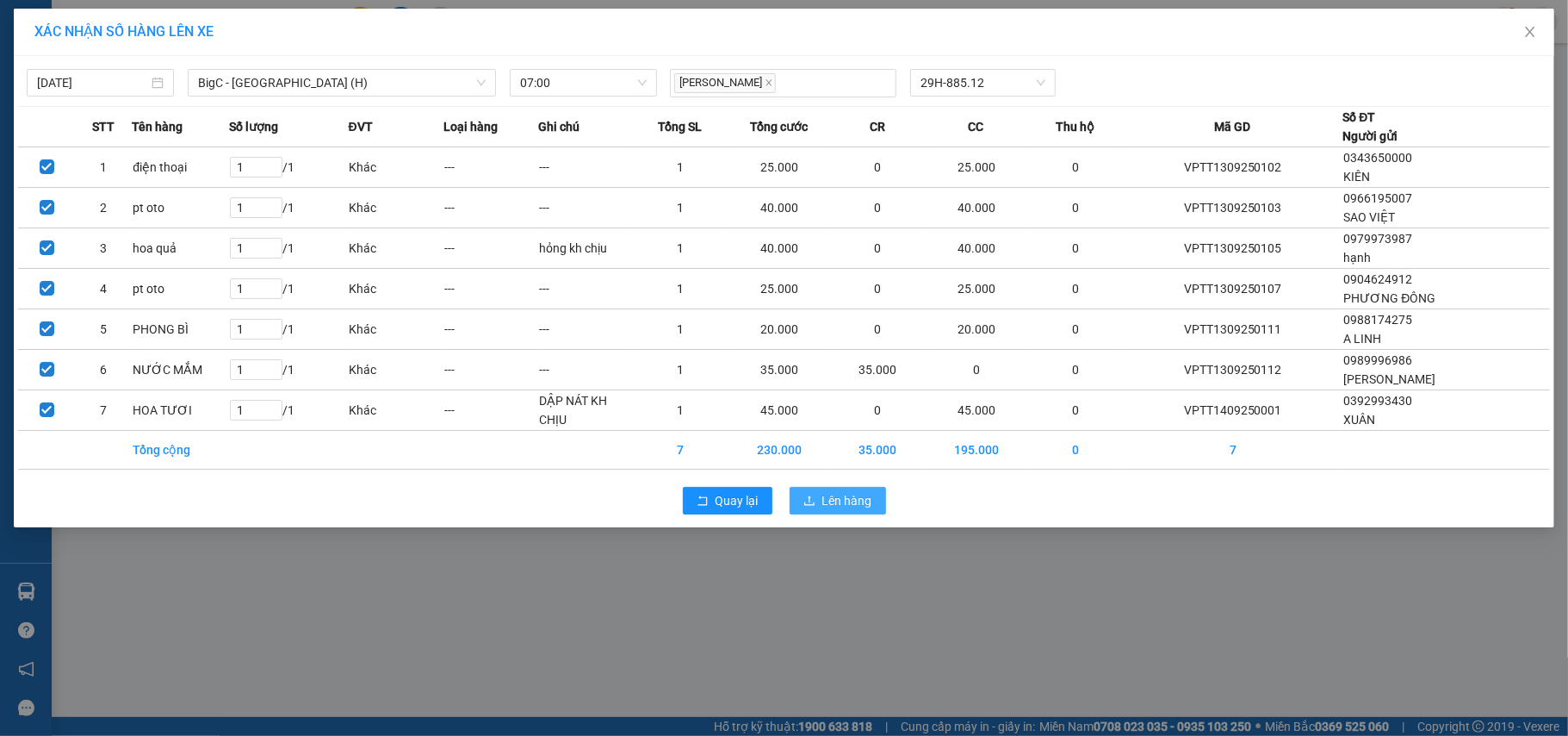
click at [828, 514] on button "Lên hàng" at bounding box center [838, 500] width 96 height 28
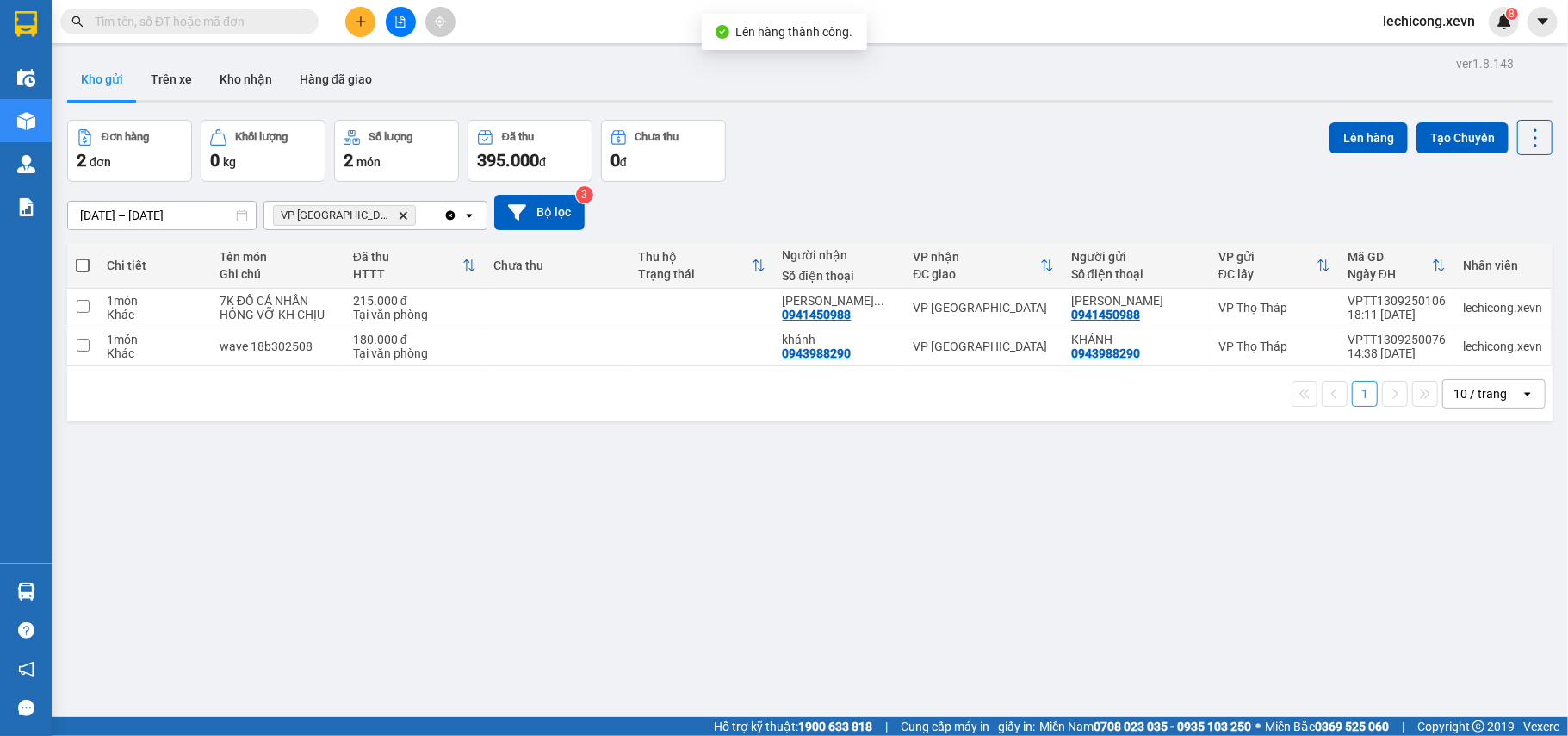
click at [365, 221] on span "VP Nam Định Delete" at bounding box center [344, 216] width 143 height 21
click at [399, 219] on icon "VP Nam Định, close by backspace" at bounding box center [403, 215] width 8 height 8
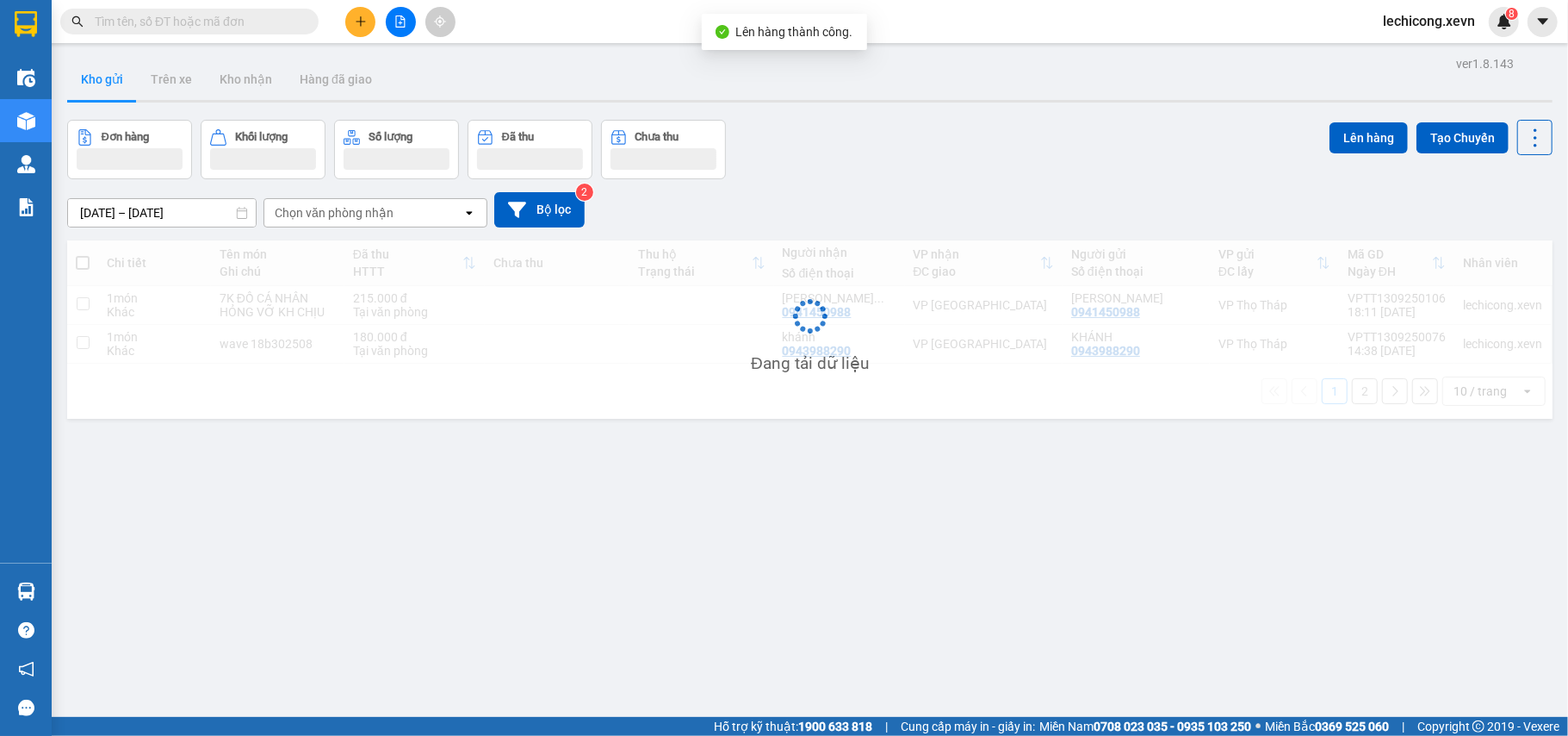
click at [361, 219] on div "Chọn văn phòng nhận" at bounding box center [334, 213] width 119 height 17
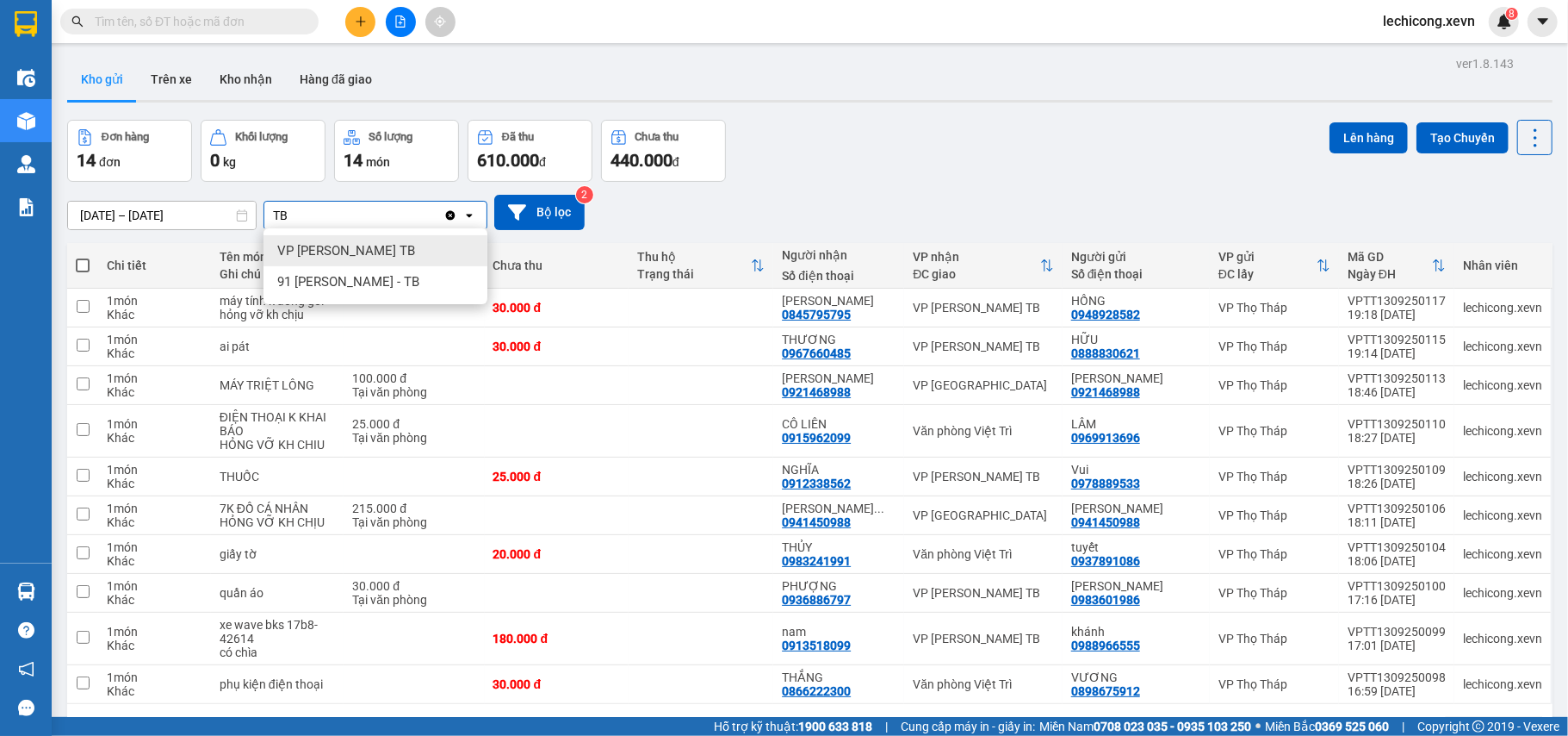
type input "TB"
click at [352, 242] on span "VP [PERSON_NAME] TB" at bounding box center [346, 251] width 138 height 17
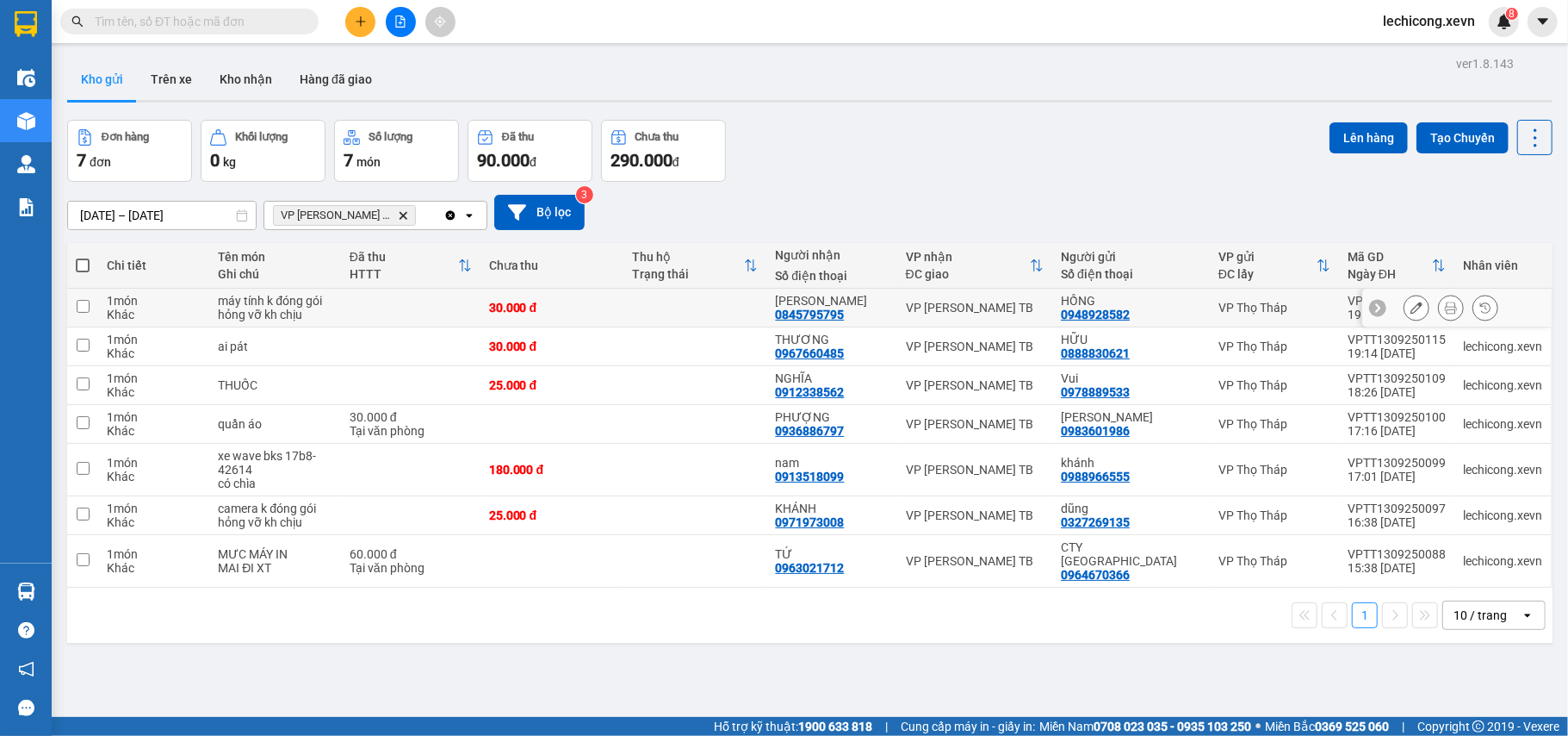
drag, startPoint x: 352, startPoint y: 301, endPoint x: 352, endPoint y: 315, distance: 14.0
click at [352, 303] on td at bounding box center [411, 307] width 140 height 39
checkbox input "true"
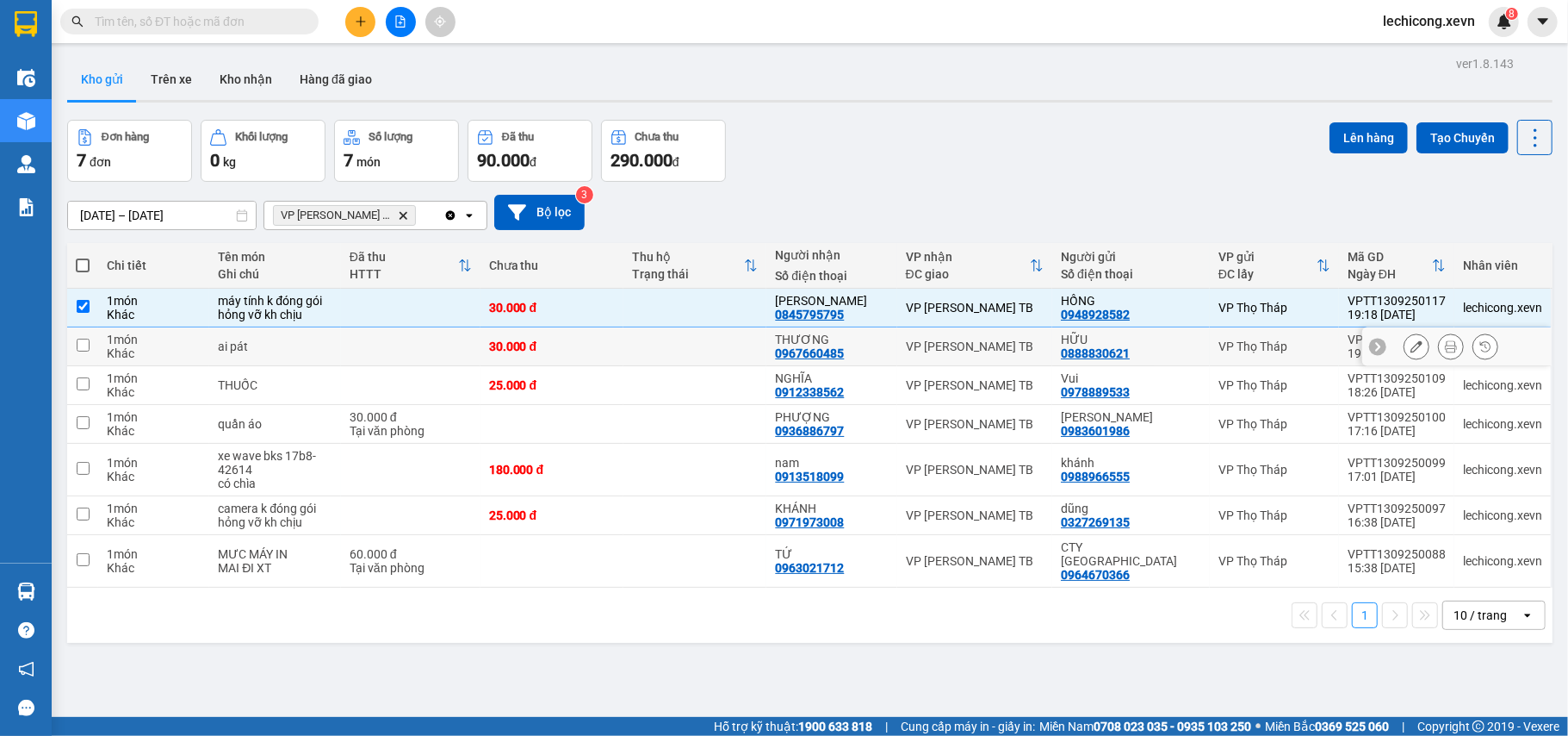
click at [339, 352] on td "ai pát" at bounding box center [275, 346] width 131 height 39
checkbox input "true"
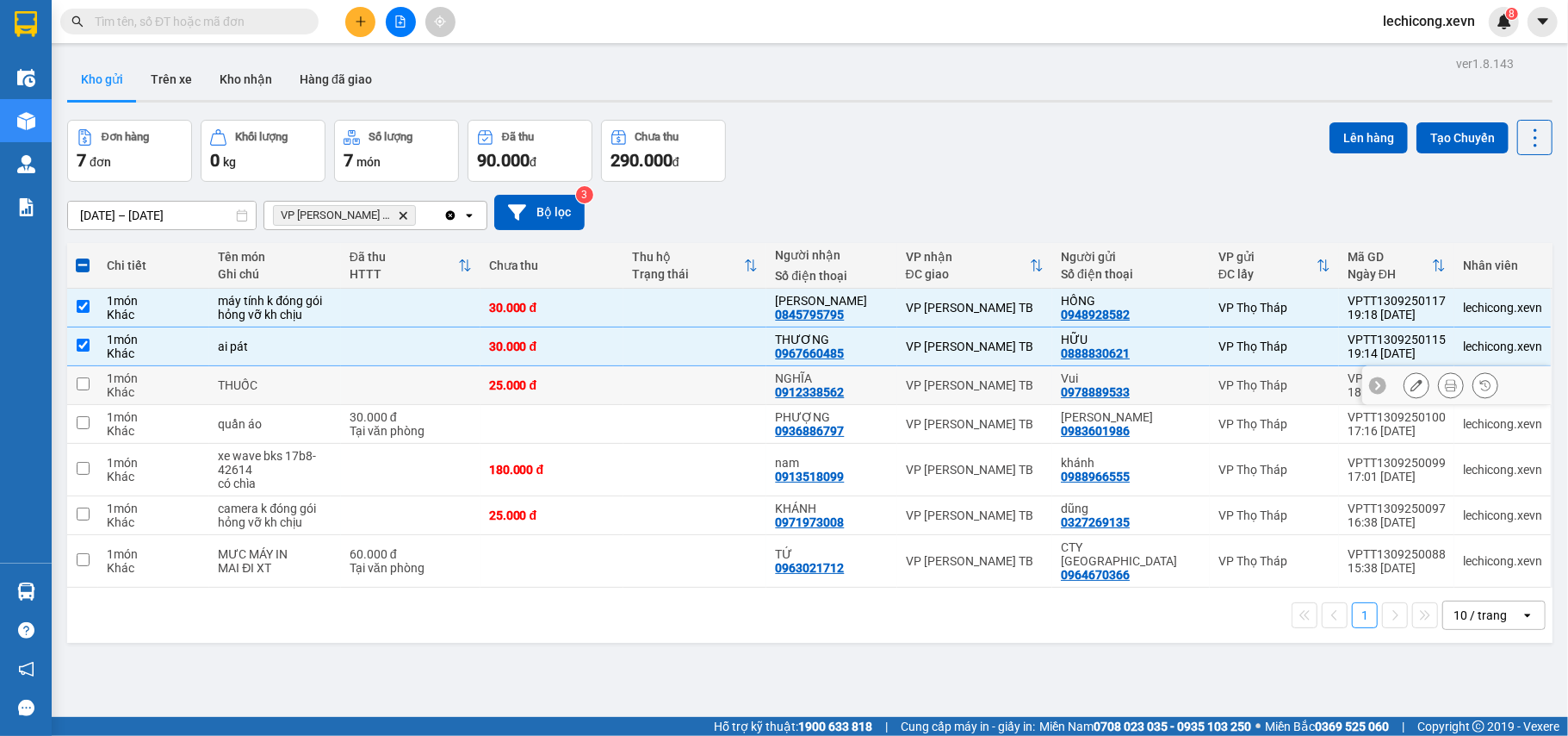
click at [332, 384] on div "THUỐC" at bounding box center [275, 385] width 114 height 13
checkbox input "true"
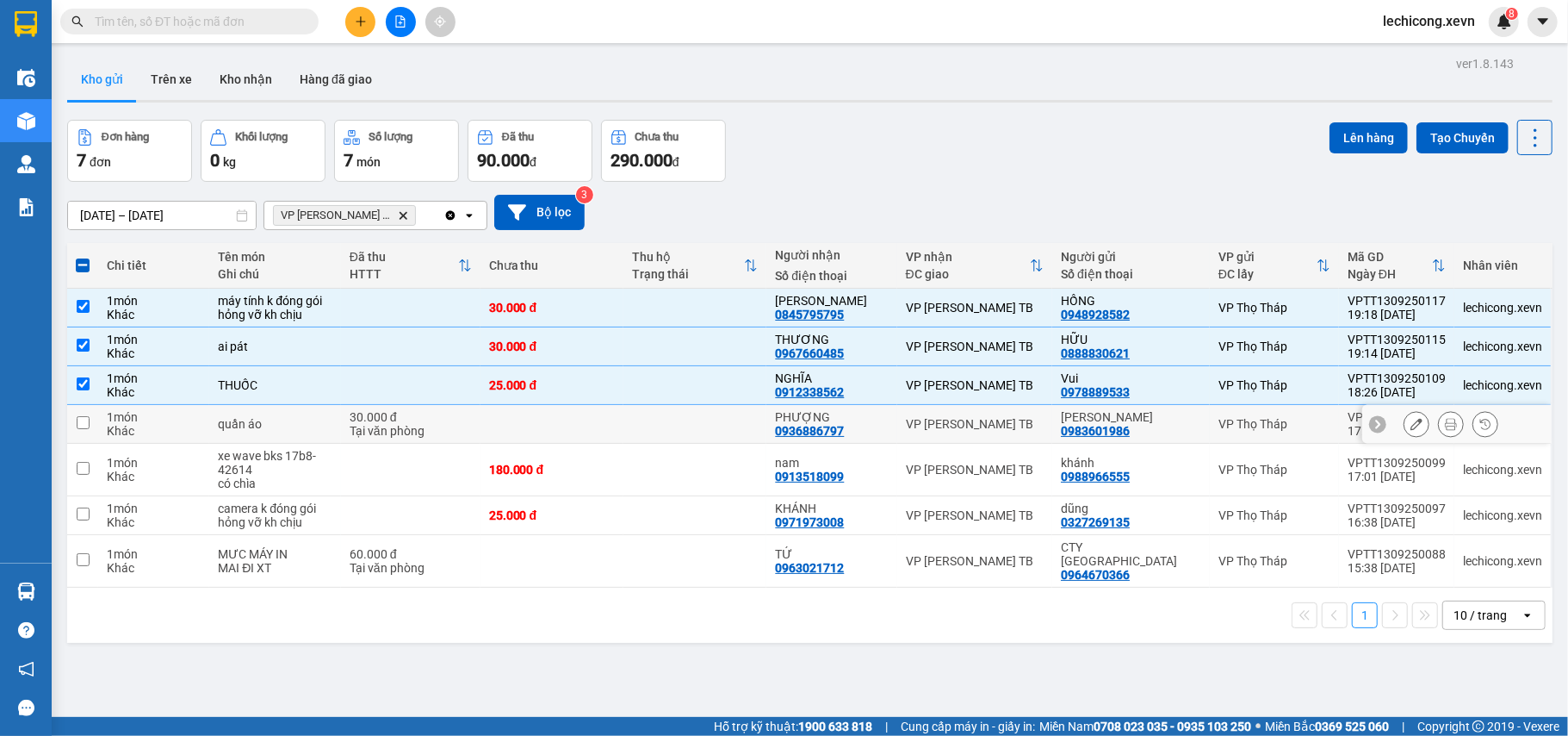
click at [331, 425] on div "quần áo" at bounding box center [275, 423] width 114 height 13
checkbox input "true"
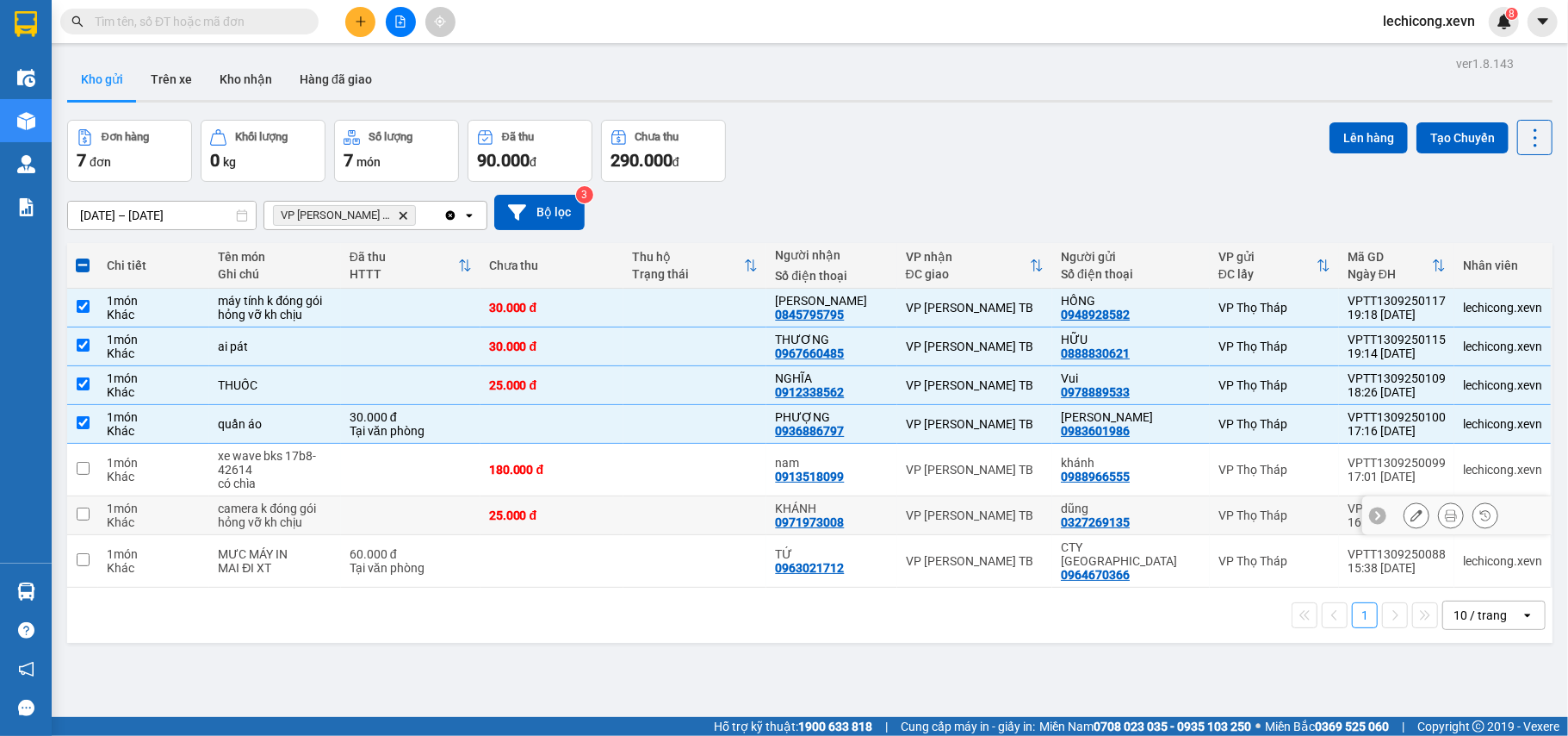
click at [332, 522] on div "hỏng vỡ kh chịu" at bounding box center [275, 522] width 114 height 13
checkbox input "true"
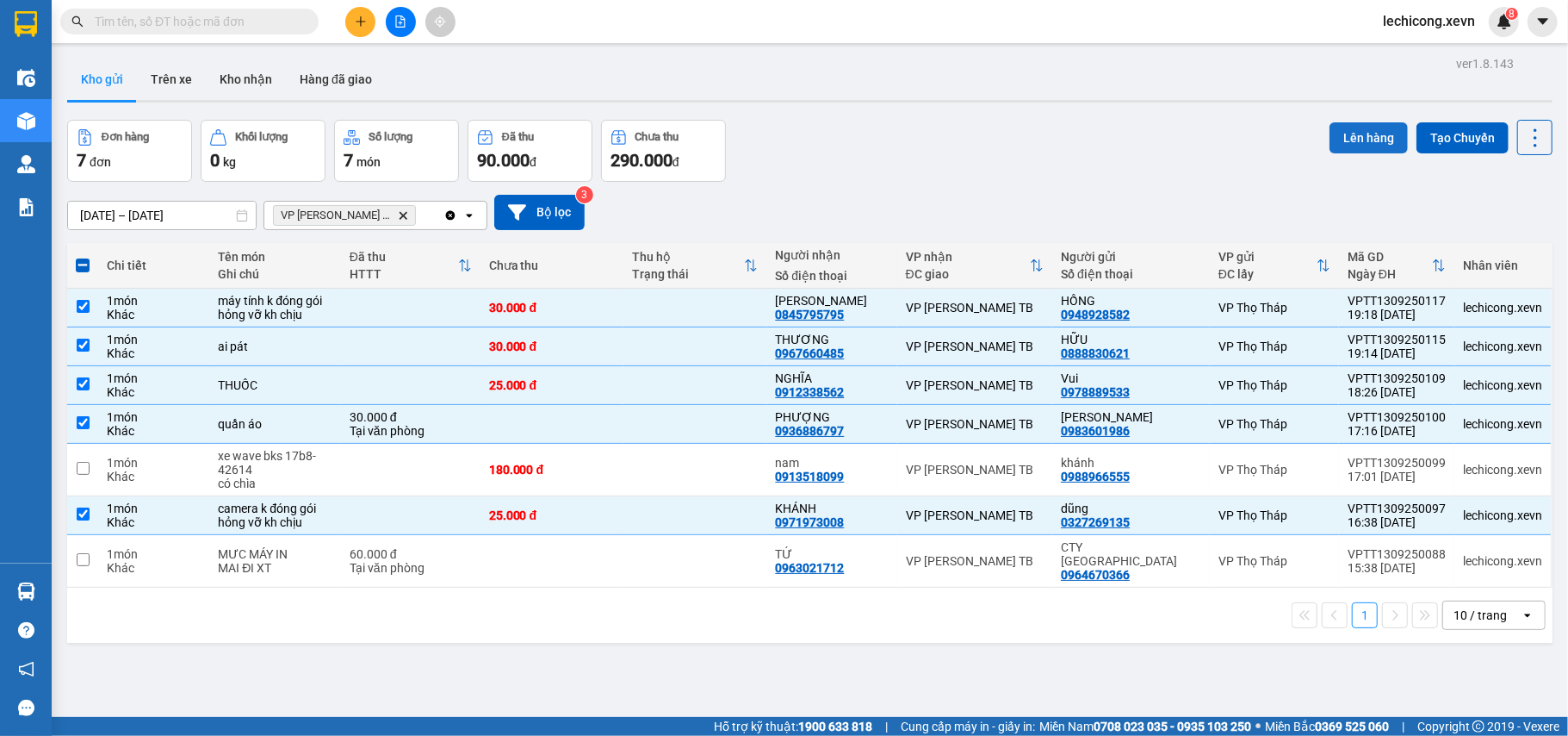
click at [1368, 136] on button "Lên hàng" at bounding box center [1369, 138] width 78 height 31
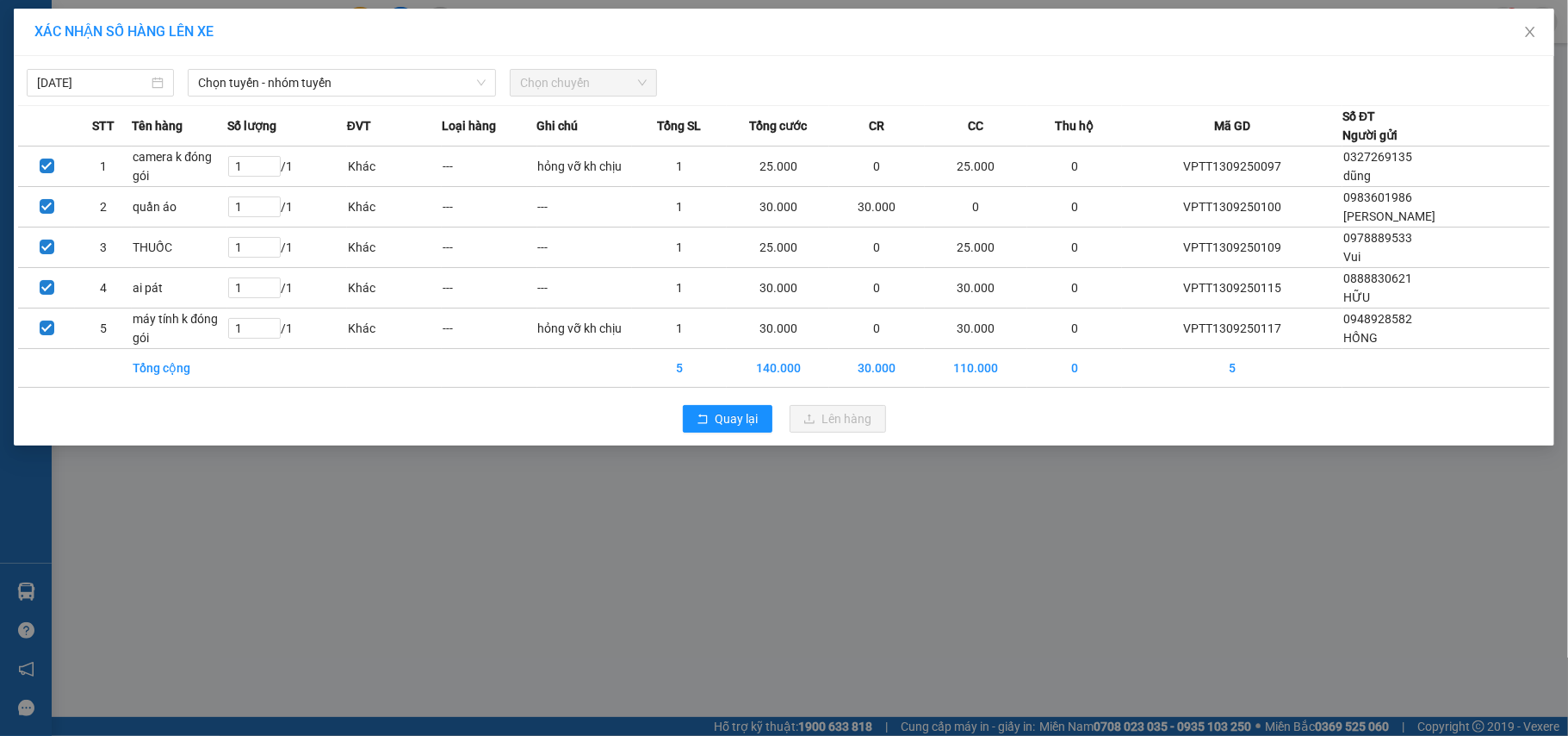
click at [365, 53] on div "XÁC NHẬN SỐ HÀNG LÊN XE" at bounding box center [784, 32] width 1540 height 48
click at [342, 93] on span "Chọn tuyến - nhóm tuyến" at bounding box center [341, 82] width 288 height 26
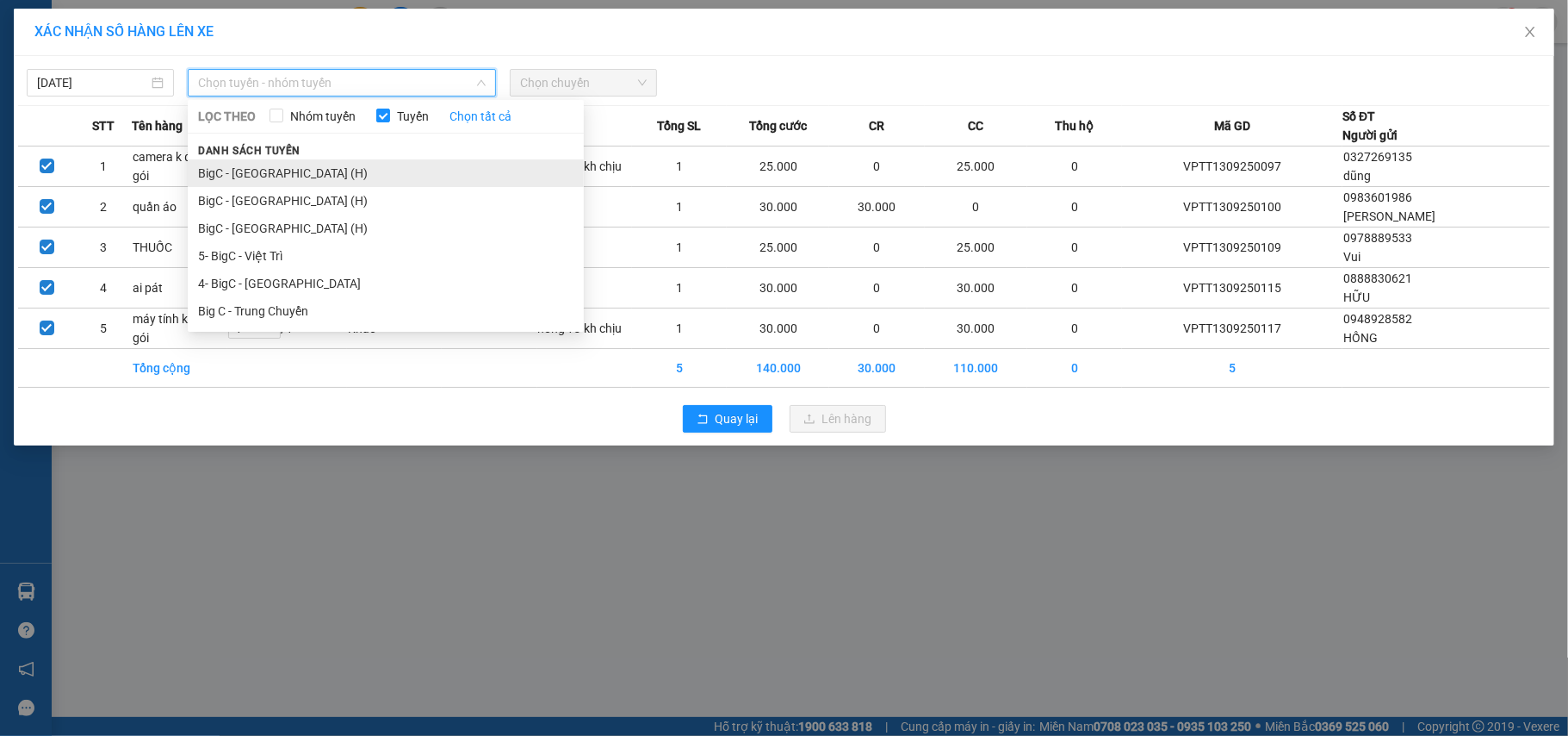
click at [352, 184] on li "BigC - [GEOGRAPHIC_DATA] (H)" at bounding box center [385, 173] width 397 height 28
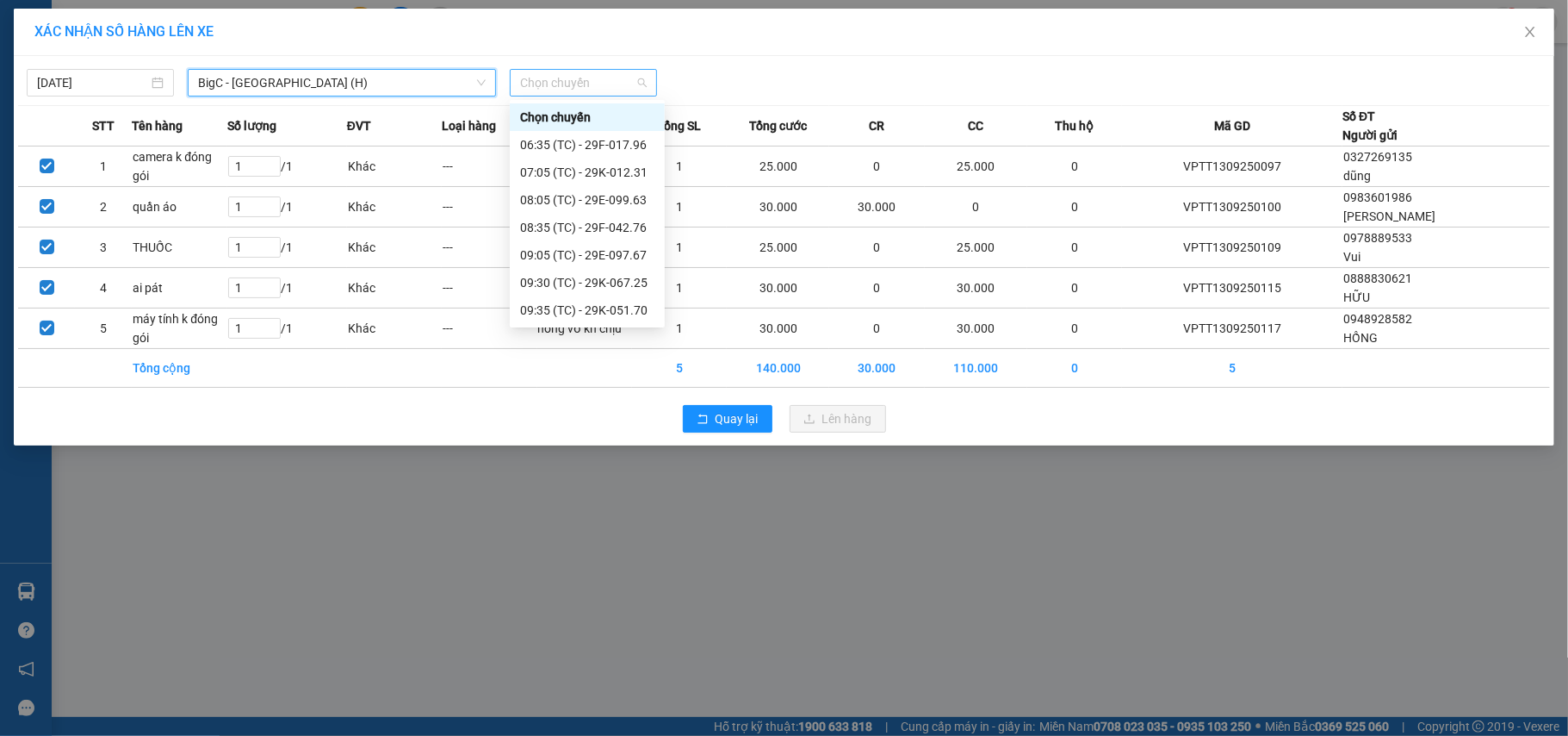
click at [620, 85] on span "Chọn chuyến" at bounding box center [583, 82] width 126 height 26
click at [95, 89] on input "[DATE]" at bounding box center [92, 83] width 111 height 19
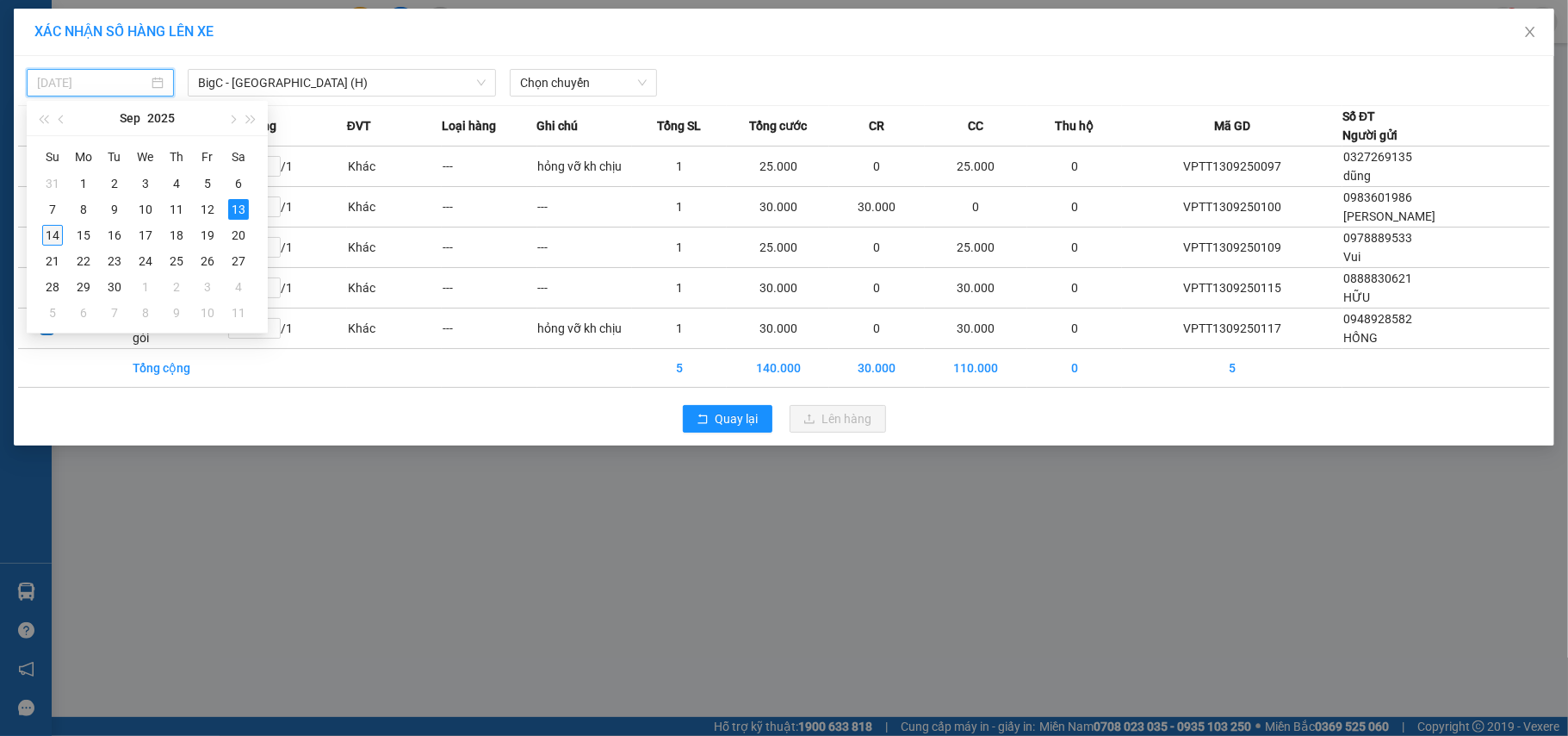
click at [50, 242] on div "14" at bounding box center [52, 235] width 21 height 21
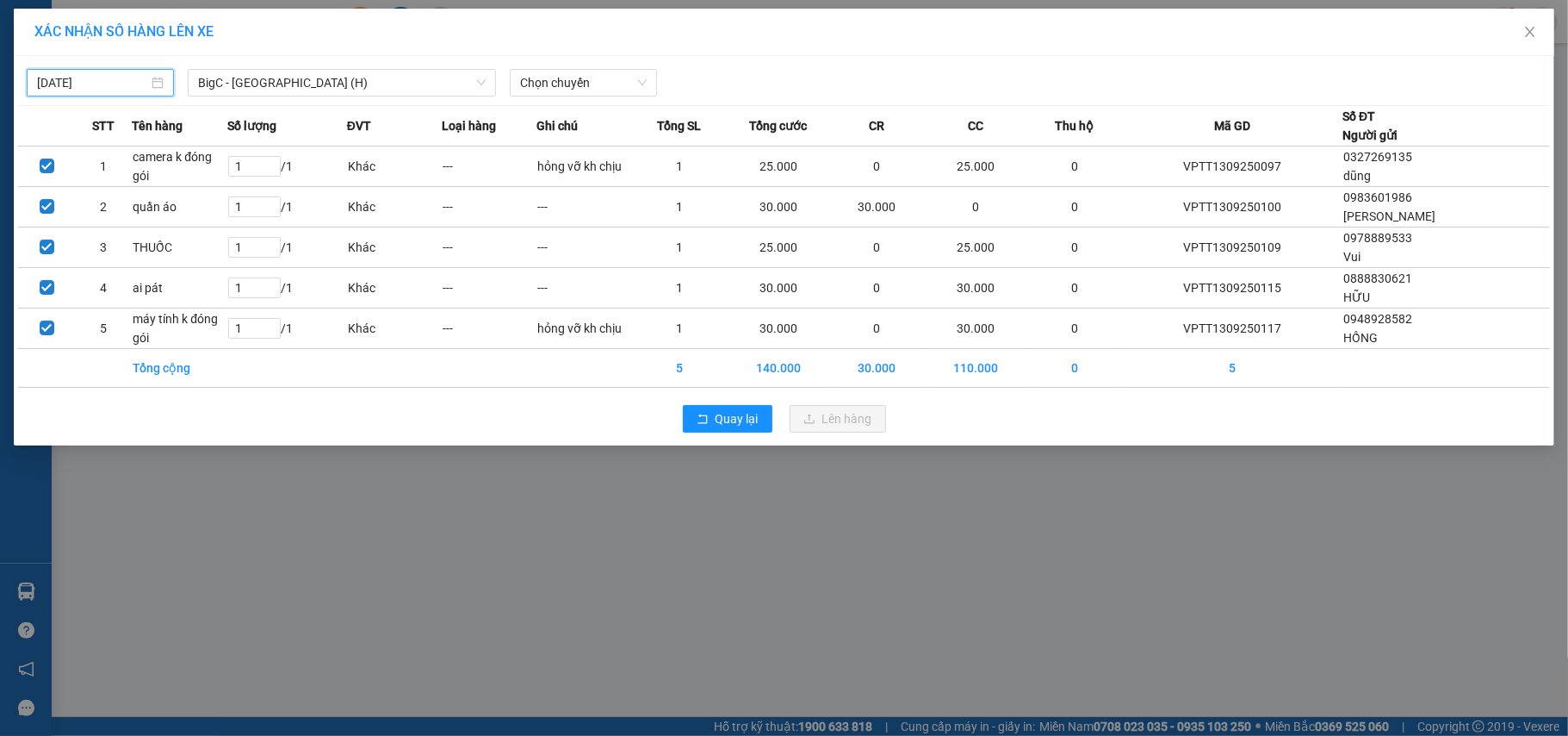
type input "[DATE]"
click at [567, 81] on span "Chọn chuyến" at bounding box center [583, 82] width 126 height 26
type input "0700"
click at [642, 138] on div "Thêm chuyến " 07:00 "" at bounding box center [601, 145] width 184 height 29
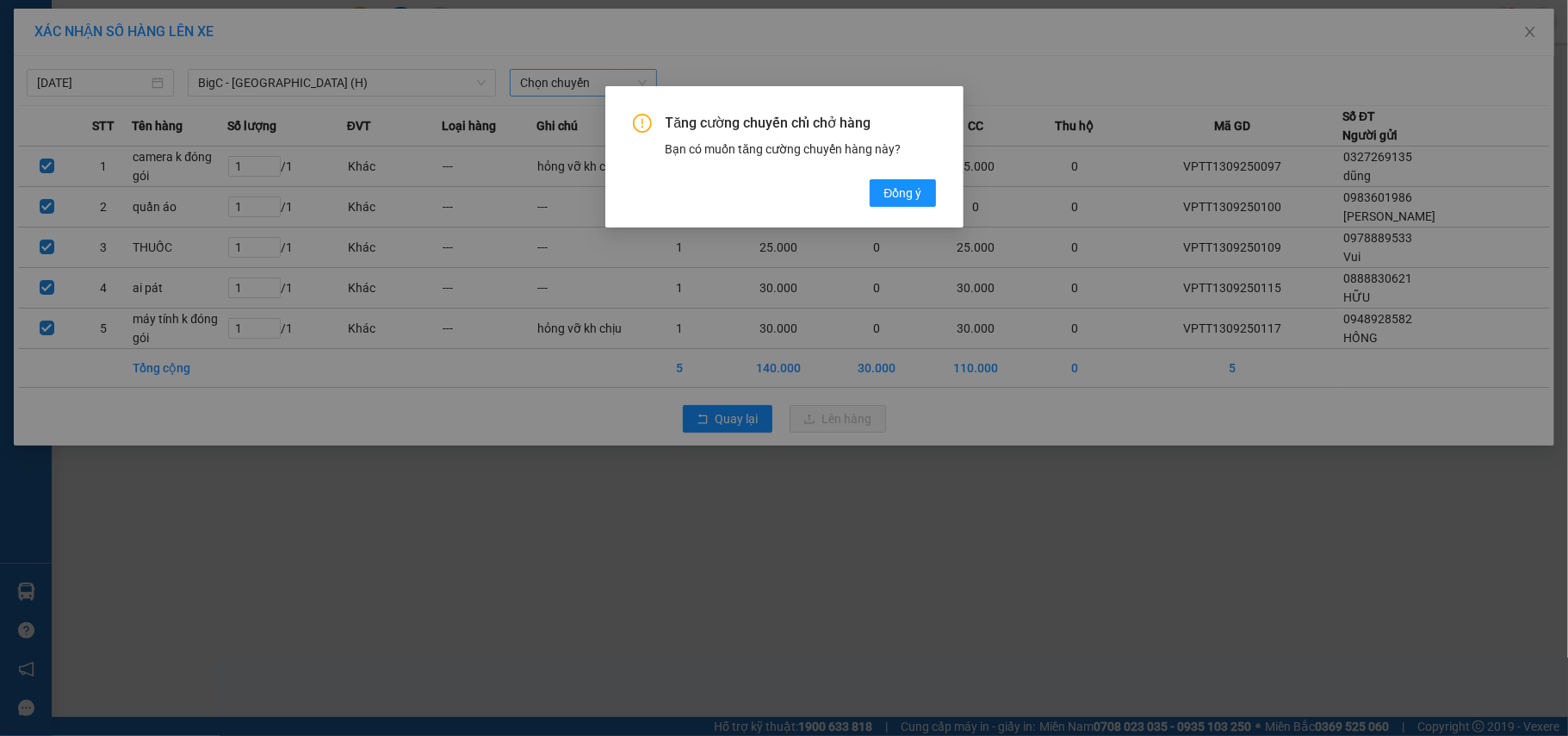
click at [937, 191] on div "Tăng cường chuyến chỉ chở hàng Bạn có muốn tăng cường chuyến hàng này? [GEOGRAP…" at bounding box center [784, 157] width 358 height 142
click at [902, 191] on span "Đồng ý" at bounding box center [902, 193] width 38 height 19
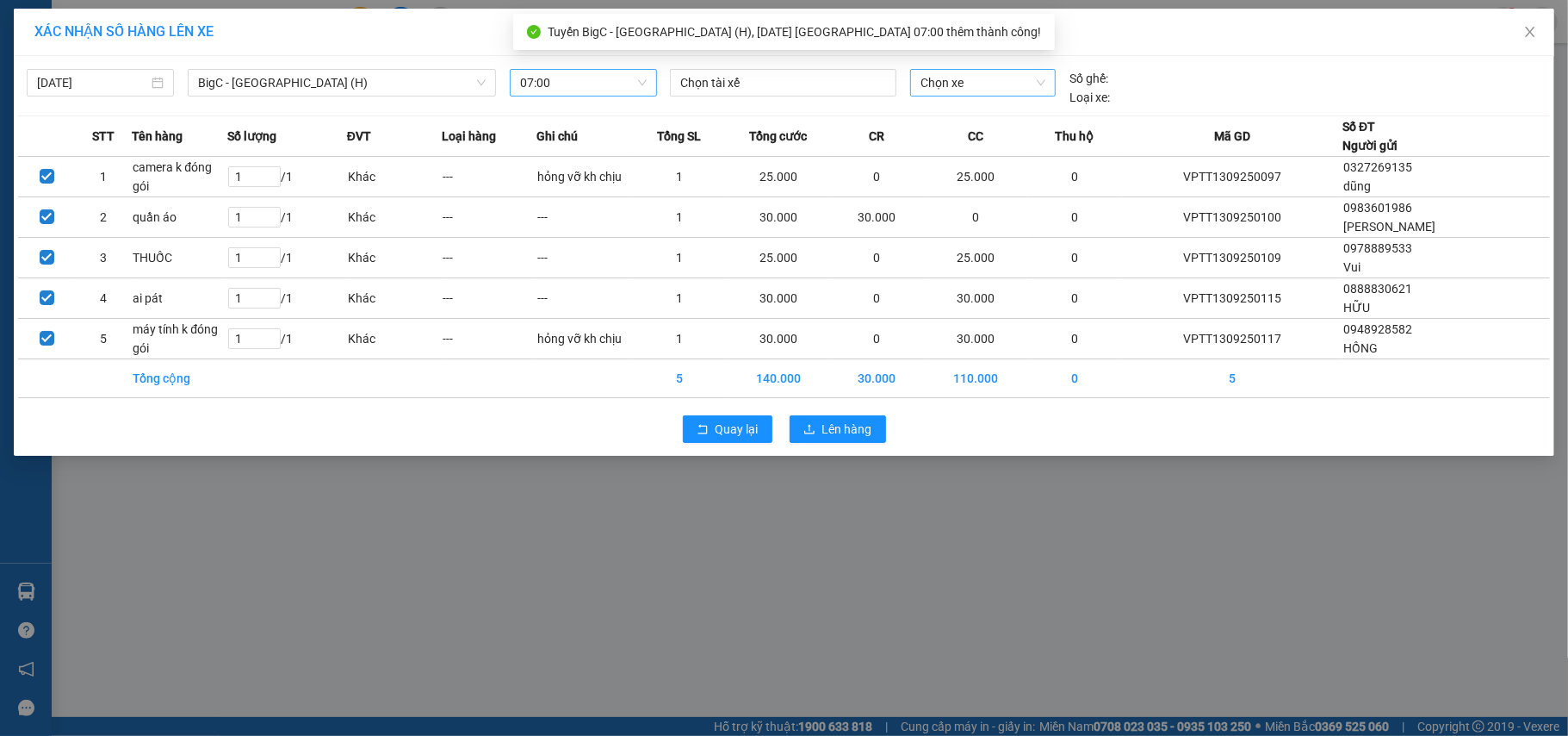
click at [978, 79] on span "Chọn xe" at bounding box center [983, 82] width 126 height 26
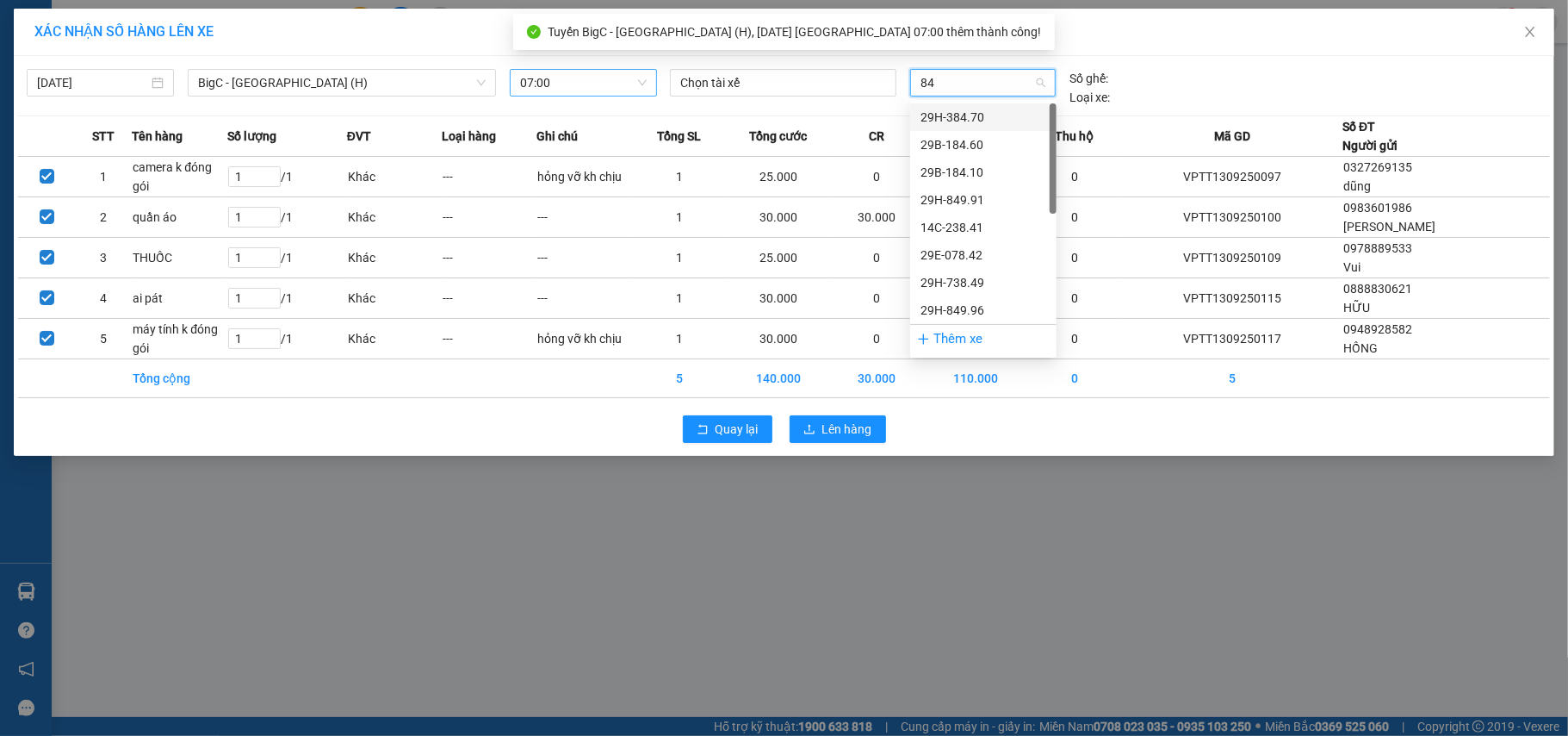
type input "845"
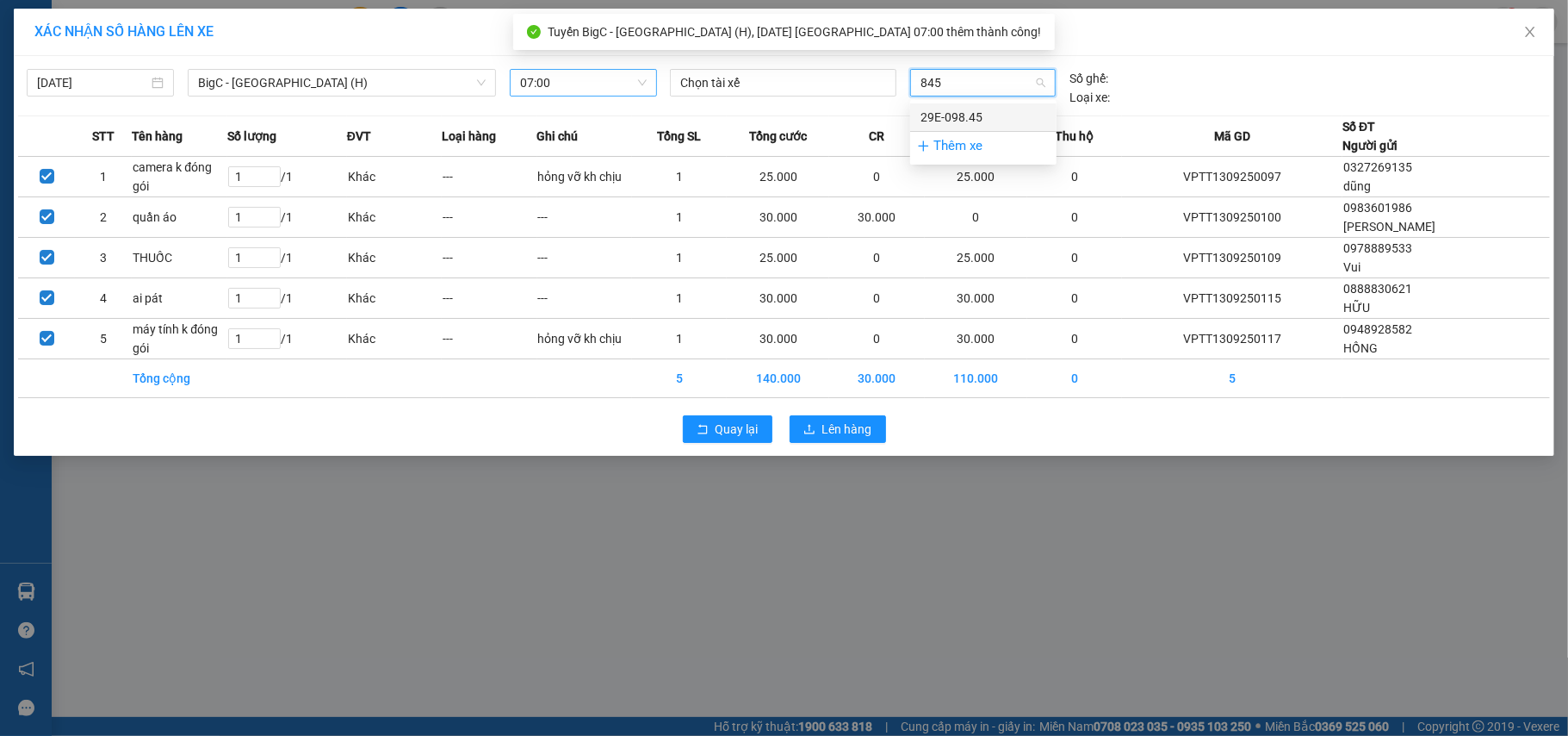
click at [978, 125] on div "29E-098.45" at bounding box center [983, 117] width 126 height 19
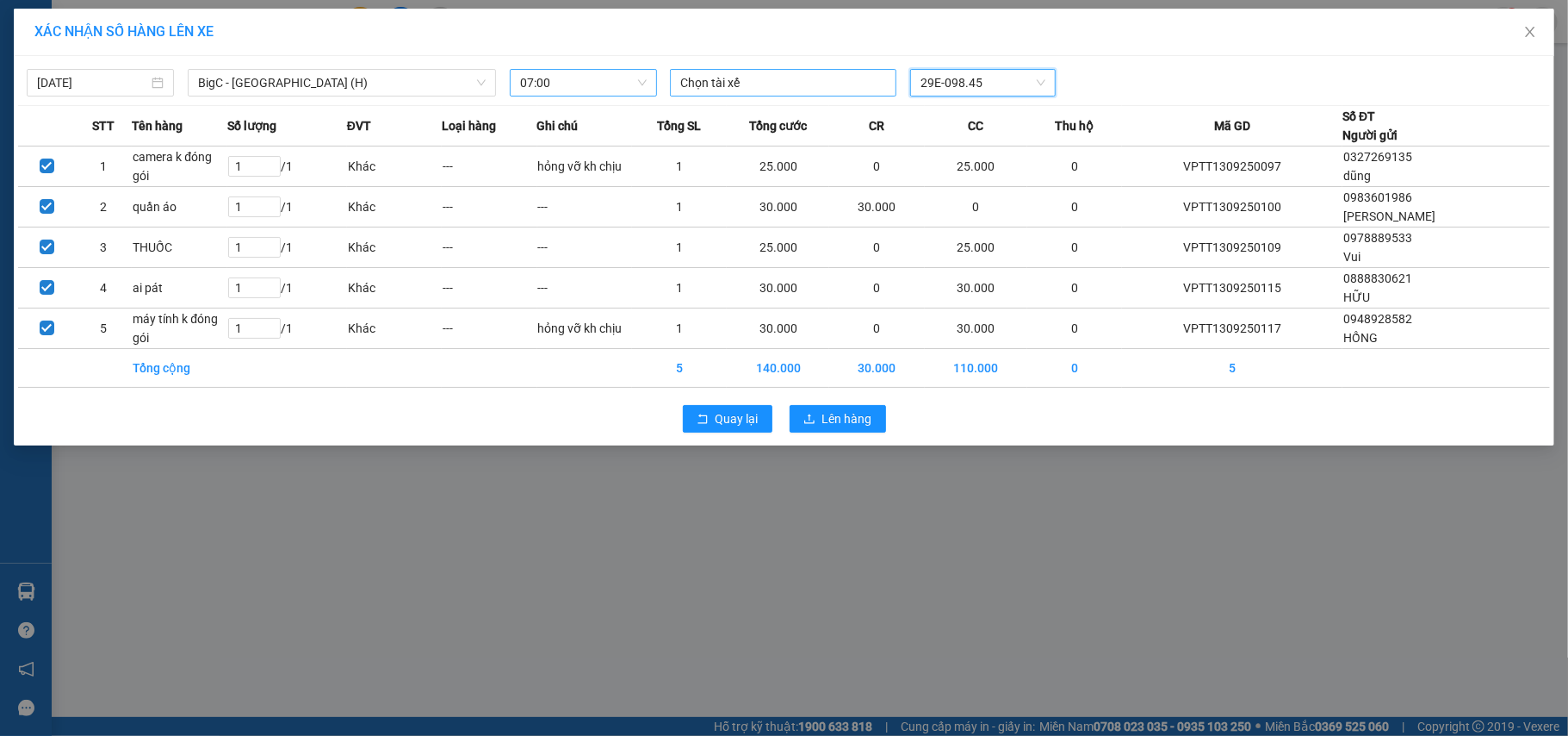
click at [797, 85] on div at bounding box center [783, 83] width 218 height 21
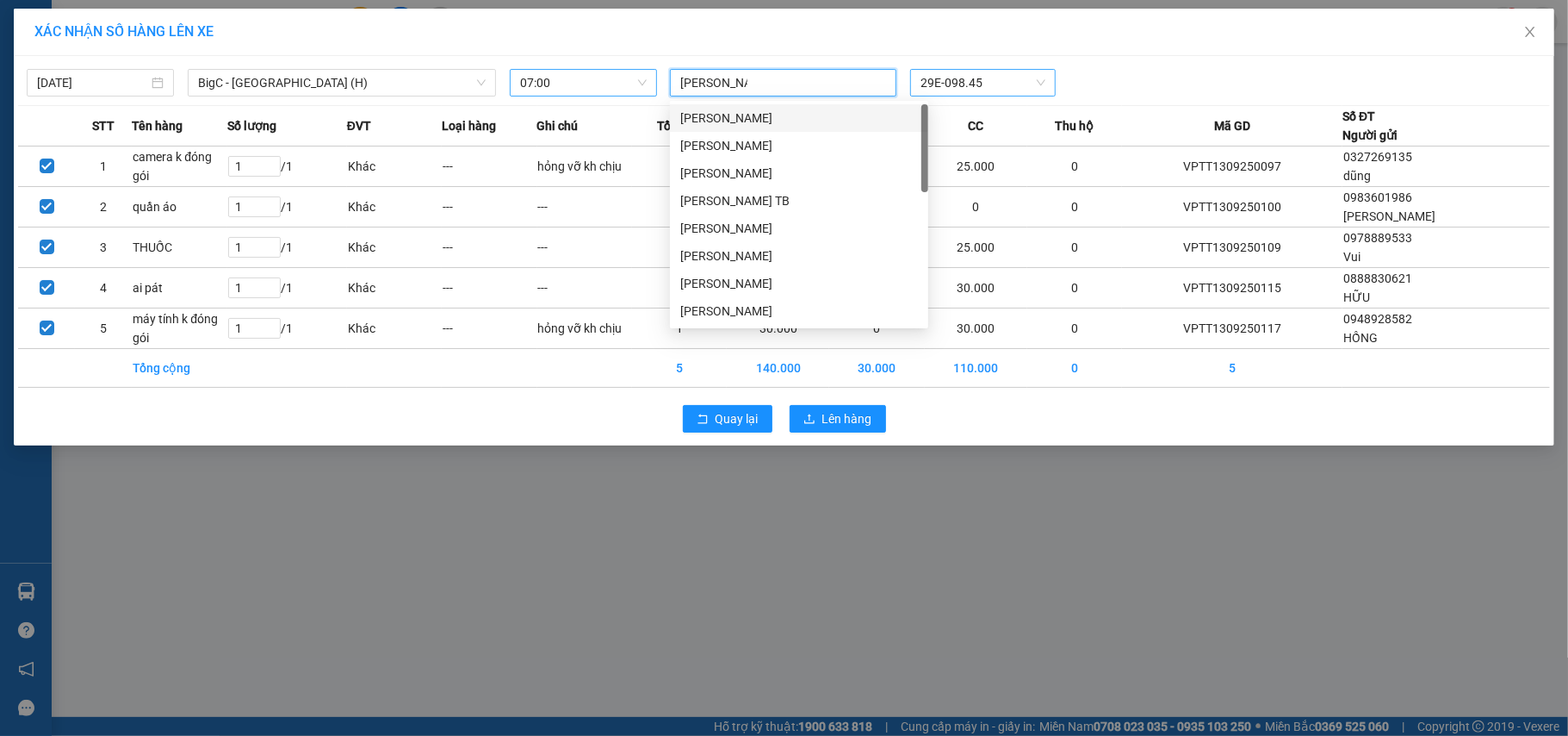
type input "[PERSON_NAME]"
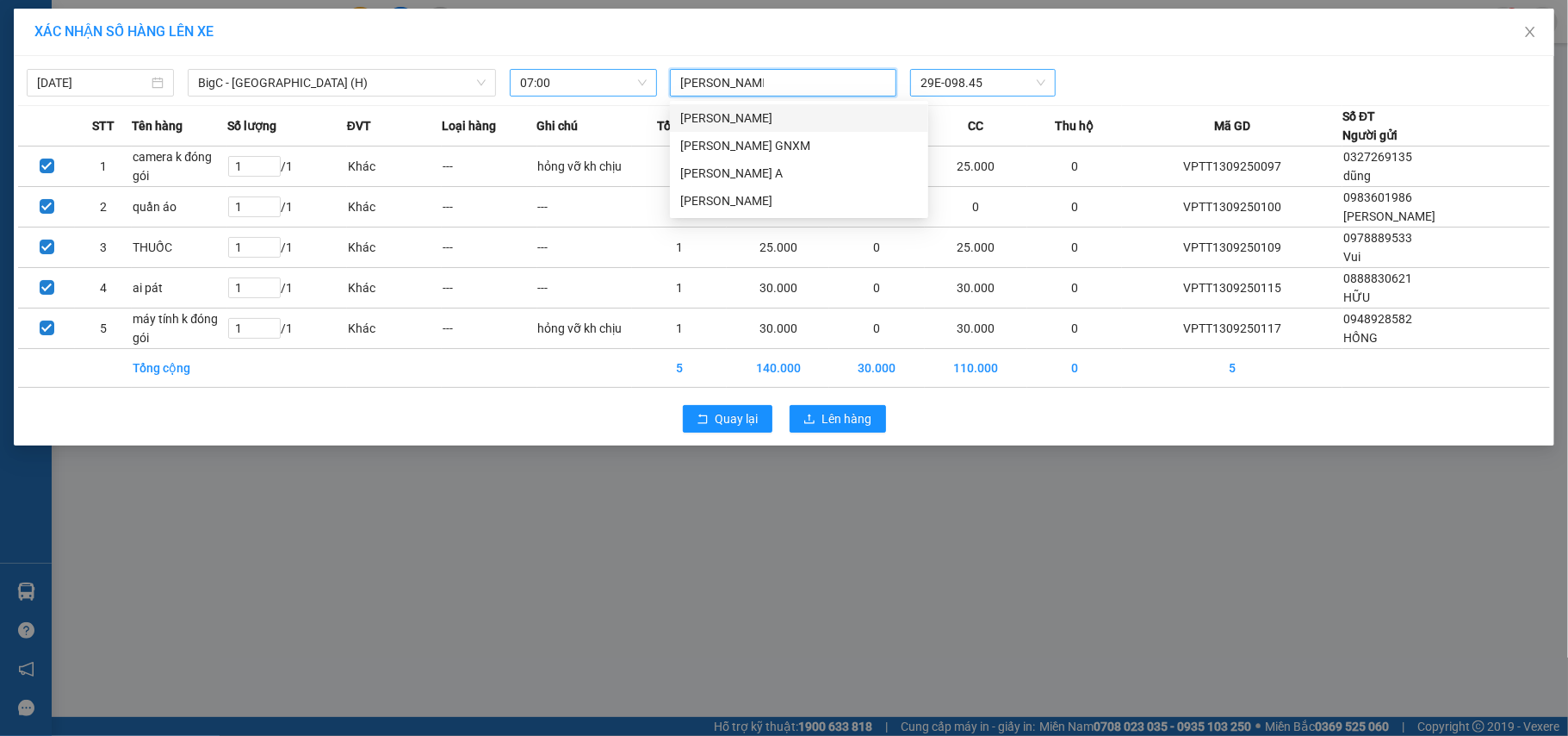
click at [754, 118] on div "[PERSON_NAME]" at bounding box center [800, 118] width 238 height 19
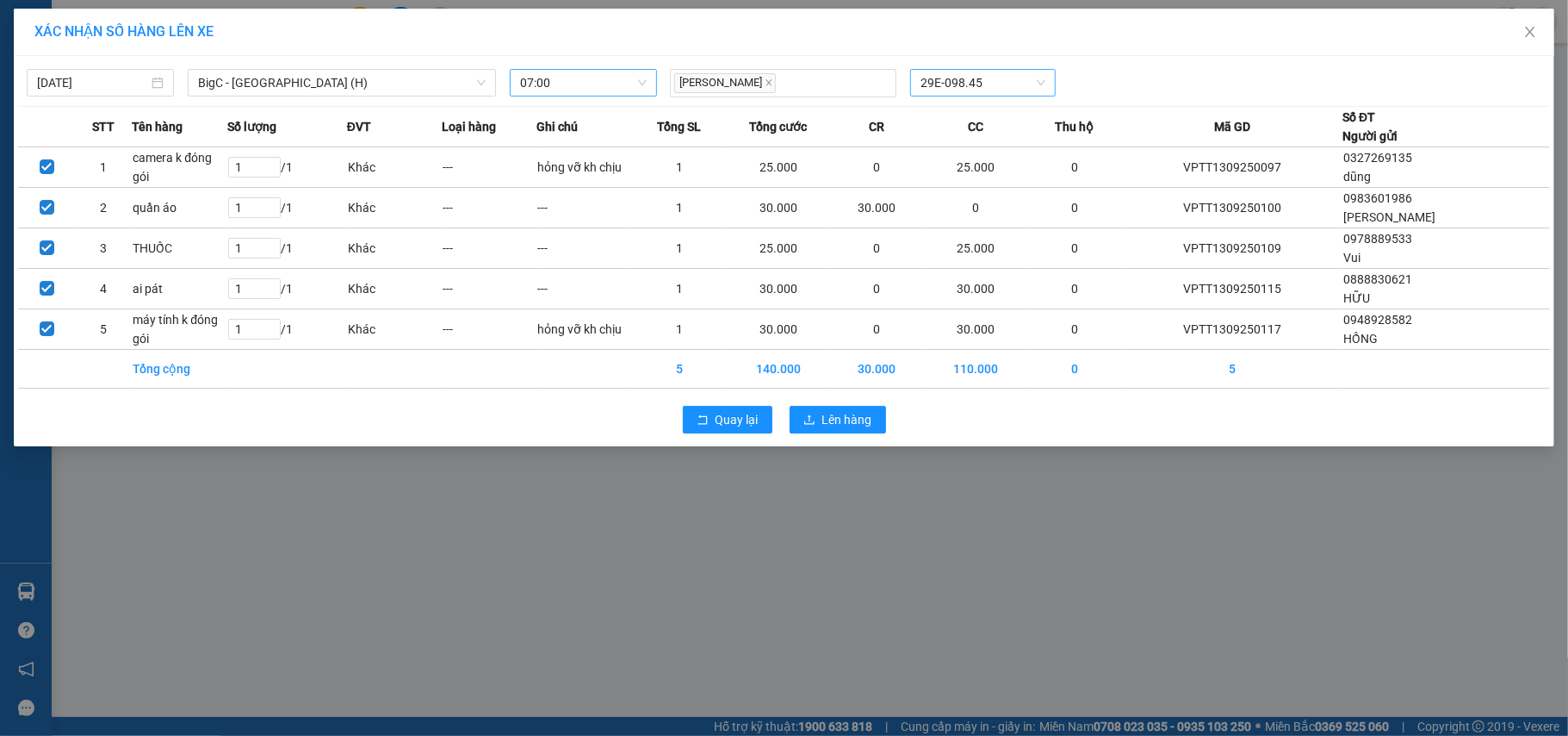
click at [1074, 74] on div "[PERSON_NAME] 29E-098.45" at bounding box center [982, 83] width 640 height 29
click at [864, 411] on button "Lên hàng" at bounding box center [838, 419] width 96 height 28
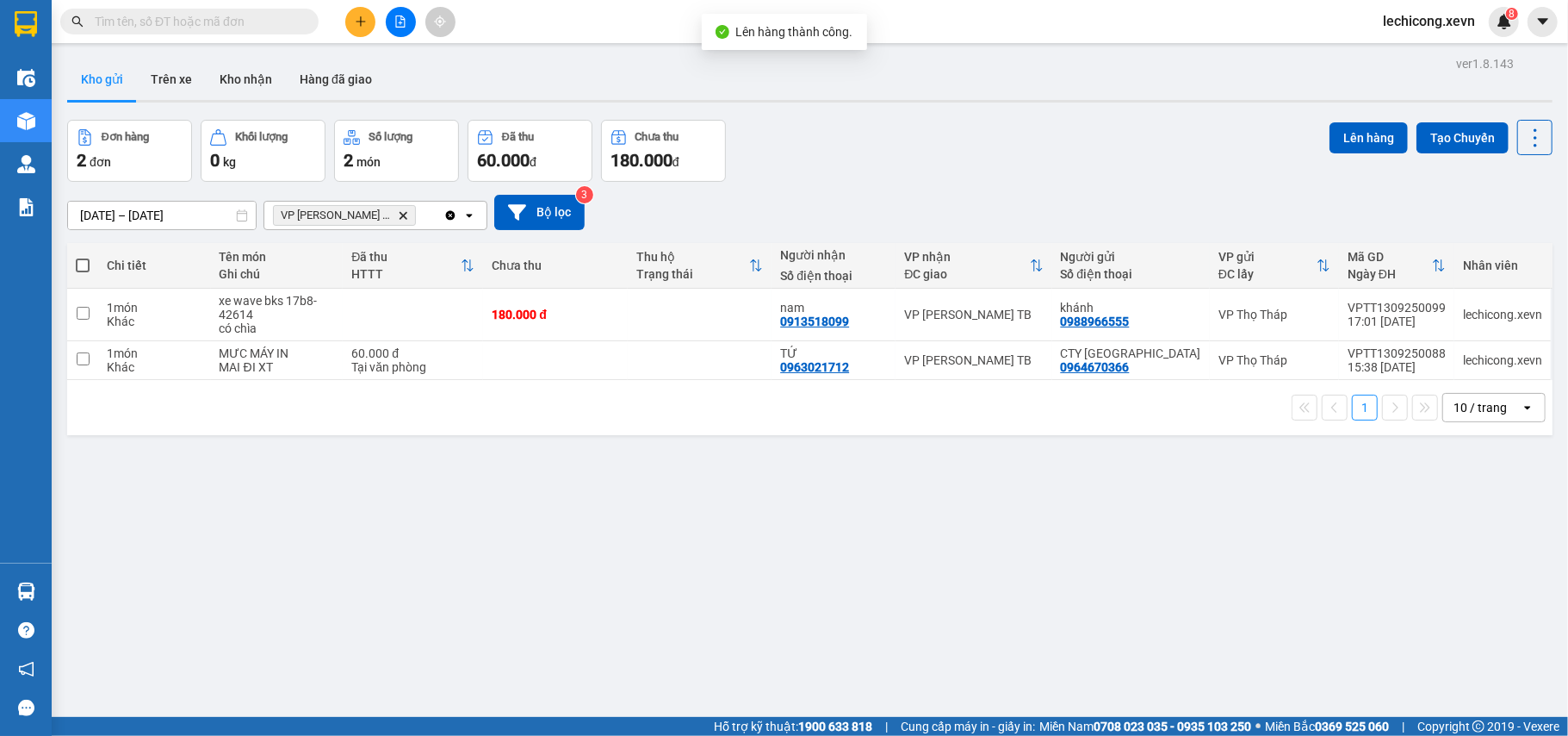
click at [397, 217] on icon "Delete" at bounding box center [402, 215] width 10 height 10
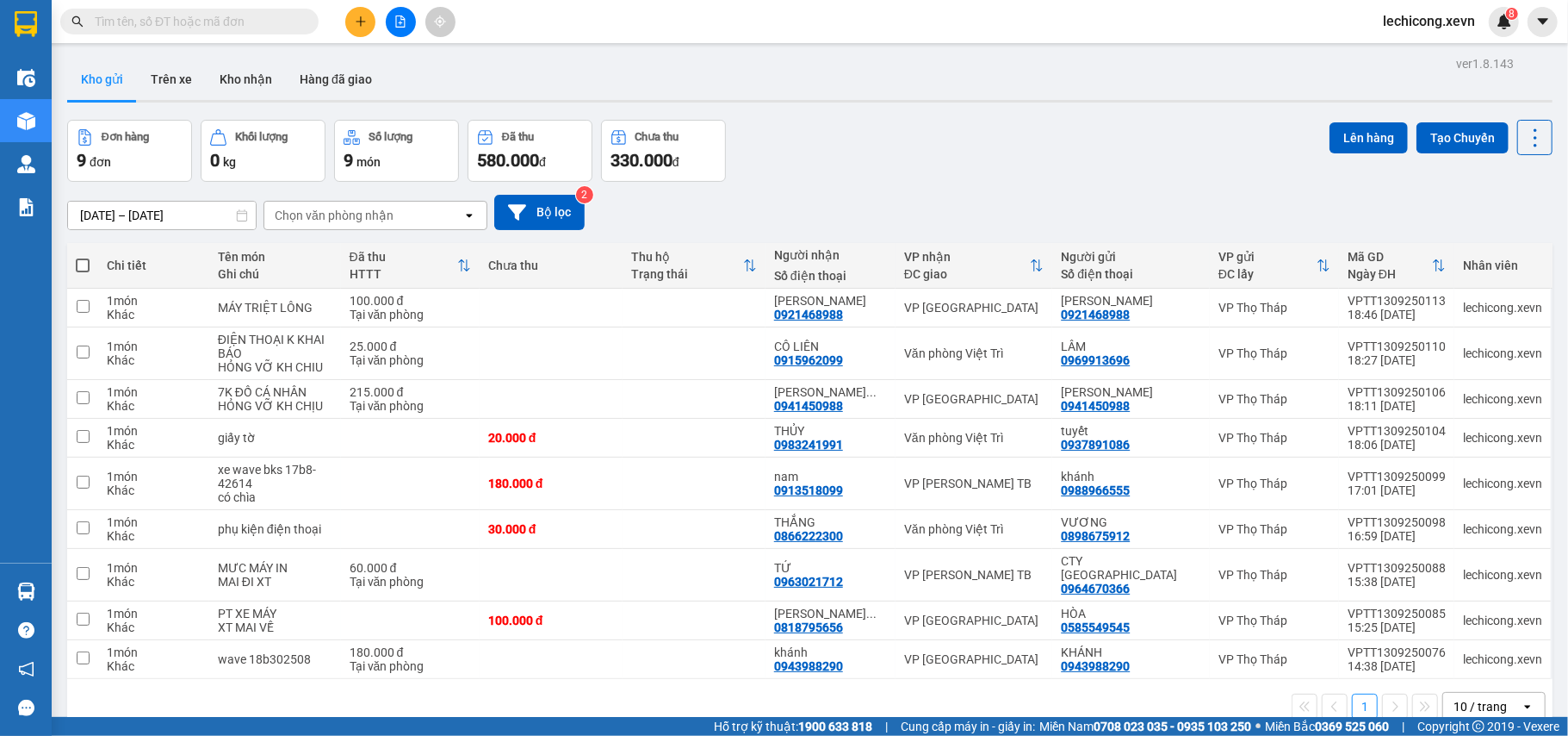
click at [166, 107] on div "ver 1.8.143 Kho gửi Trên xe Kho nhận Hàng đã giao Đơn hàng 9 đơn Khối lượng 0 k…" at bounding box center [809, 419] width 1500 height 736
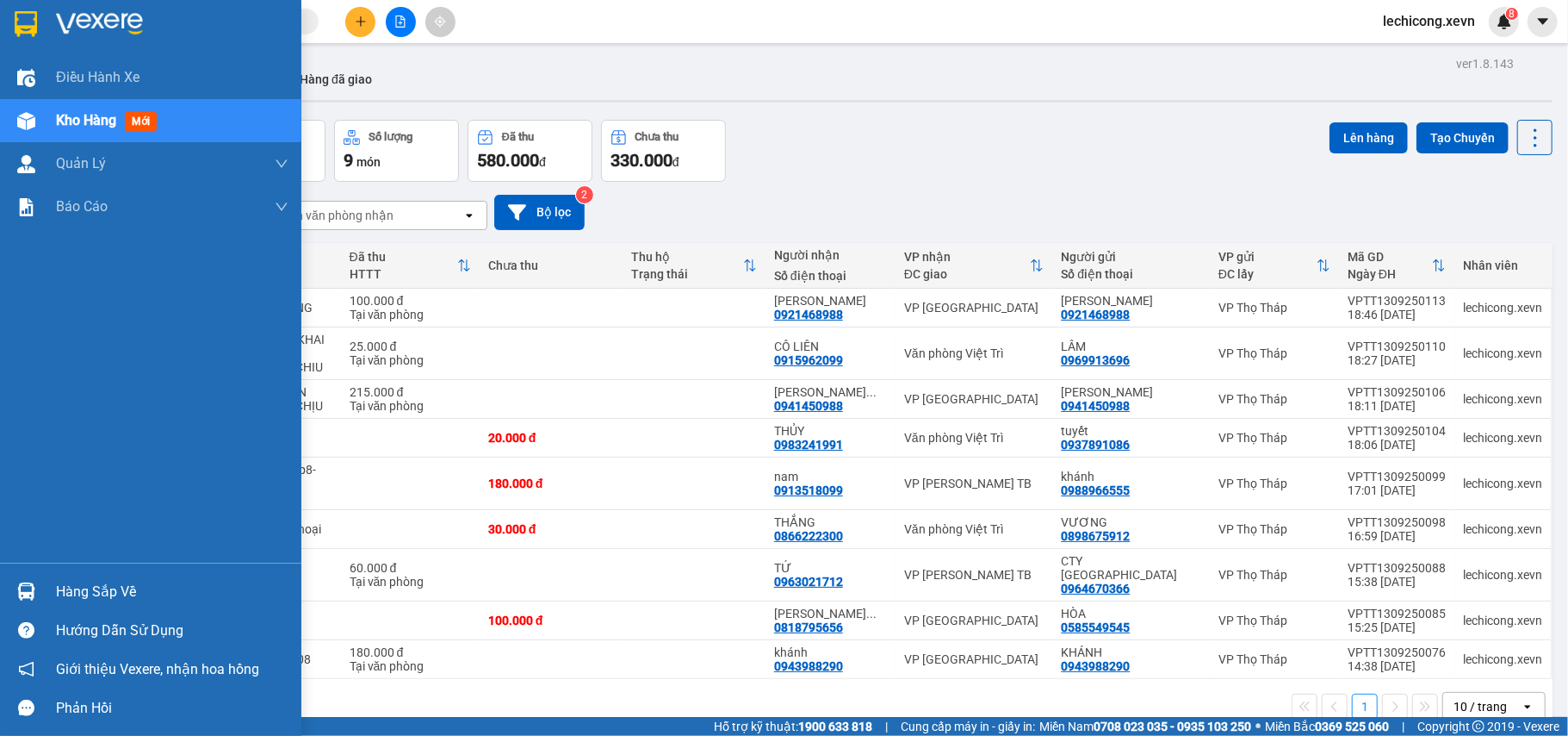
click at [14, 592] on div at bounding box center [27, 591] width 30 height 30
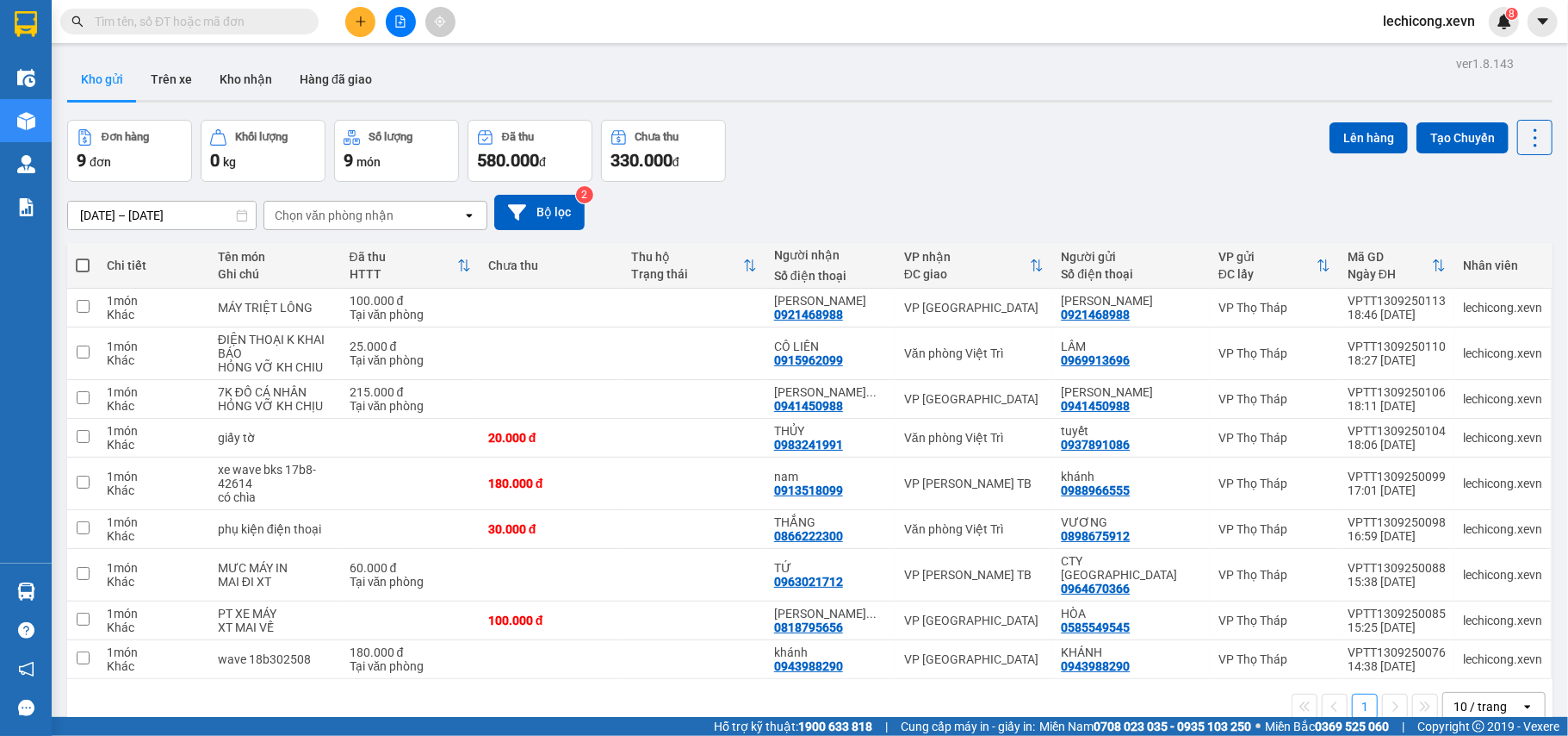
click at [283, 23] on section "Kết quả tìm kiếm ( 0 ) Bộ lọc No Data lechicong.xevn 8 Điều hành xe Kho hàng mớ…" at bounding box center [784, 368] width 1568 height 736
click at [362, 21] on icon "plus" at bounding box center [360, 21] width 12 height 12
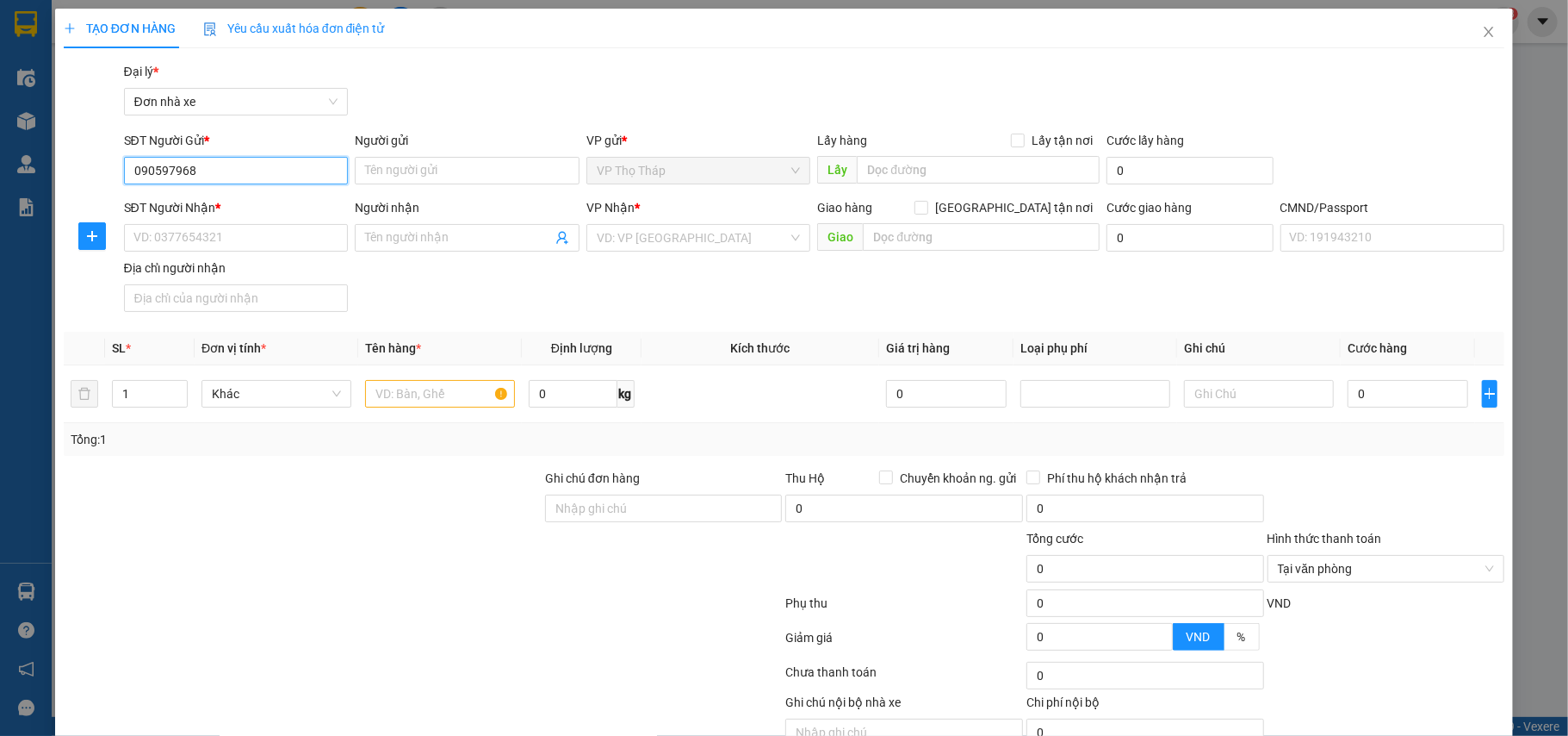
type input "0905979688"
click at [261, 200] on div "0905979688 - [PERSON_NAME]" at bounding box center [233, 206] width 202 height 19
type input "THANH TÂM"
type input "0344943486"
type input "[PERSON_NAME]"
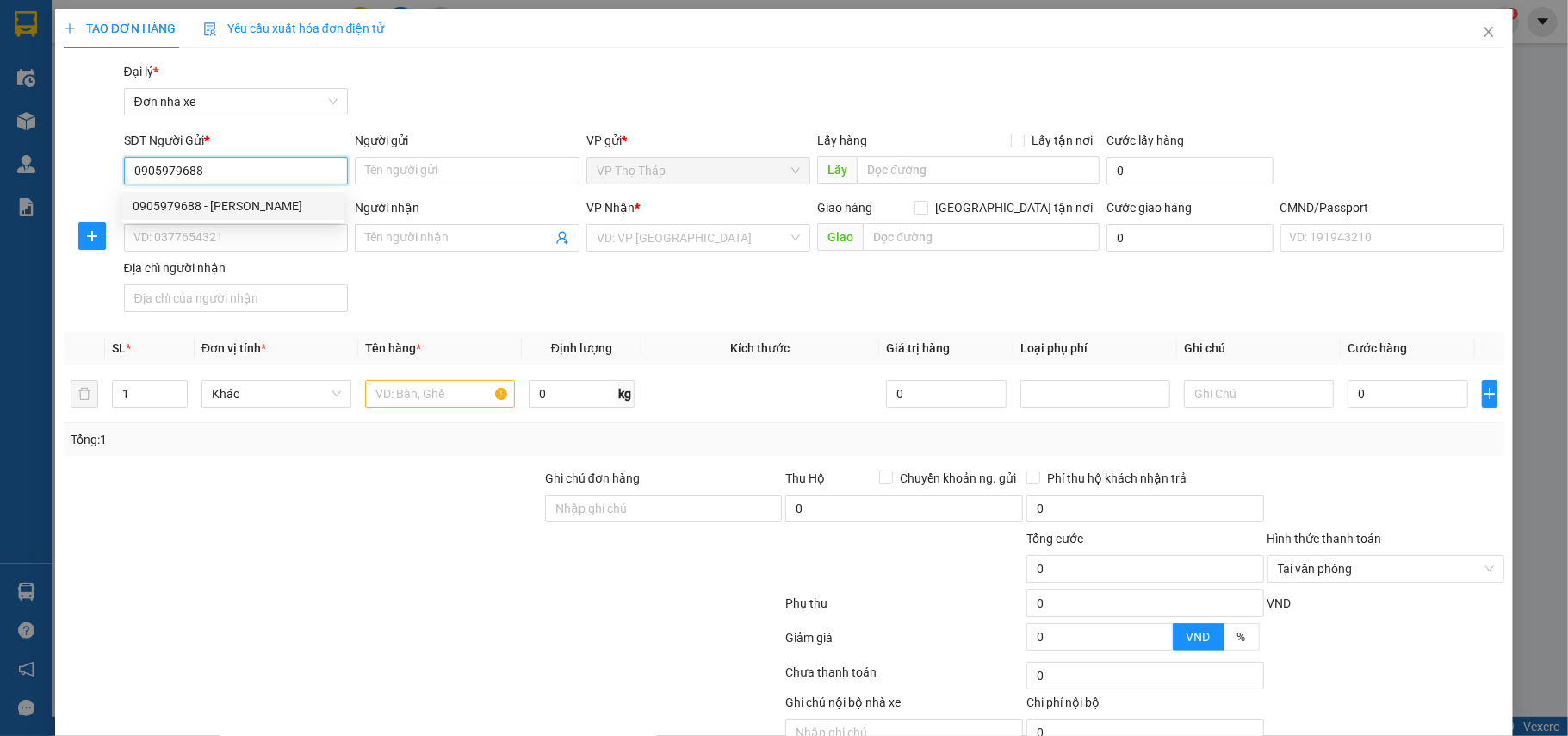
type input "036084000532 ĐOÀN MẠNH HÙNG 3 HÀNG THAO"
type input "0905979688"
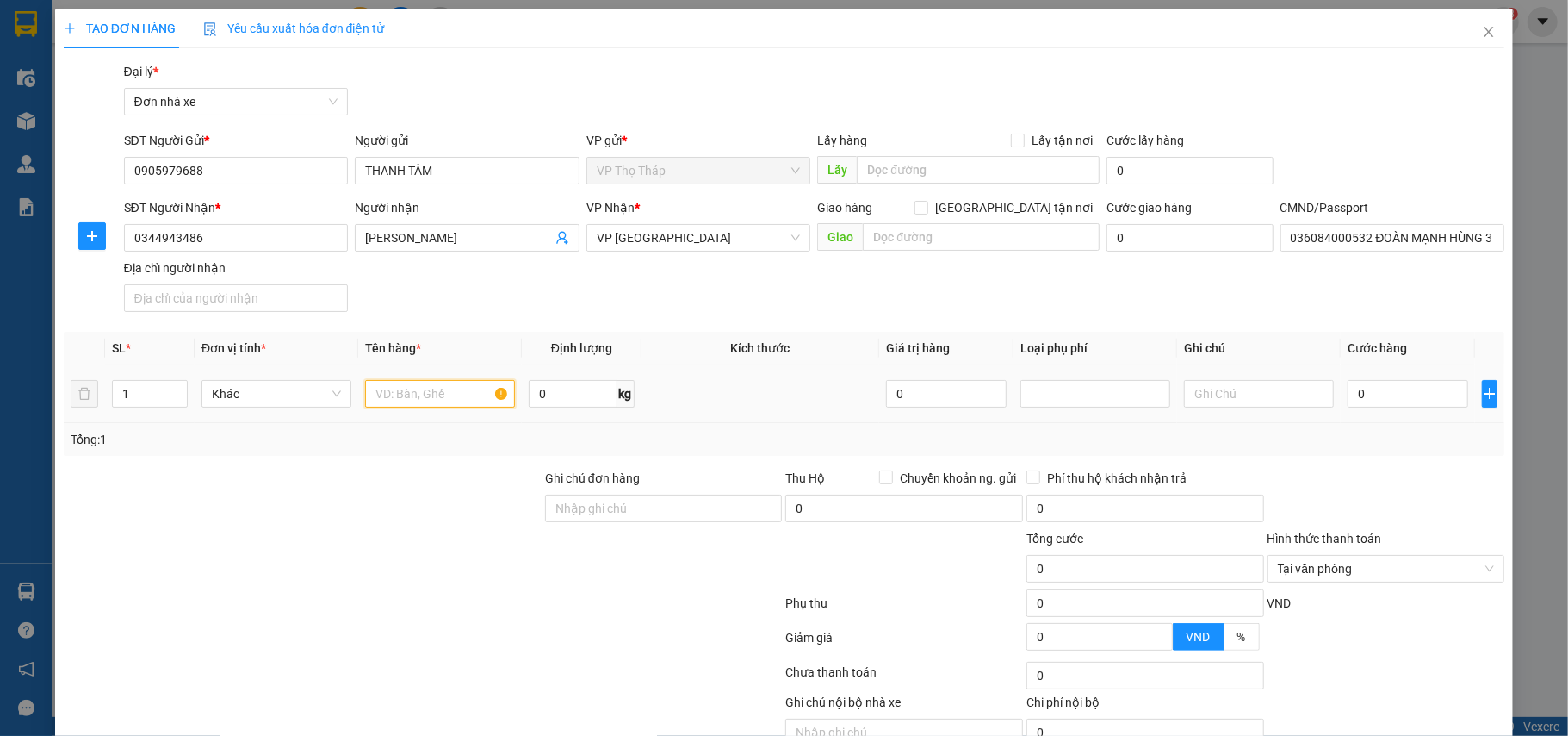
click at [427, 397] on input "text" at bounding box center [440, 393] width 150 height 28
type input "D"
type input "ĐỒ NHỰA"
click at [1350, 374] on td "0" at bounding box center [1407, 394] width 134 height 58
click at [1356, 387] on input "0" at bounding box center [1408, 393] width 121 height 28
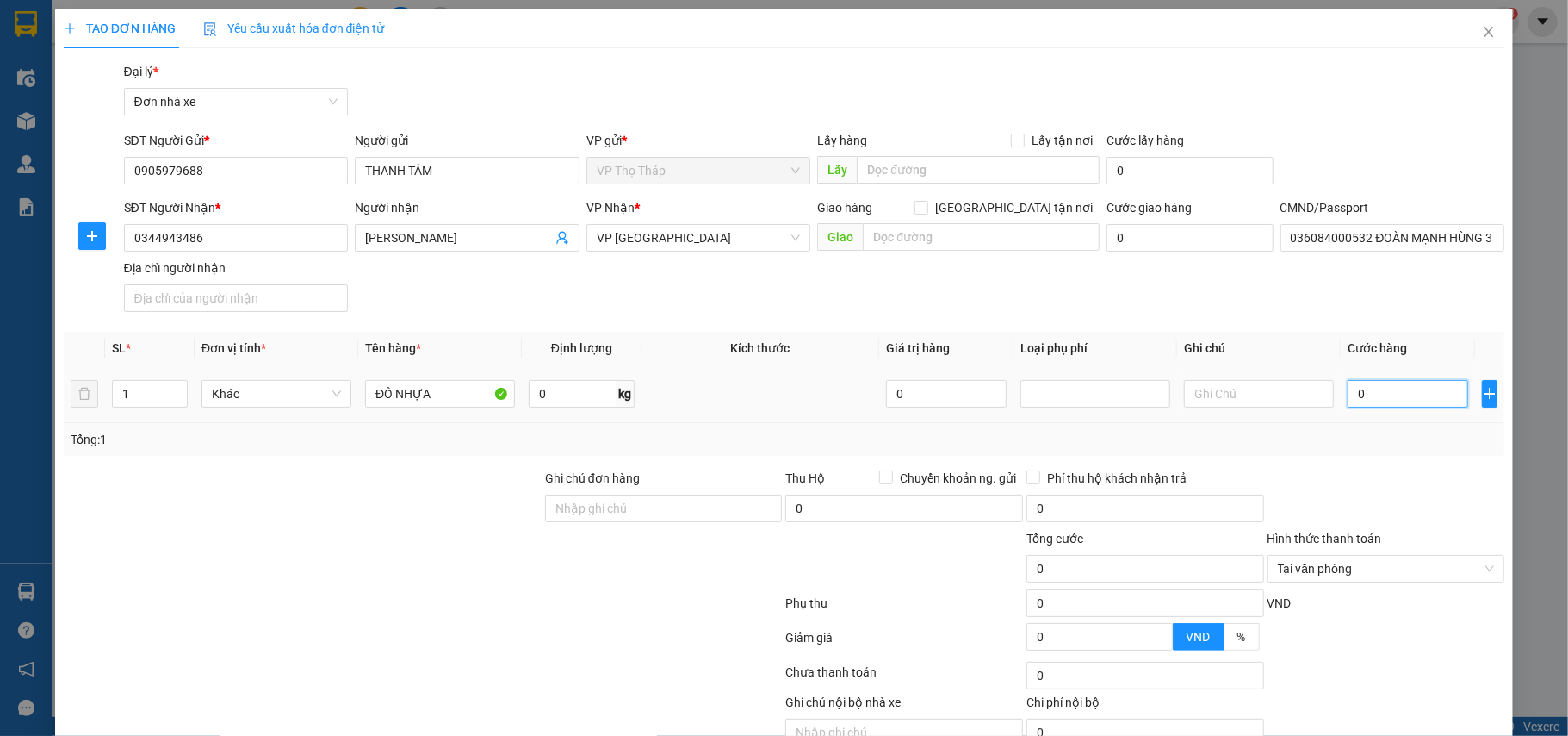
type input "4"
type input "40"
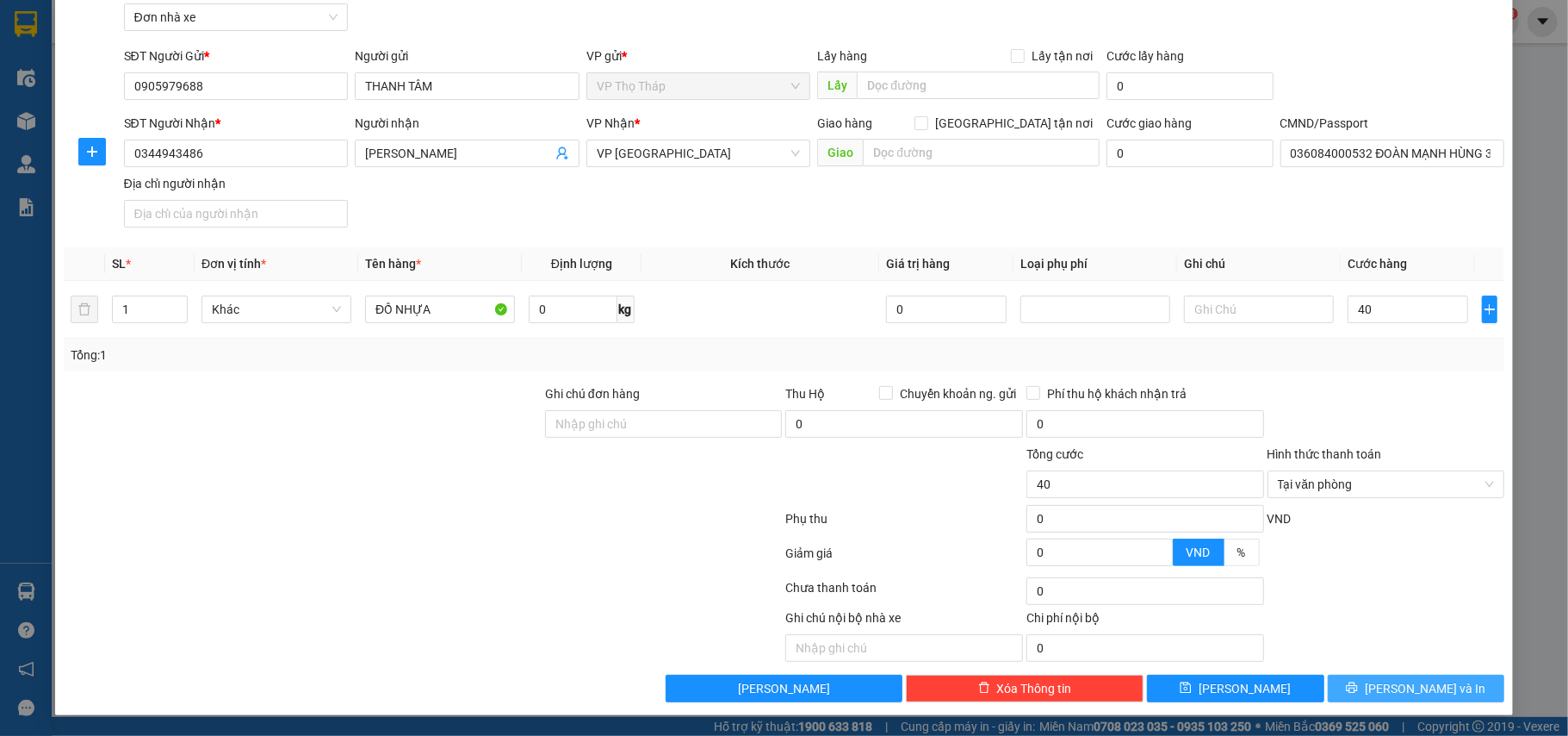
type input "40.000"
click at [1431, 679] on span "[PERSON_NAME] và In" at bounding box center [1425, 688] width 121 height 19
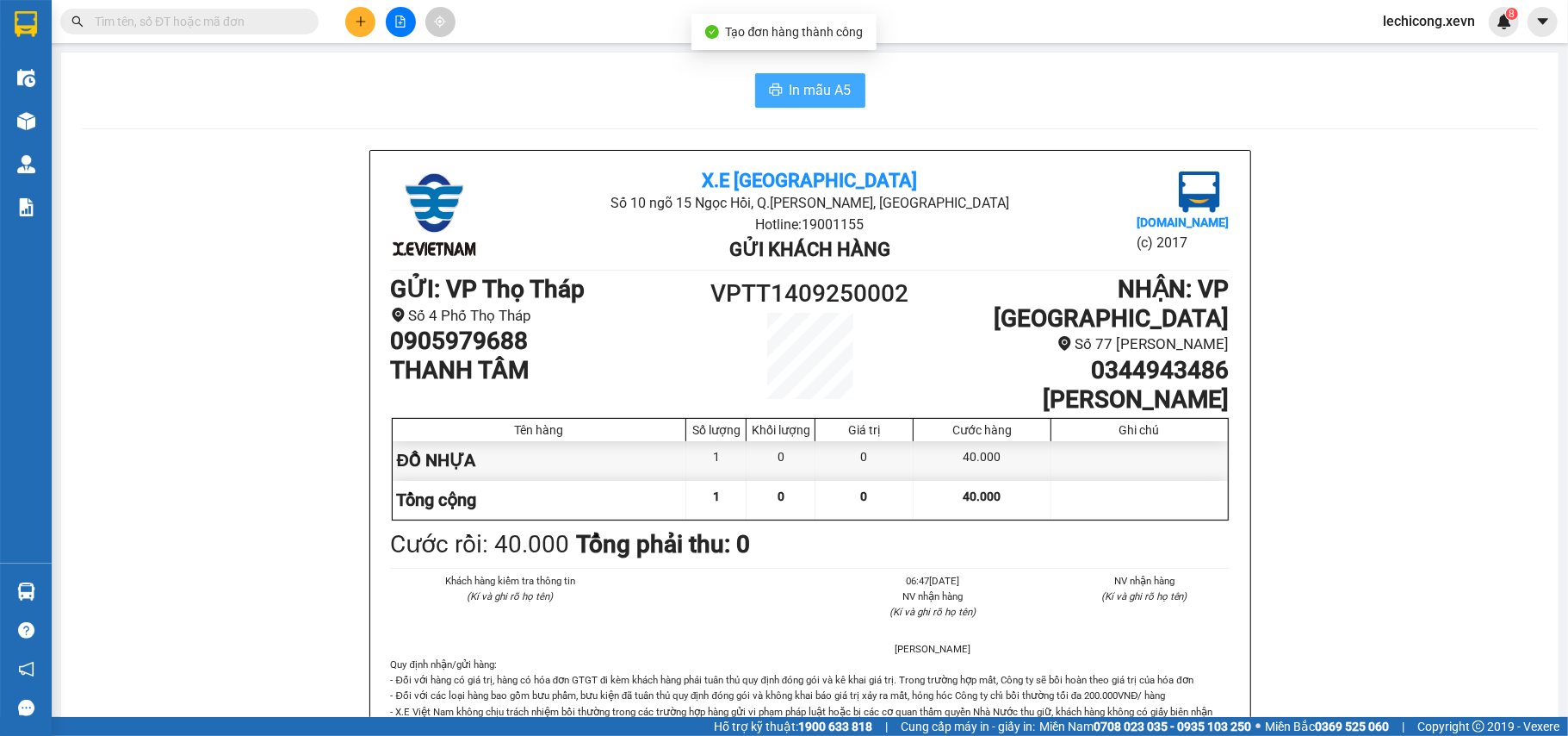
click at [798, 81] on span "In mẫu A5" at bounding box center [821, 89] width 62 height 22
